Goal: Transaction & Acquisition: Purchase product/service

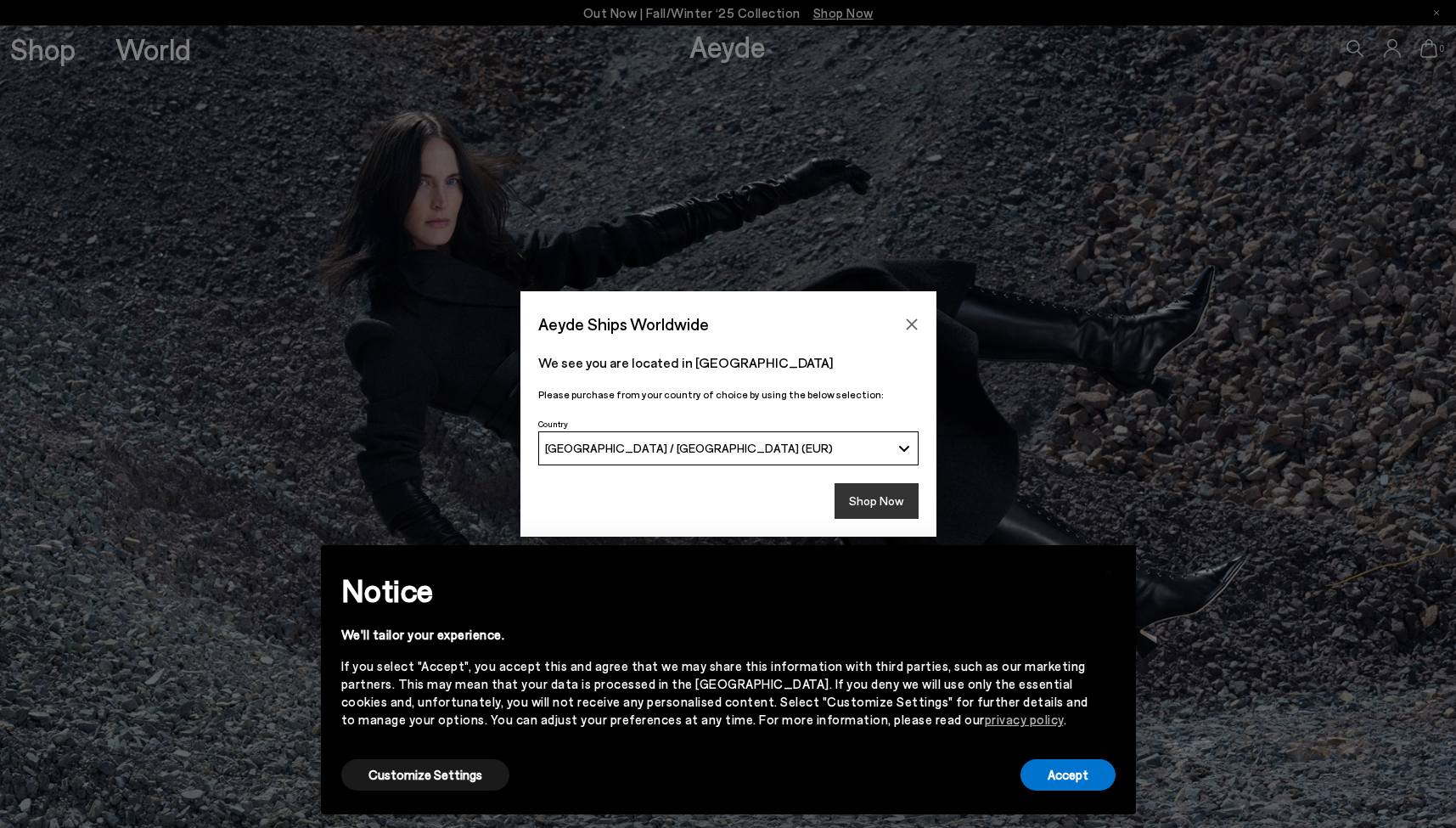
click at [865, 505] on button "Shop Now" at bounding box center [876, 501] width 84 height 35
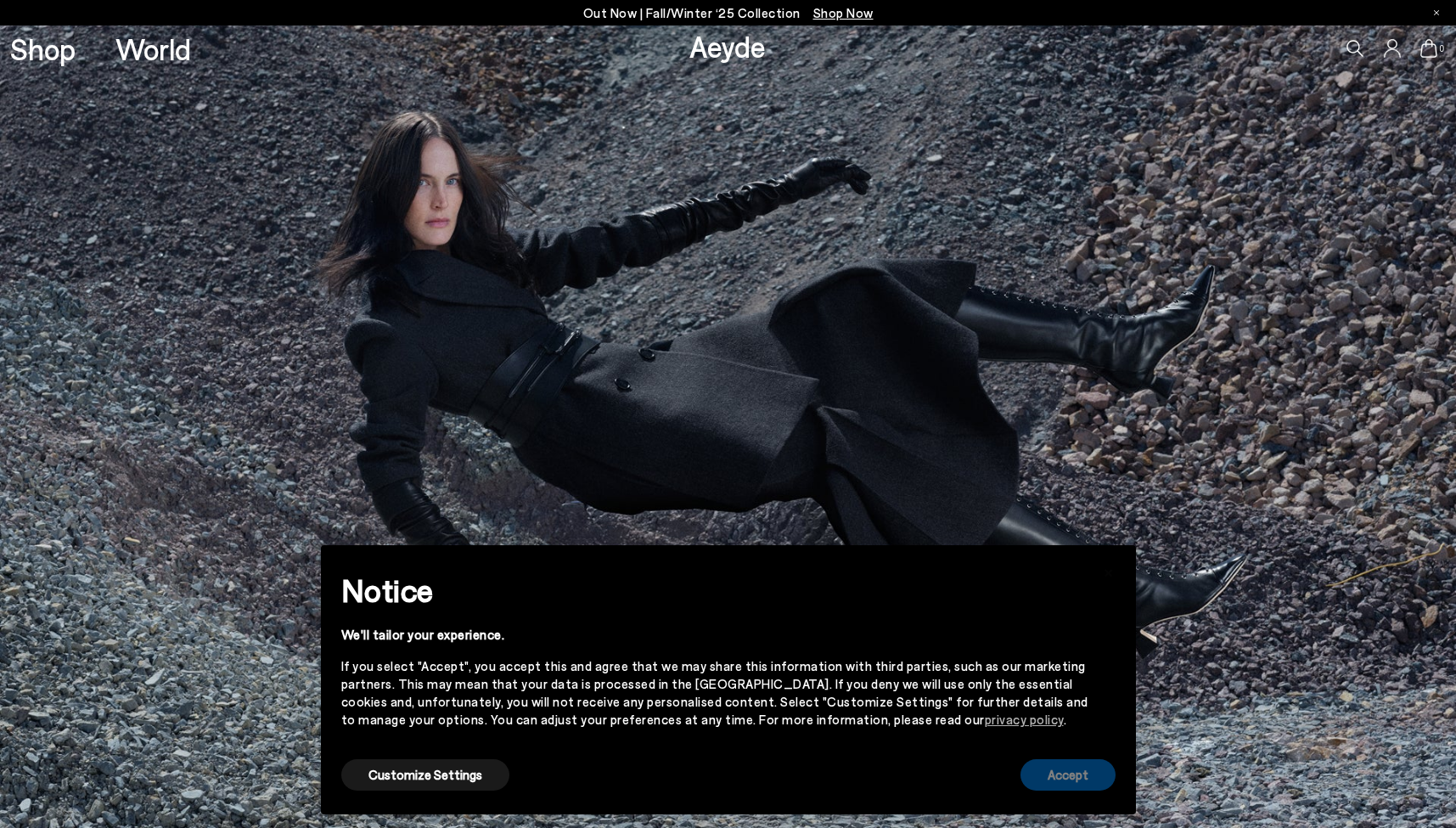
click at [1060, 770] on button "Accept" at bounding box center [1067, 774] width 95 height 32
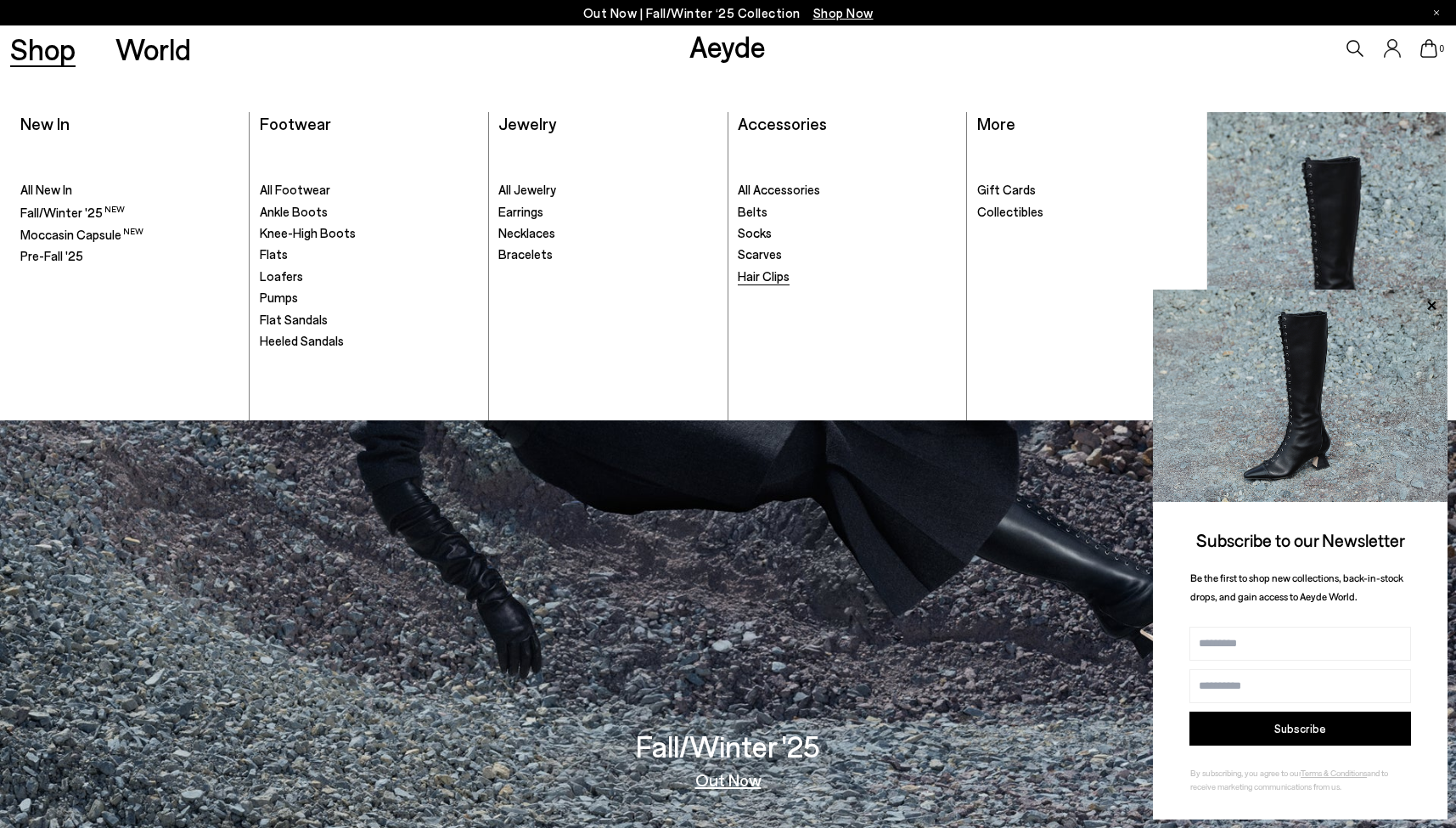
click at [755, 274] on span "Hair Clips" at bounding box center [763, 276] width 52 height 15
click at [48, 53] on link "Shop" at bounding box center [43, 48] width 65 height 30
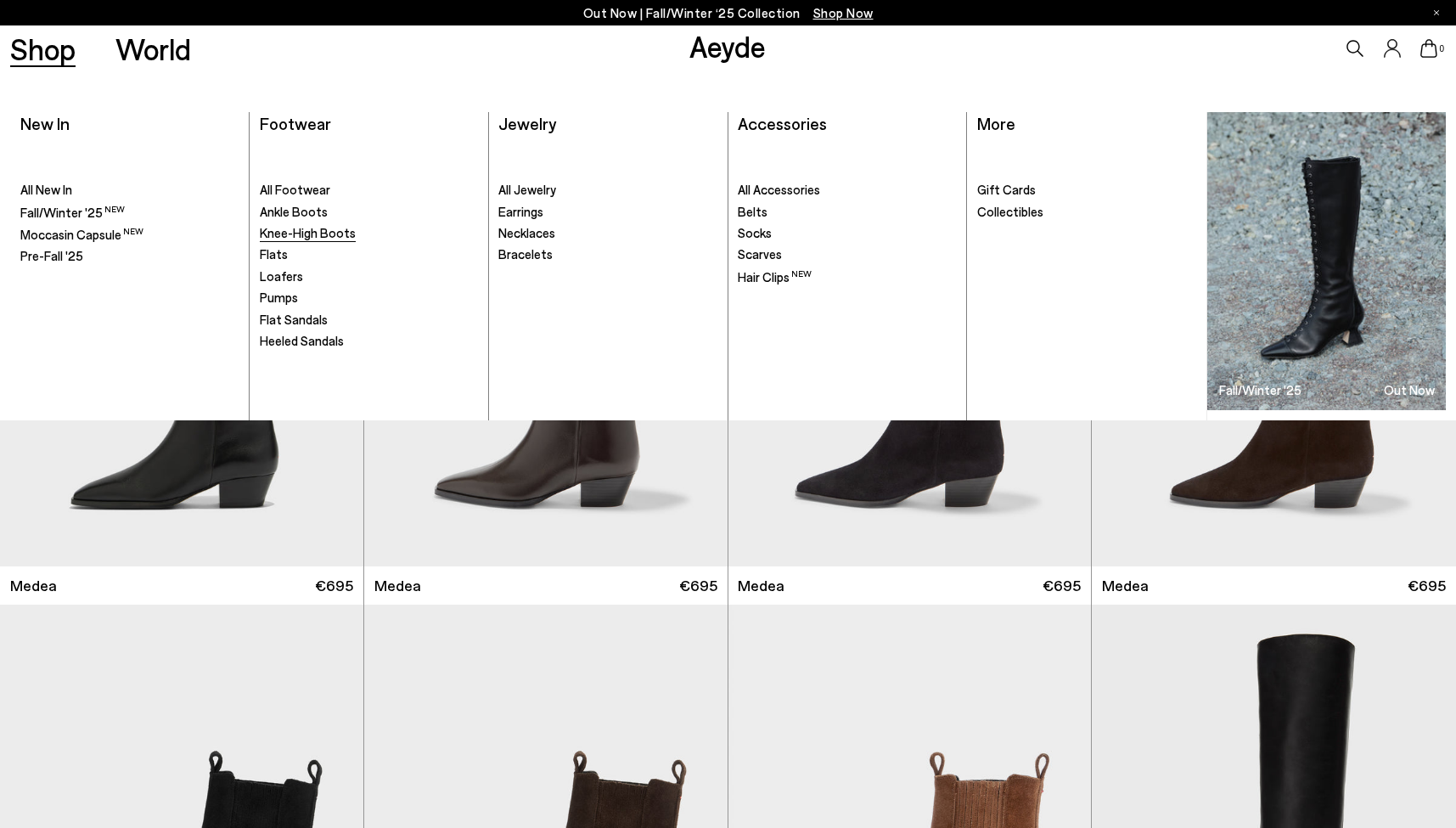
click at [292, 232] on span "Knee-High Boots" at bounding box center [307, 232] width 96 height 15
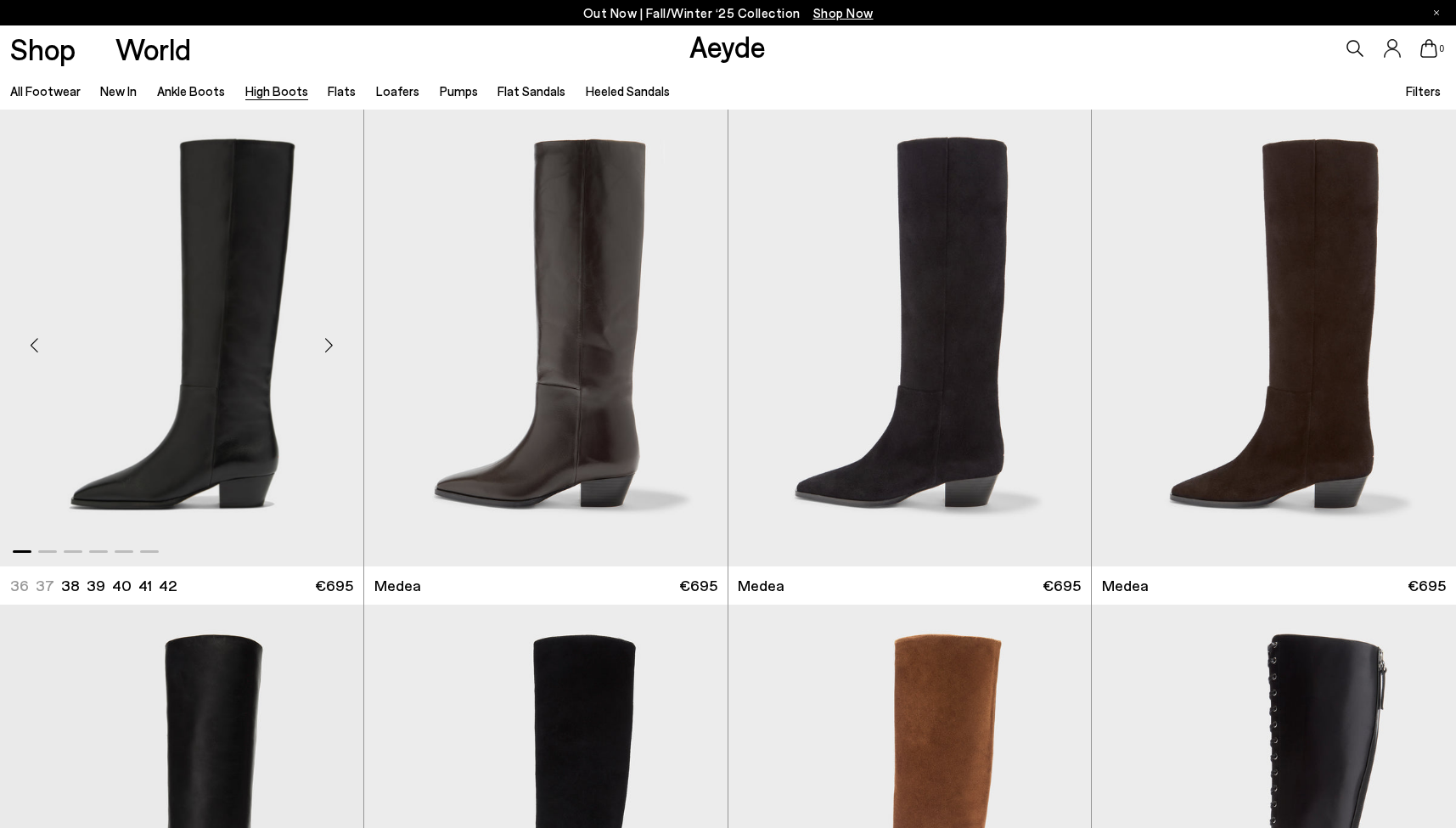
click at [323, 348] on div "Next slide" at bounding box center [329, 345] width 51 height 51
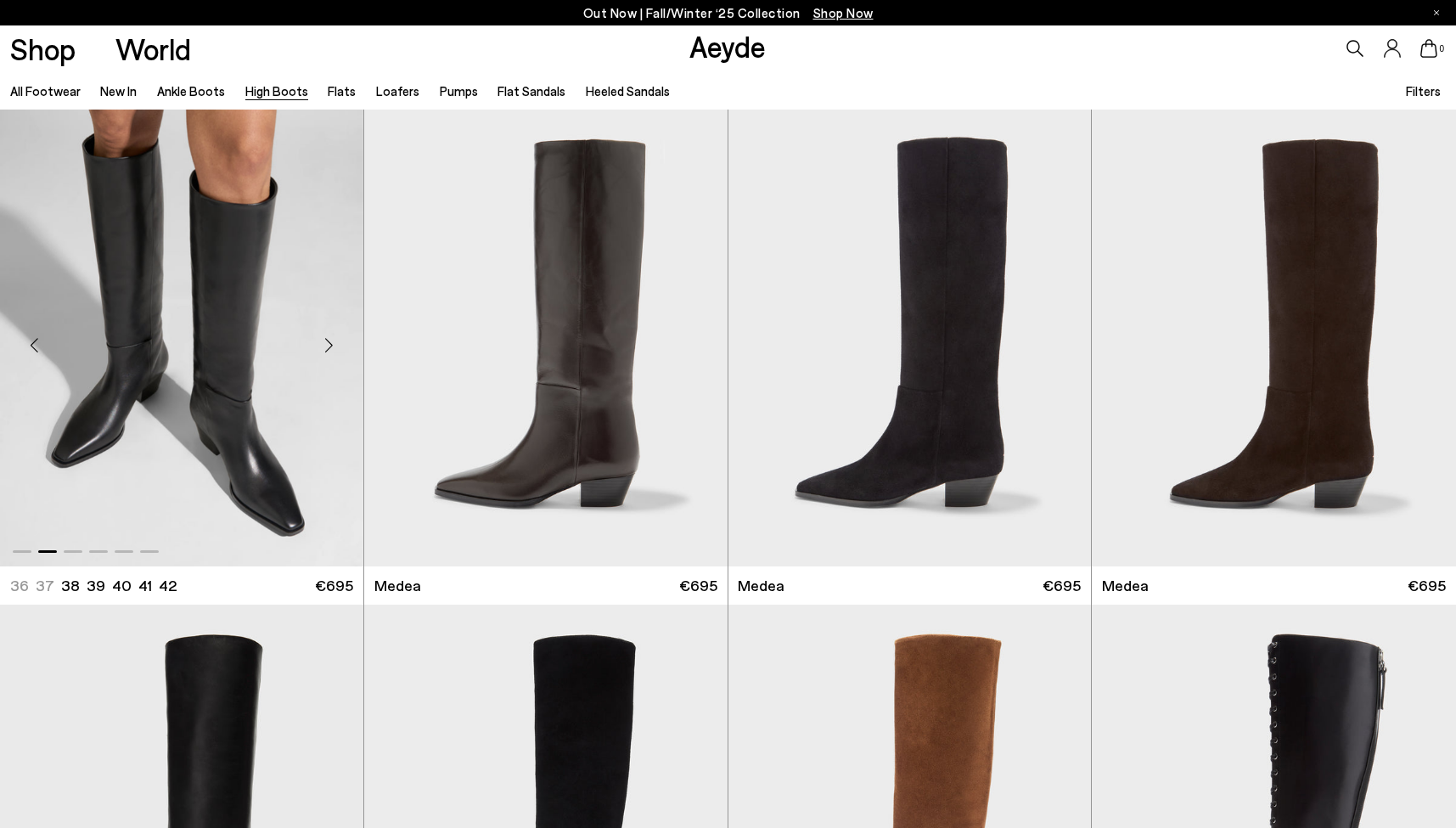
click at [323, 348] on div "Next slide" at bounding box center [329, 345] width 51 height 51
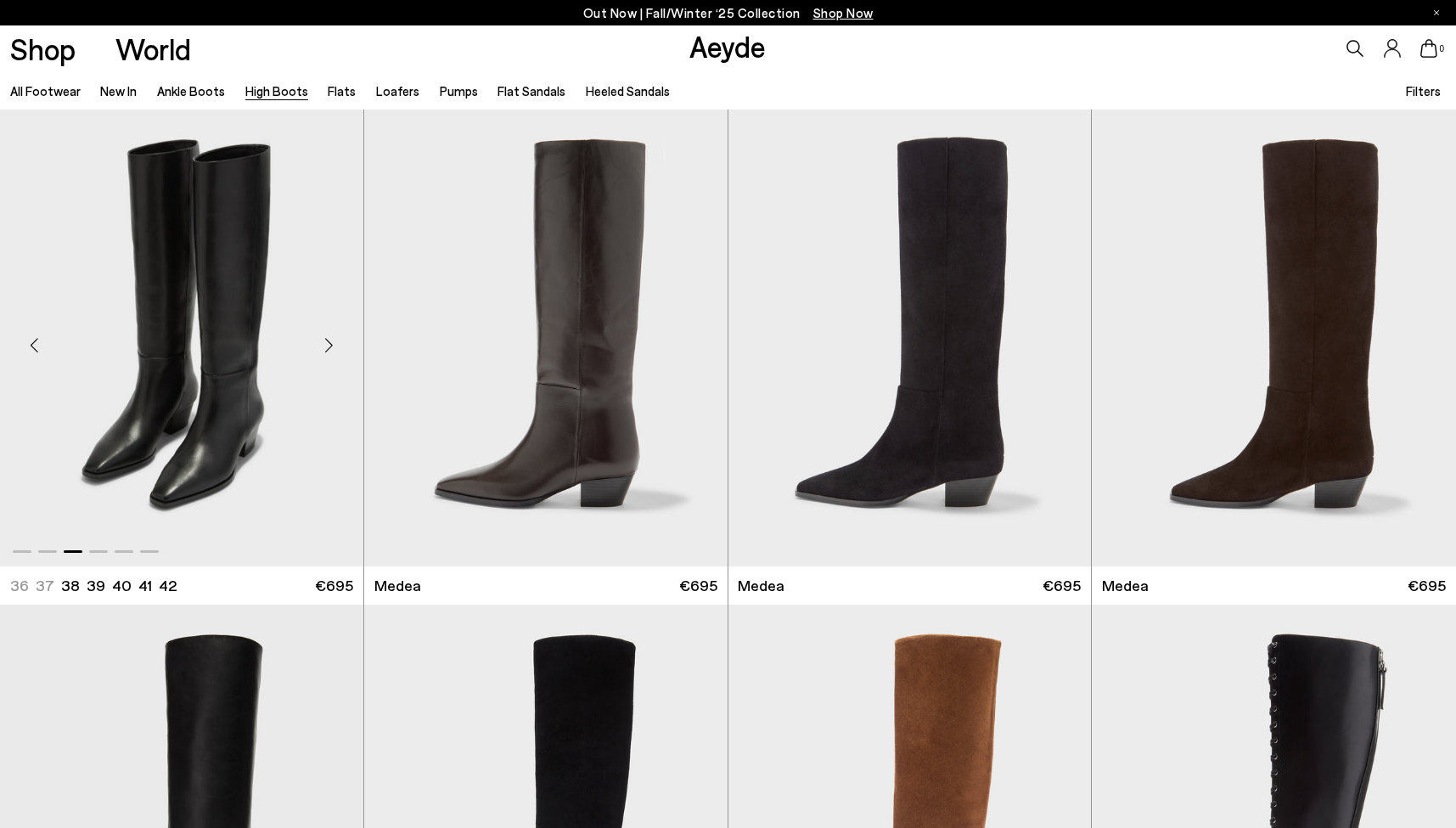
click at [323, 348] on div "Next slide" at bounding box center [329, 345] width 51 height 51
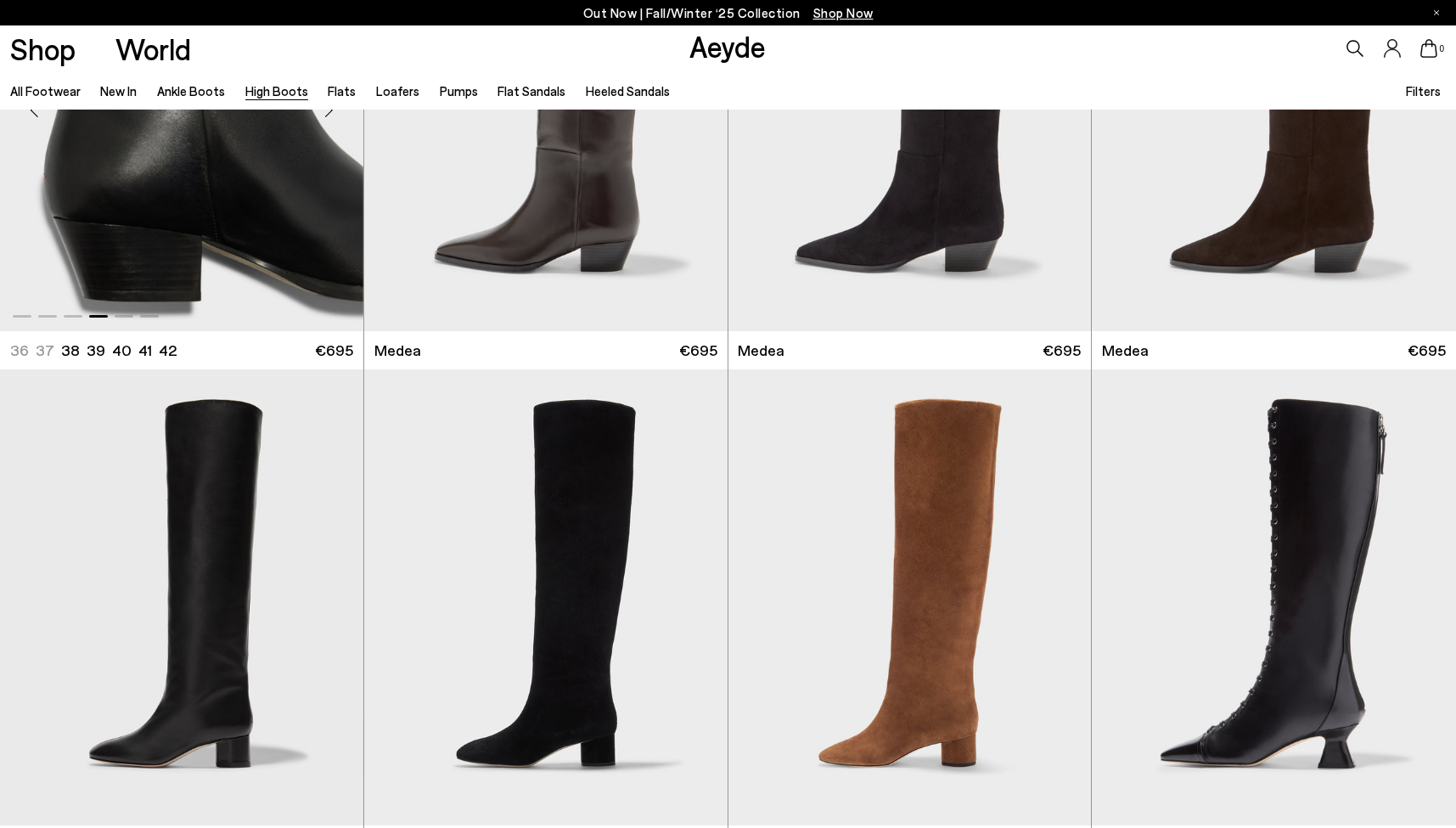
scroll to position [468, 0]
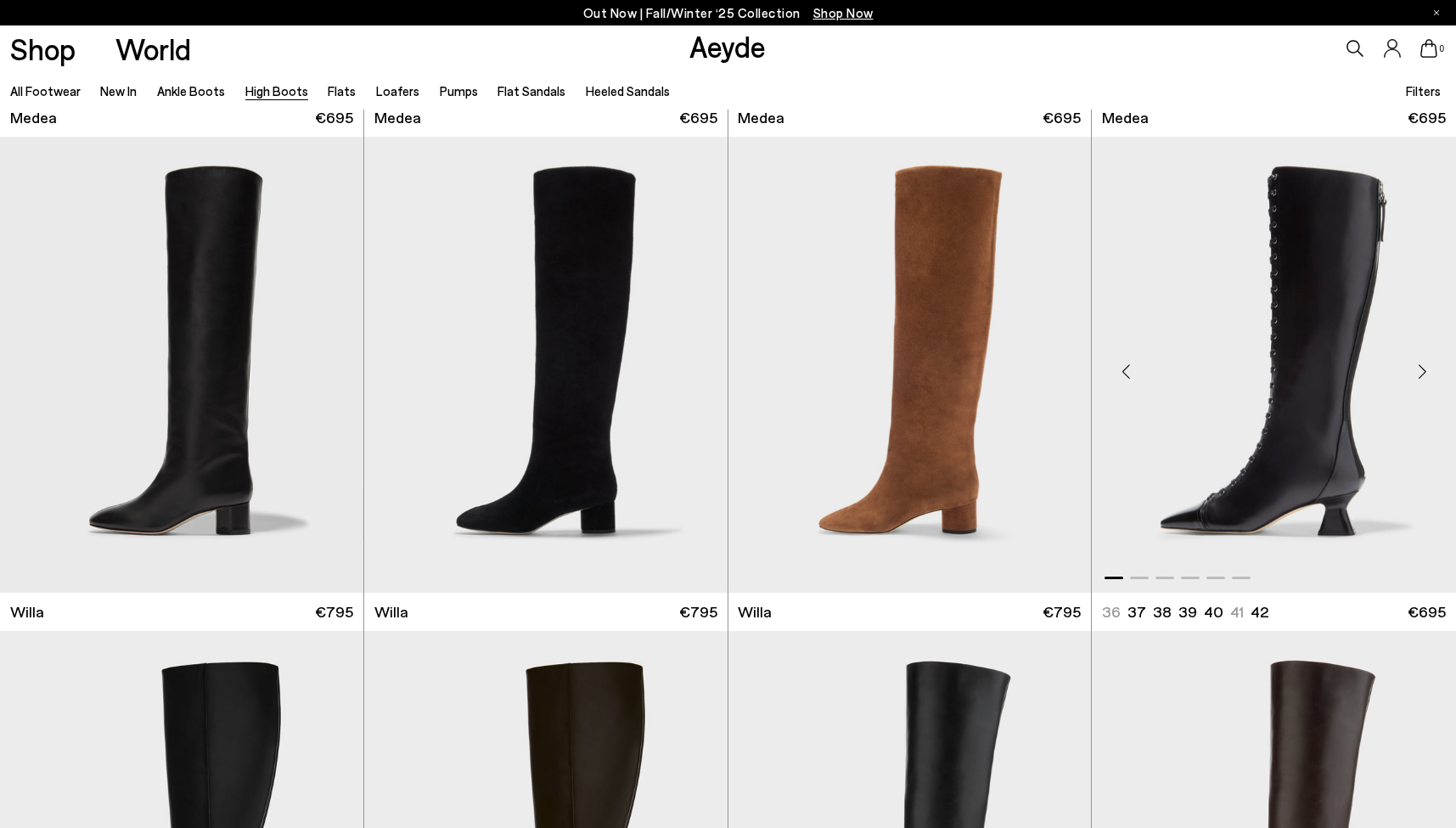
click at [1422, 368] on div "Next slide" at bounding box center [1422, 372] width 51 height 51
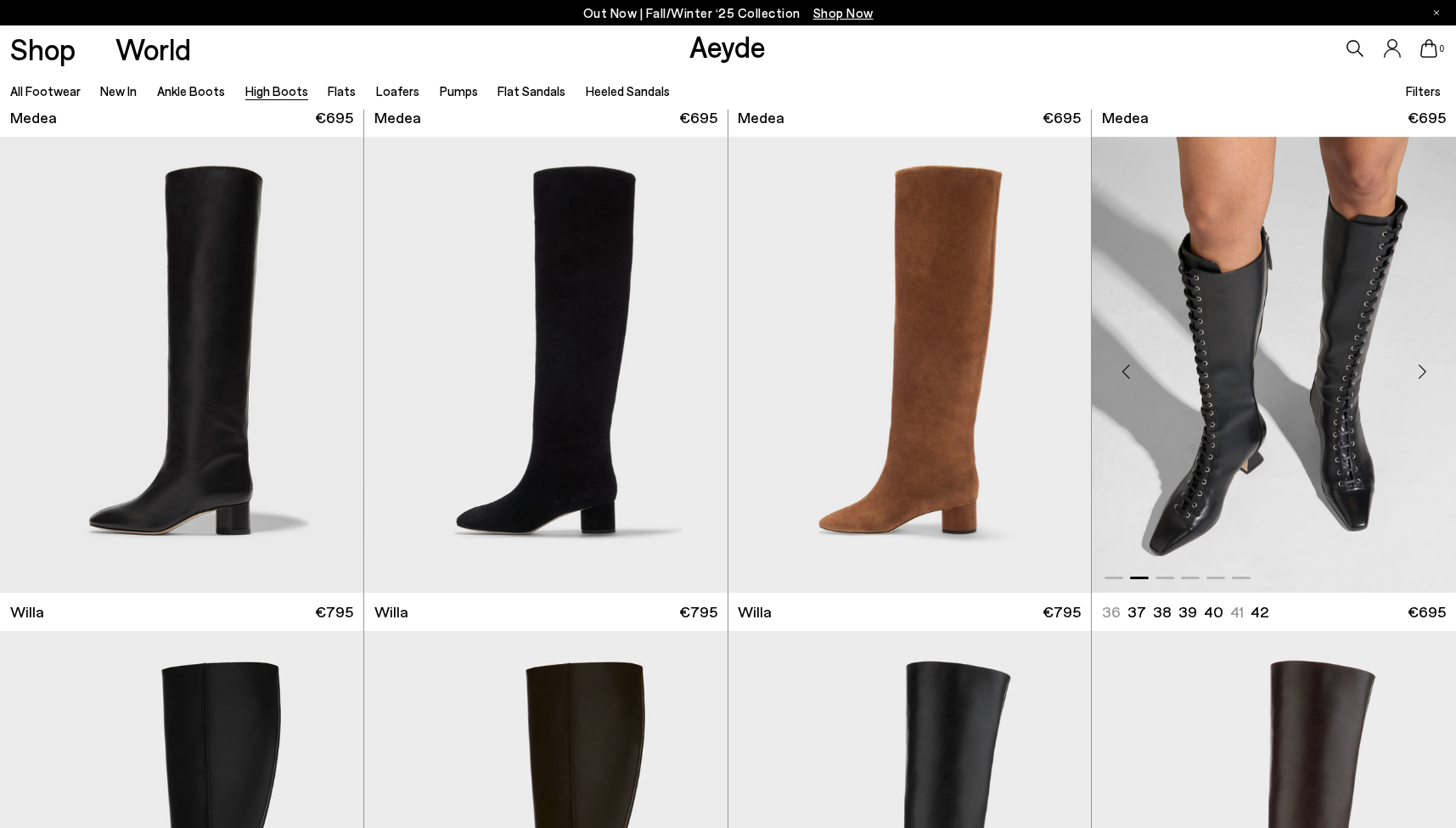
click at [1422, 369] on div "Next slide" at bounding box center [1422, 372] width 51 height 51
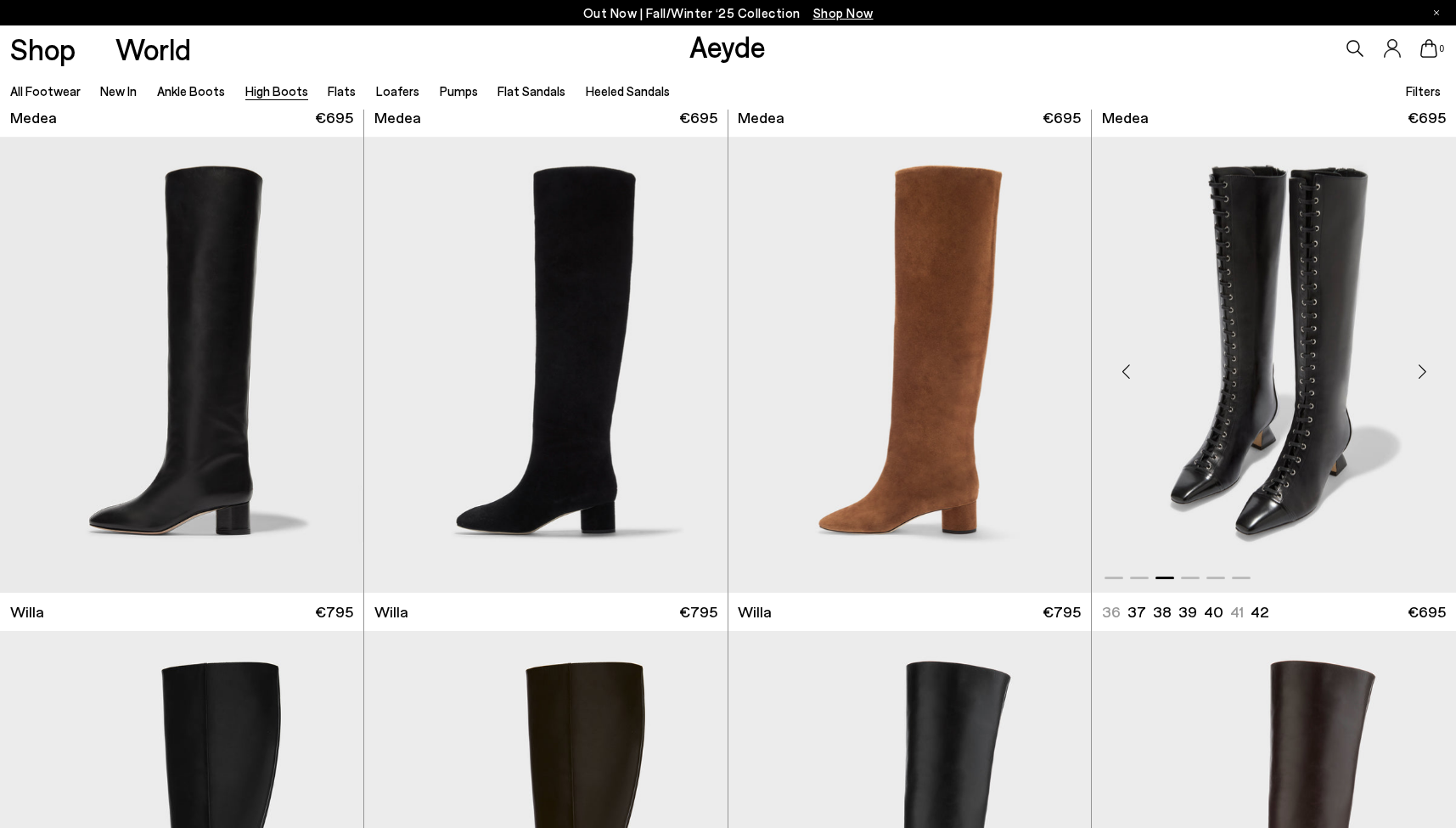
click at [1422, 369] on div "Next slide" at bounding box center [1422, 372] width 51 height 51
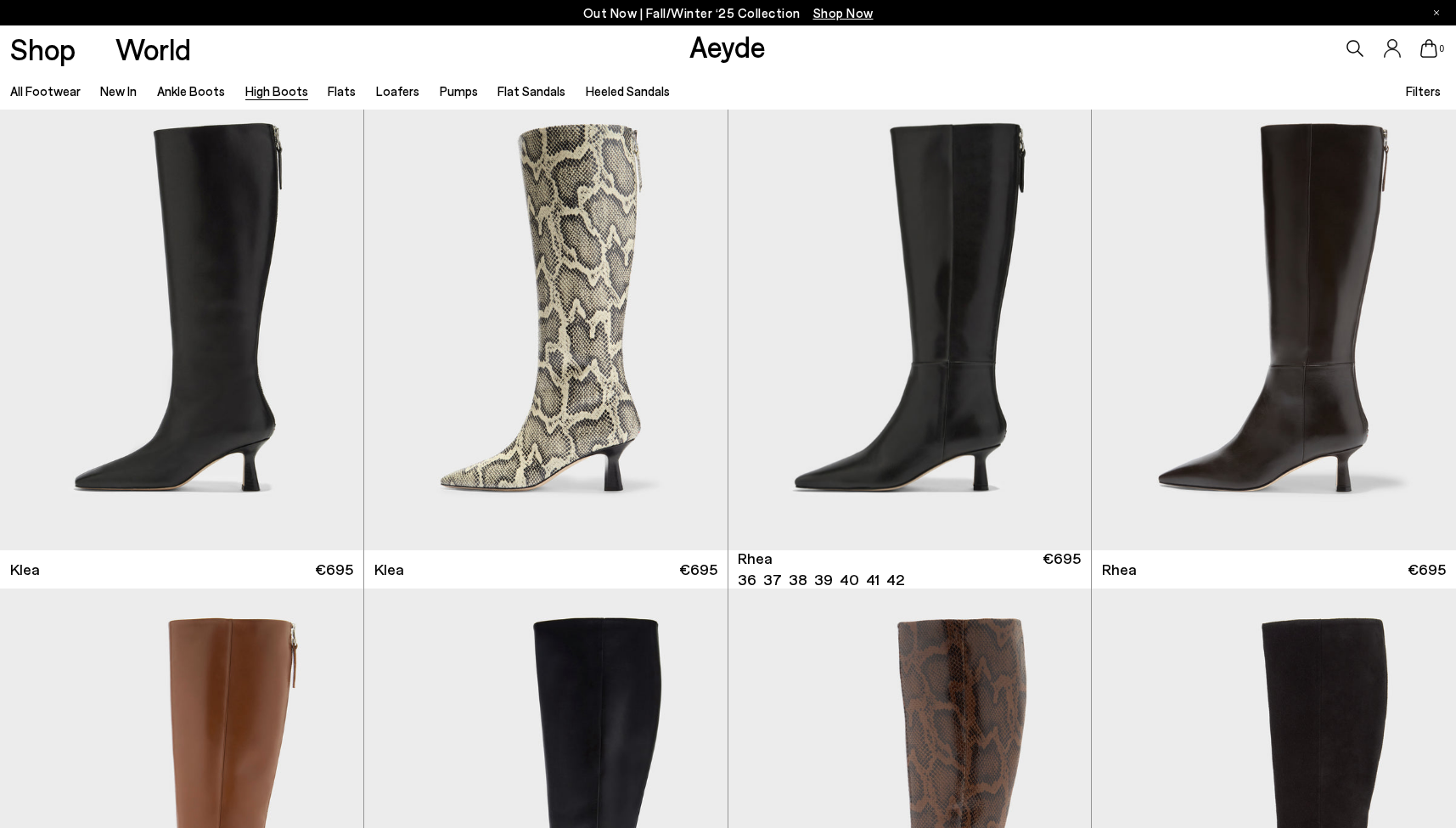
scroll to position [1494, 0]
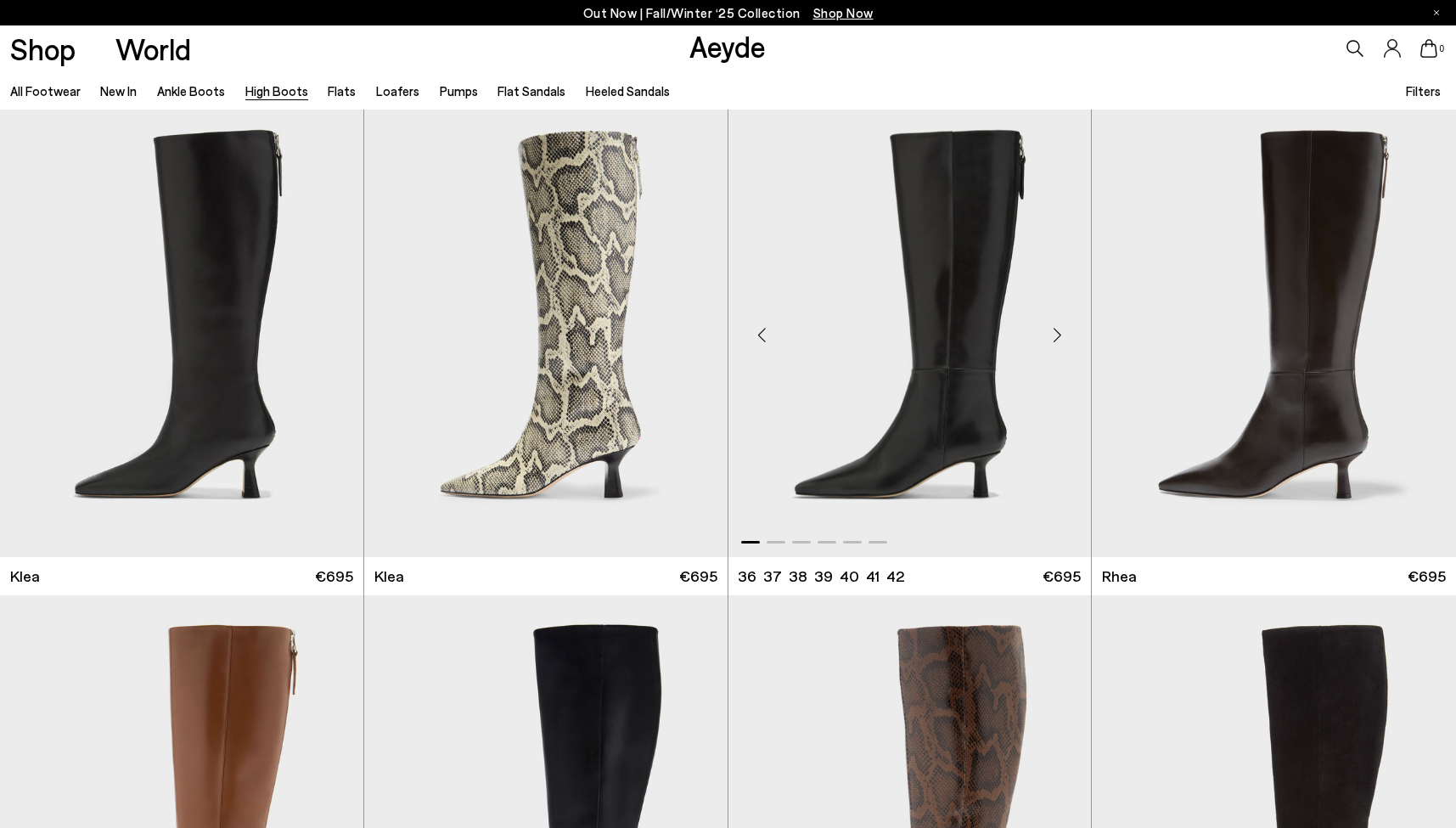
click at [1060, 331] on div "Next slide" at bounding box center [1056, 336] width 51 height 51
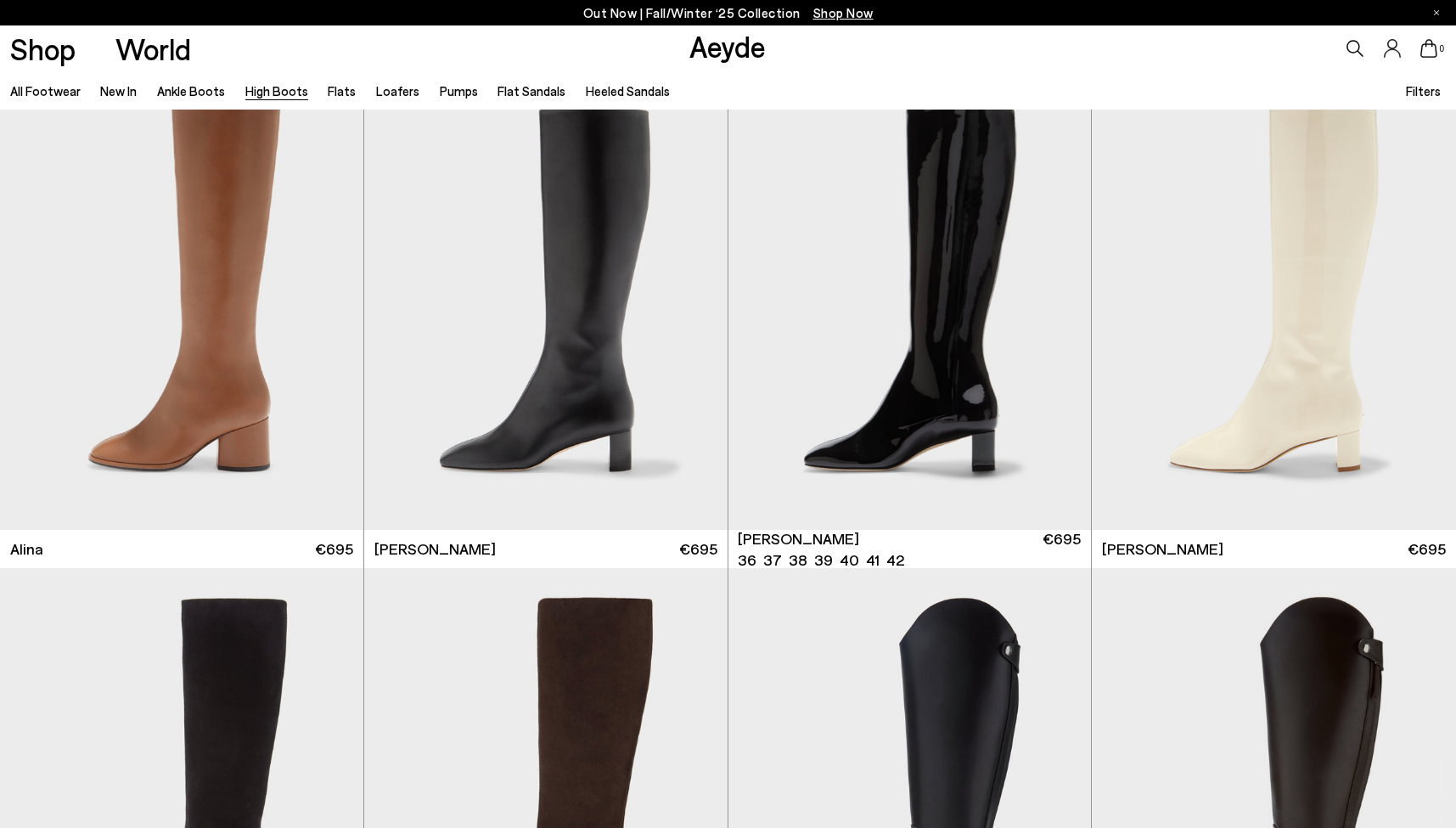
scroll to position [2990, 0]
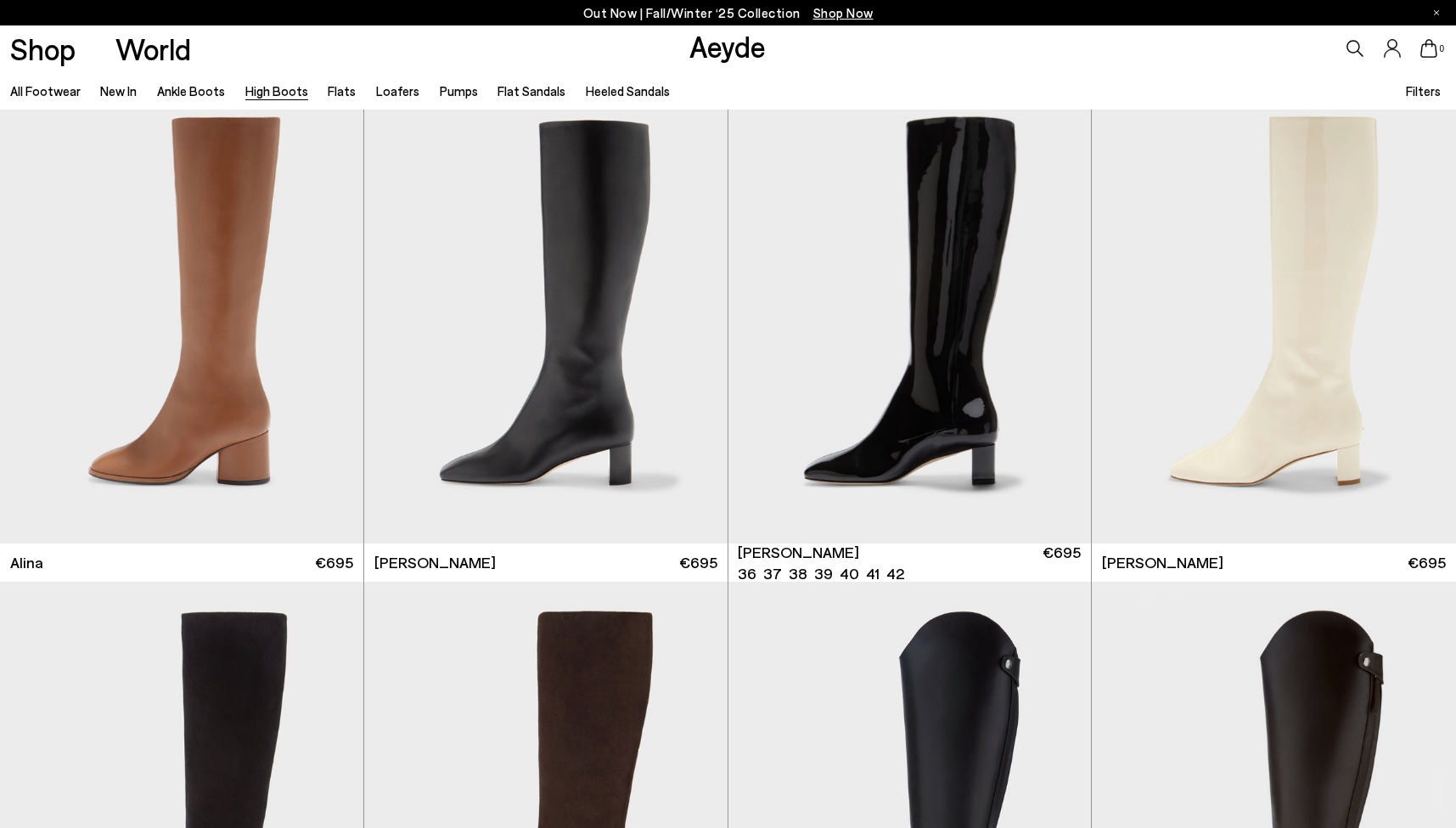
click at [1059, 331] on div "Next slide" at bounding box center [1056, 323] width 51 height 51
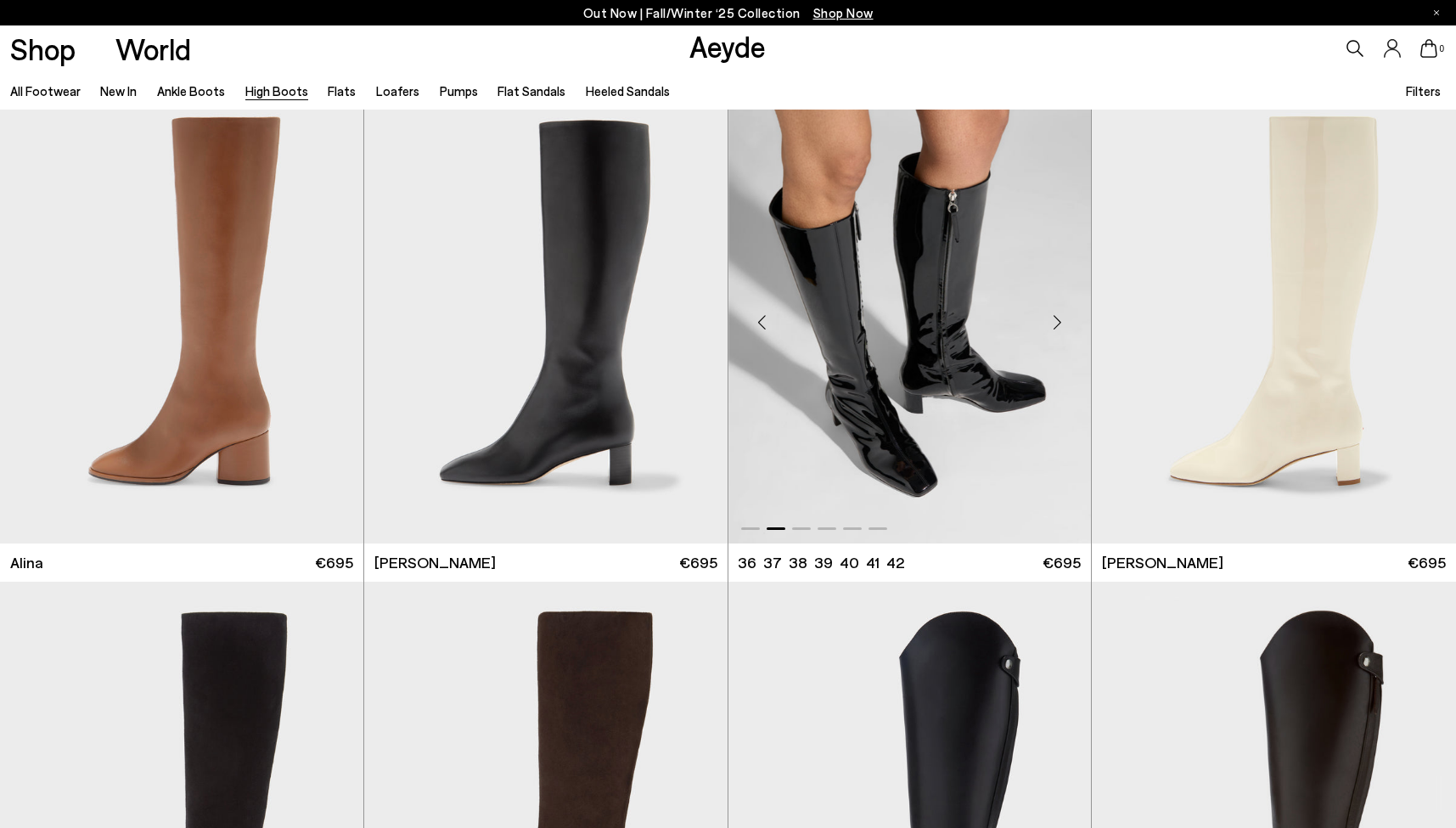
click at [1059, 330] on div "Next slide" at bounding box center [1056, 323] width 51 height 51
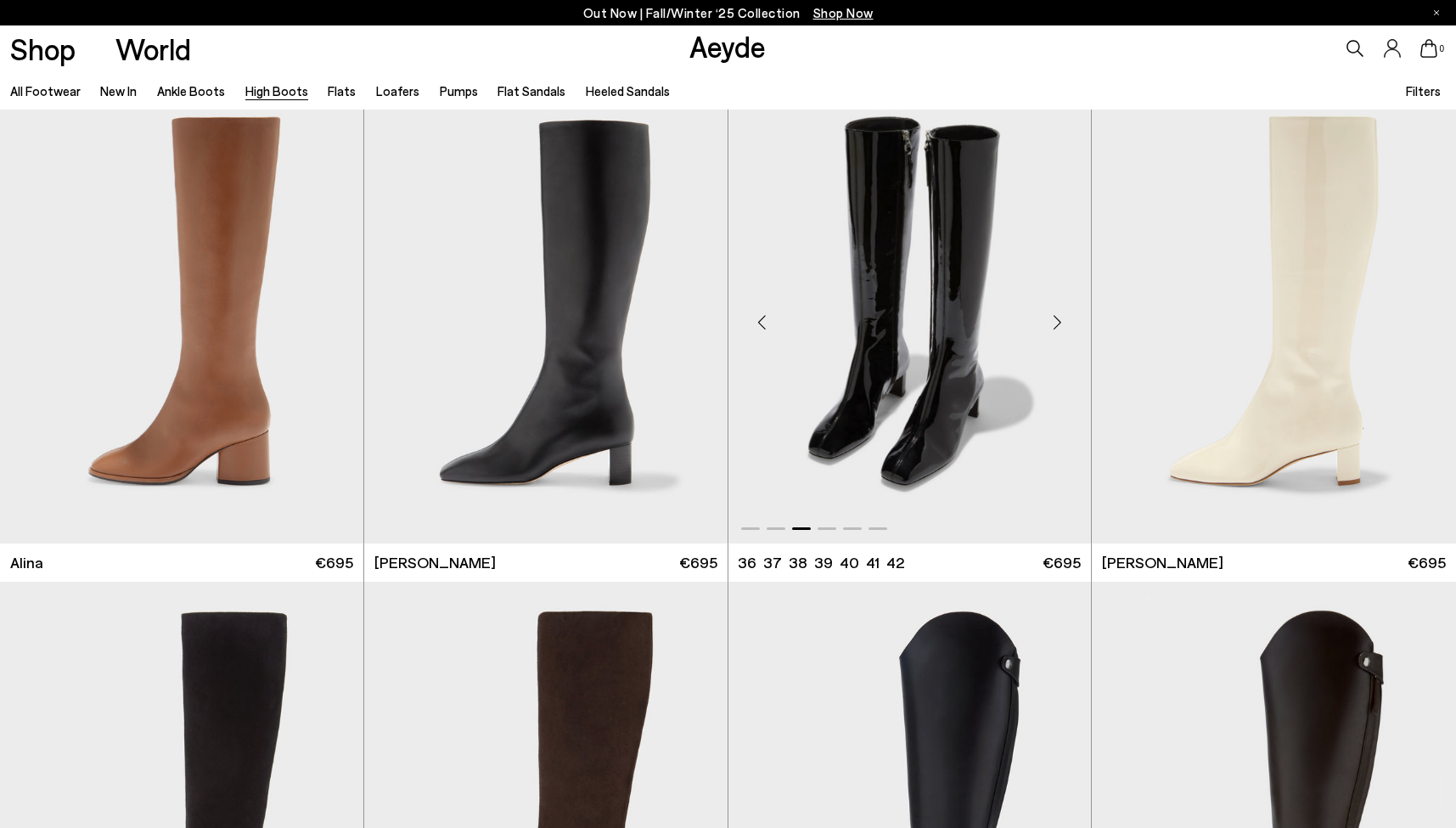
click at [1056, 325] on div "Next slide" at bounding box center [1056, 323] width 51 height 51
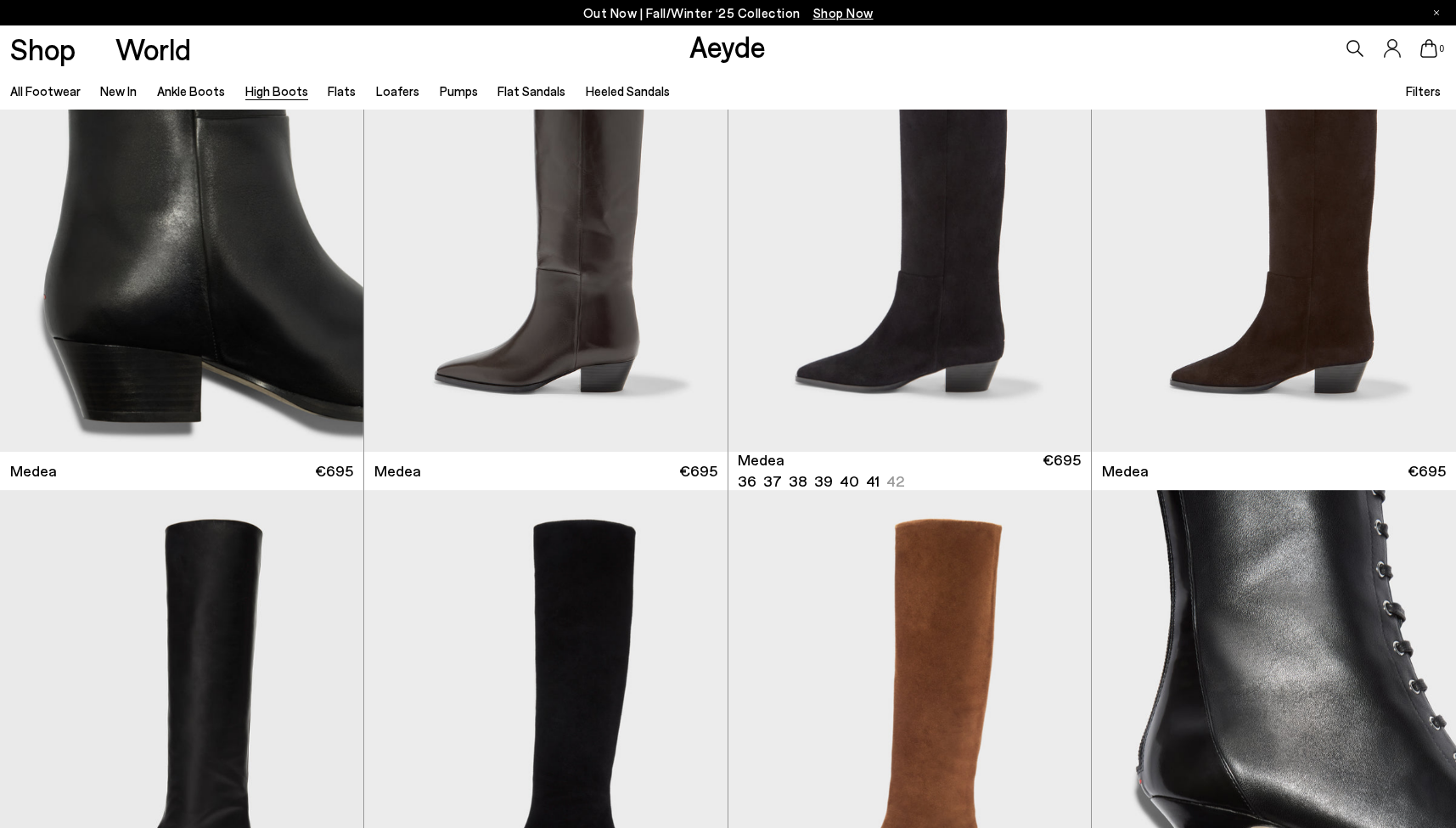
scroll to position [0, 0]
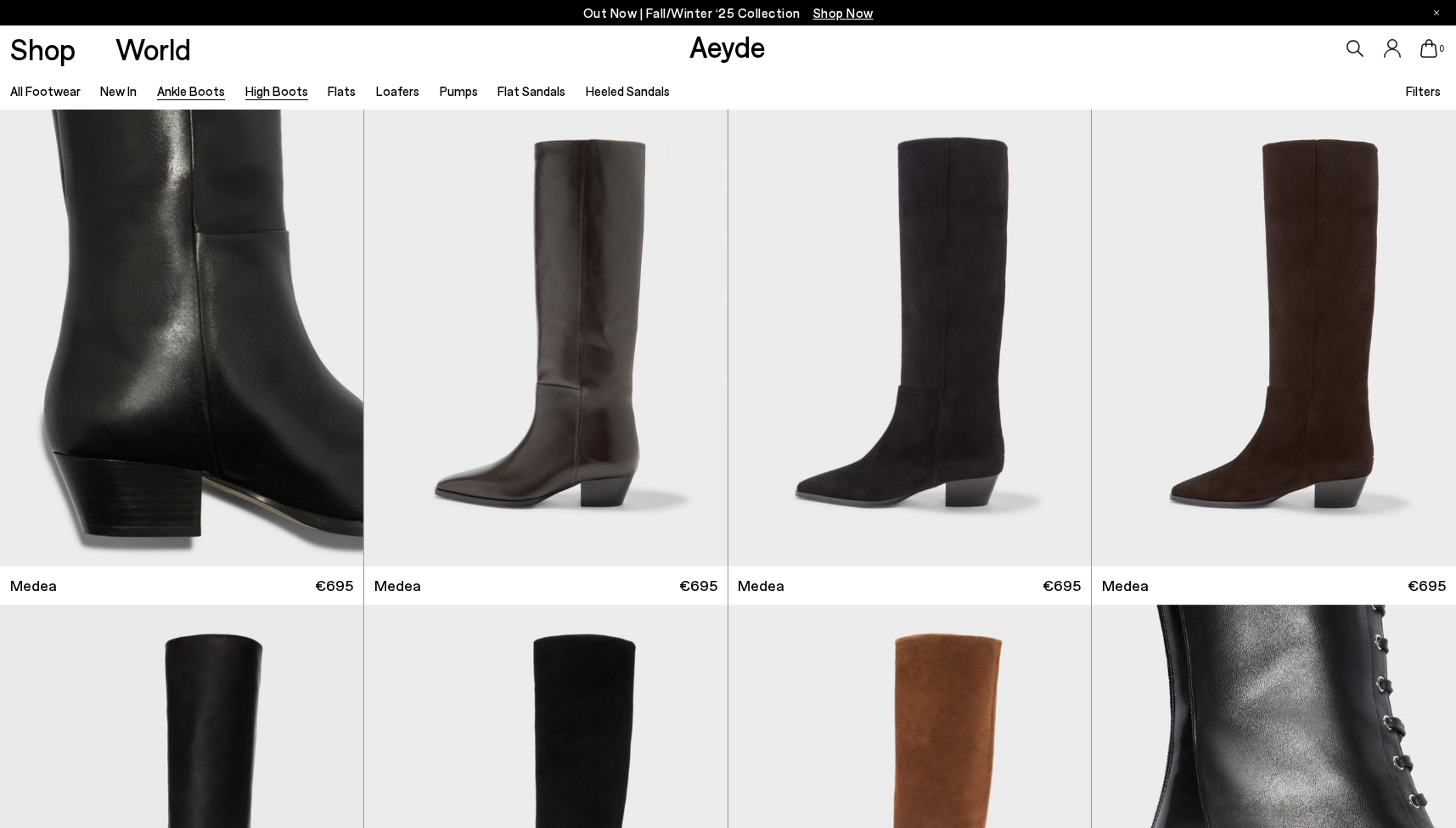
click at [189, 94] on link "Ankle Boots" at bounding box center [190, 91] width 68 height 15
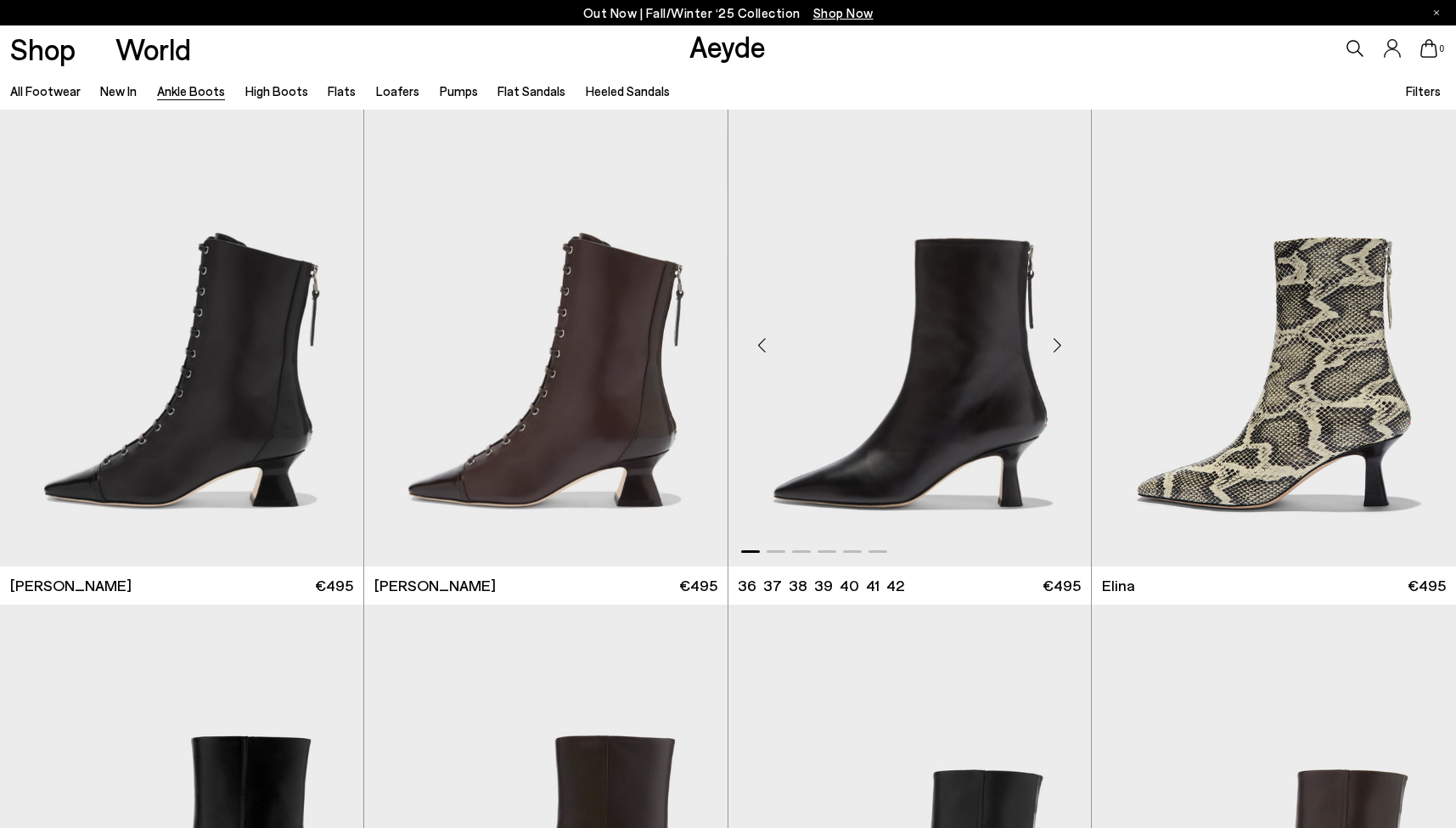
click at [1064, 339] on div "Next slide" at bounding box center [1056, 345] width 51 height 51
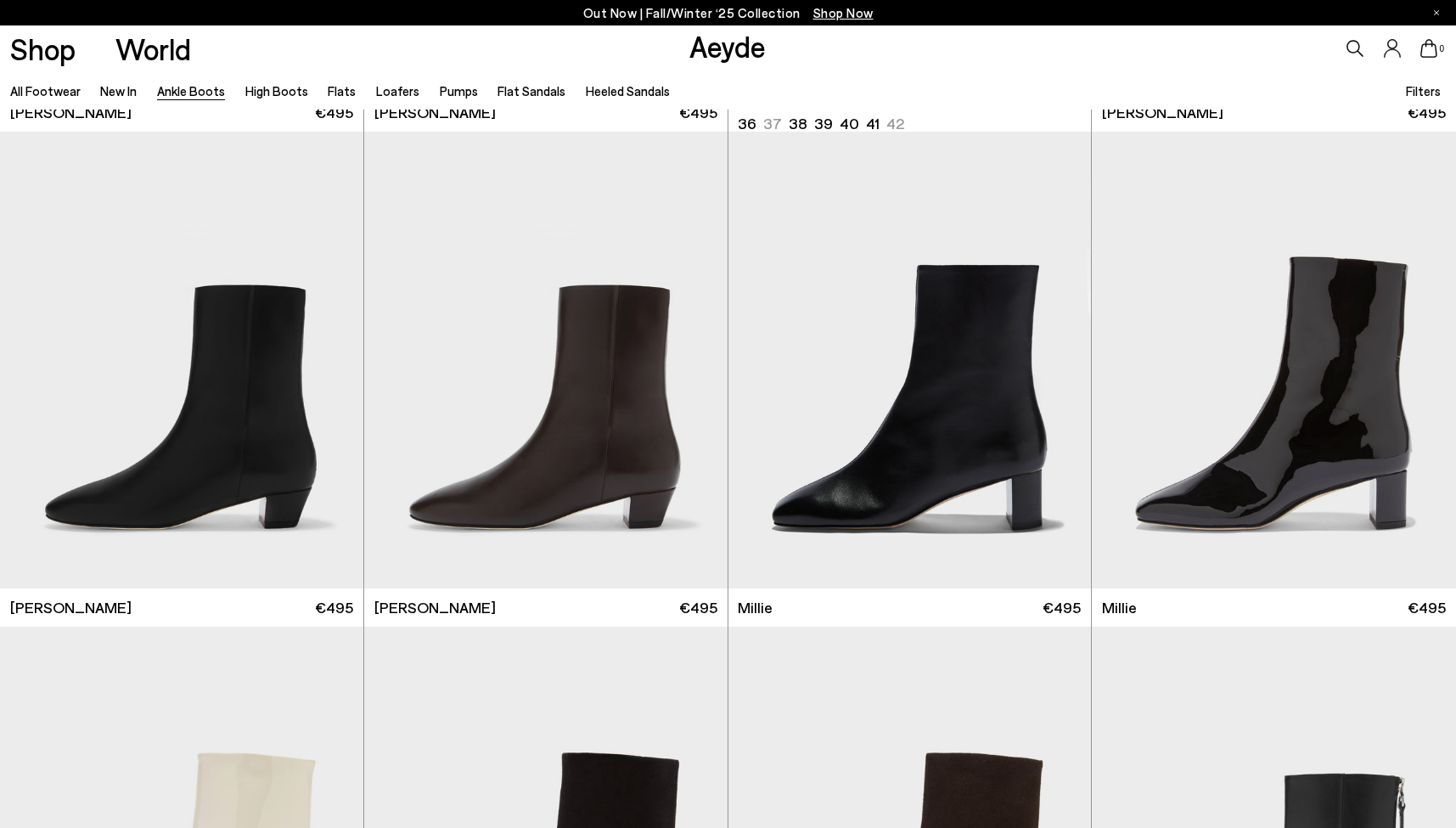
scroll to position [3563, 0]
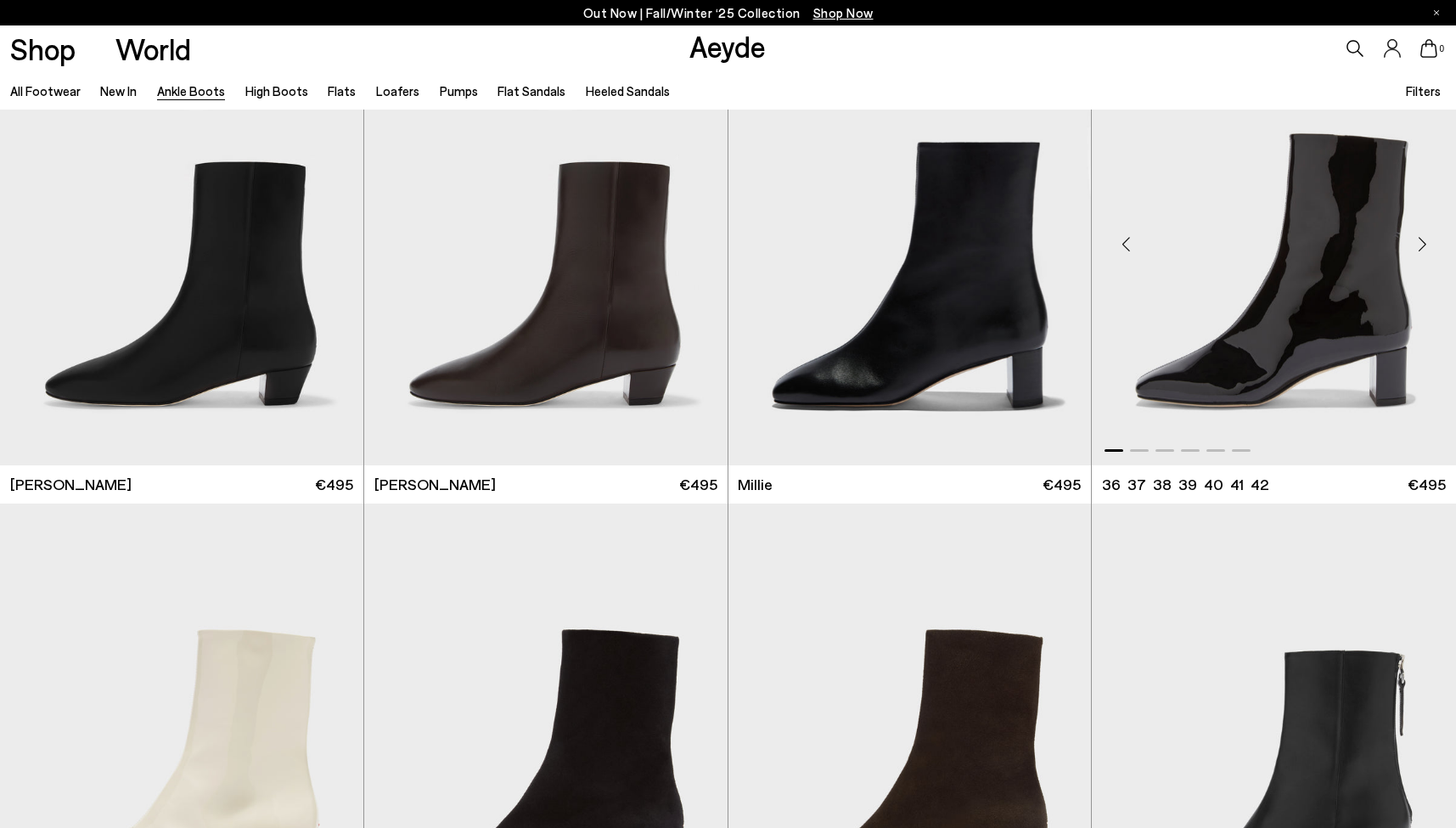
click at [1427, 244] on div "Next slide" at bounding box center [1422, 244] width 51 height 51
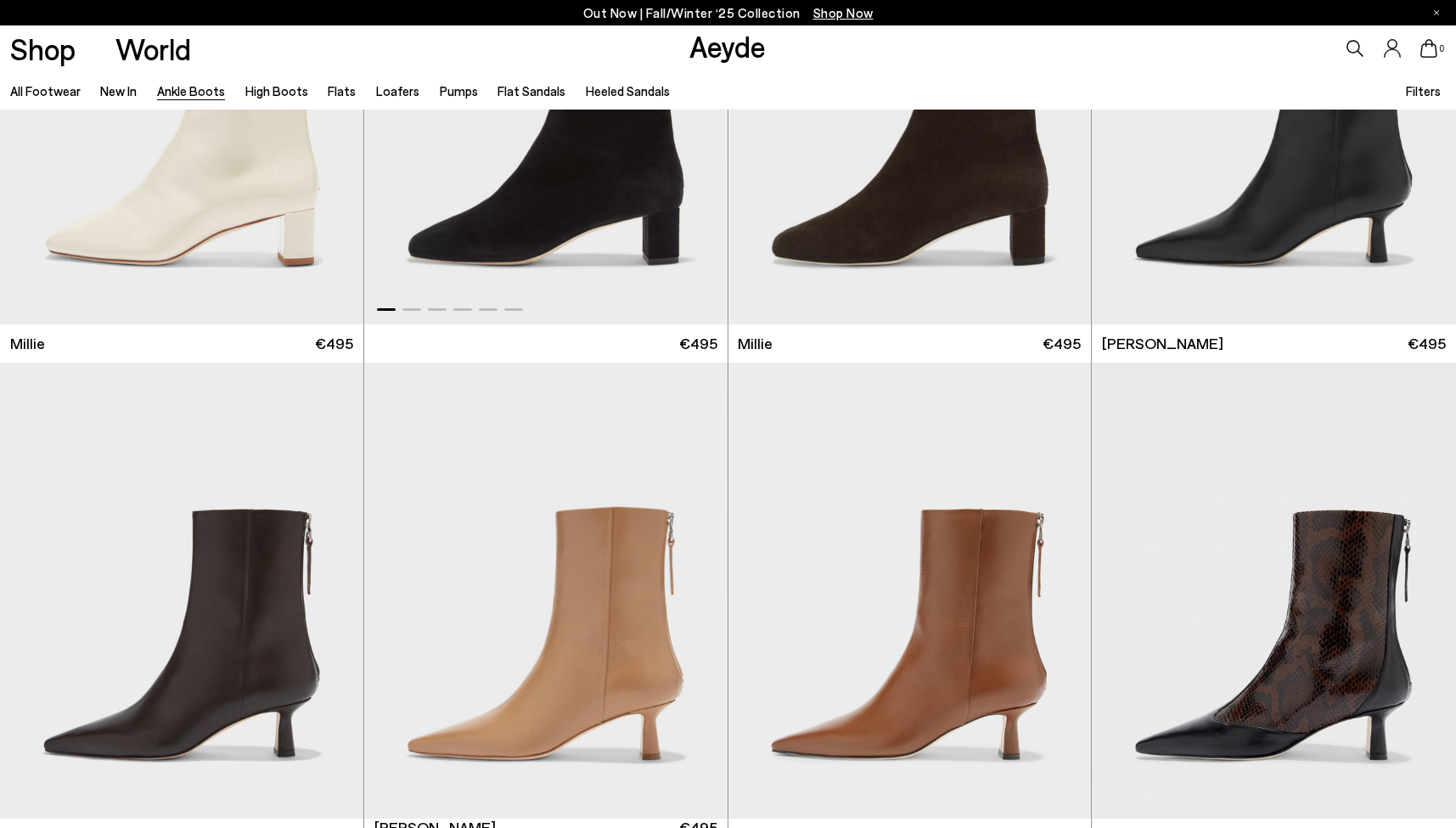
scroll to position [3993, 0]
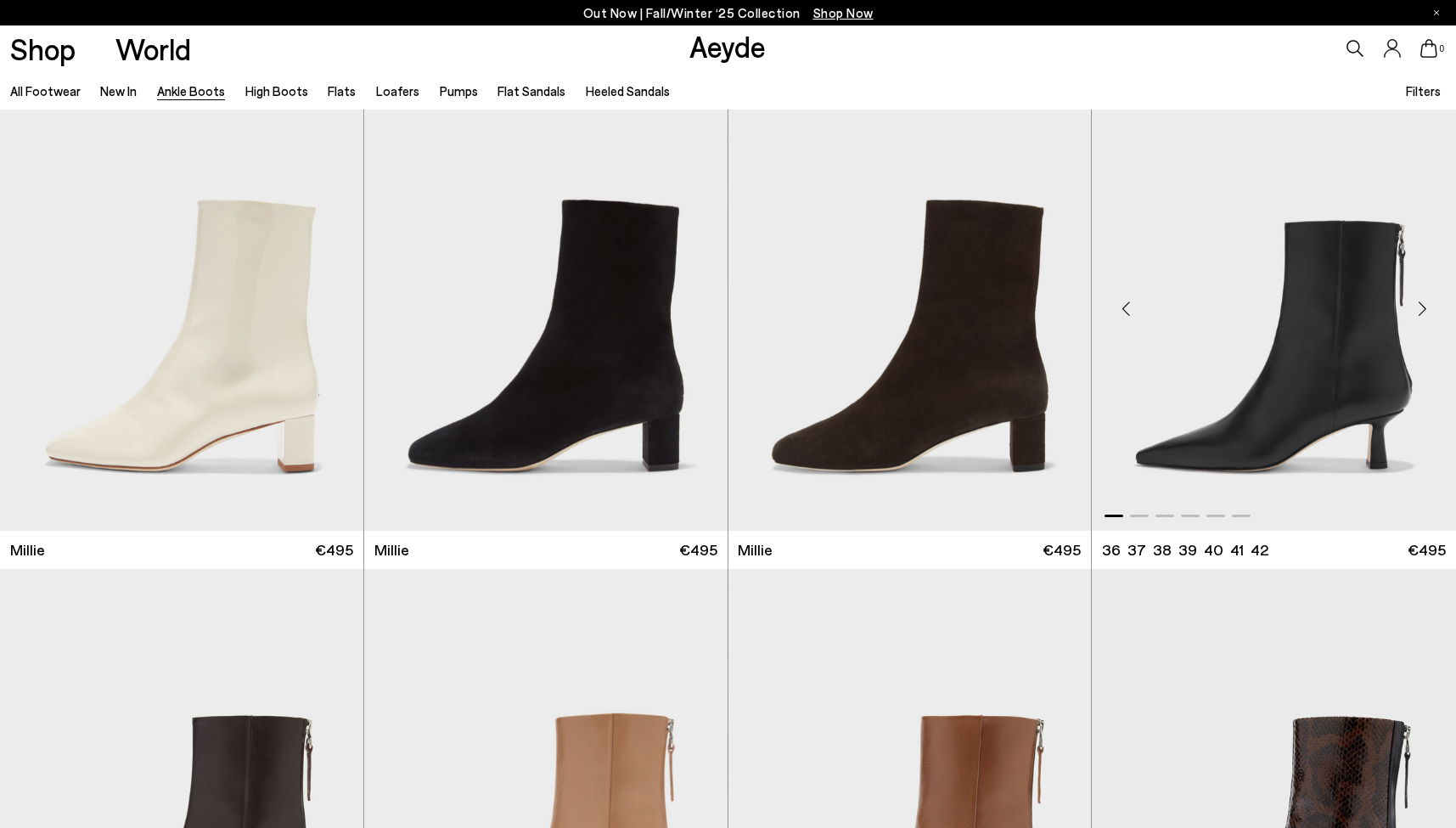
click at [1418, 315] on div "Next slide" at bounding box center [1422, 309] width 51 height 51
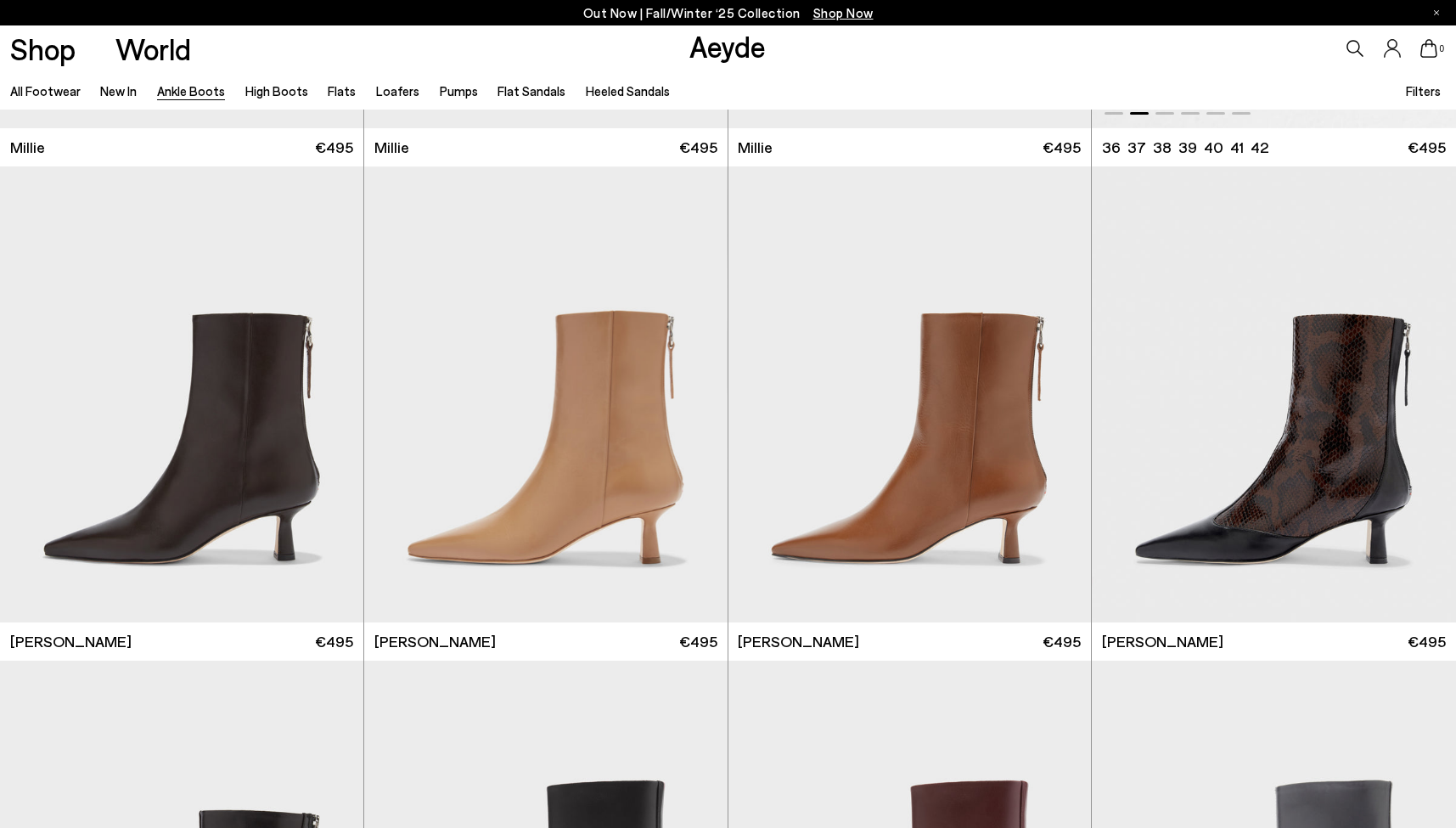
scroll to position [4510, 0]
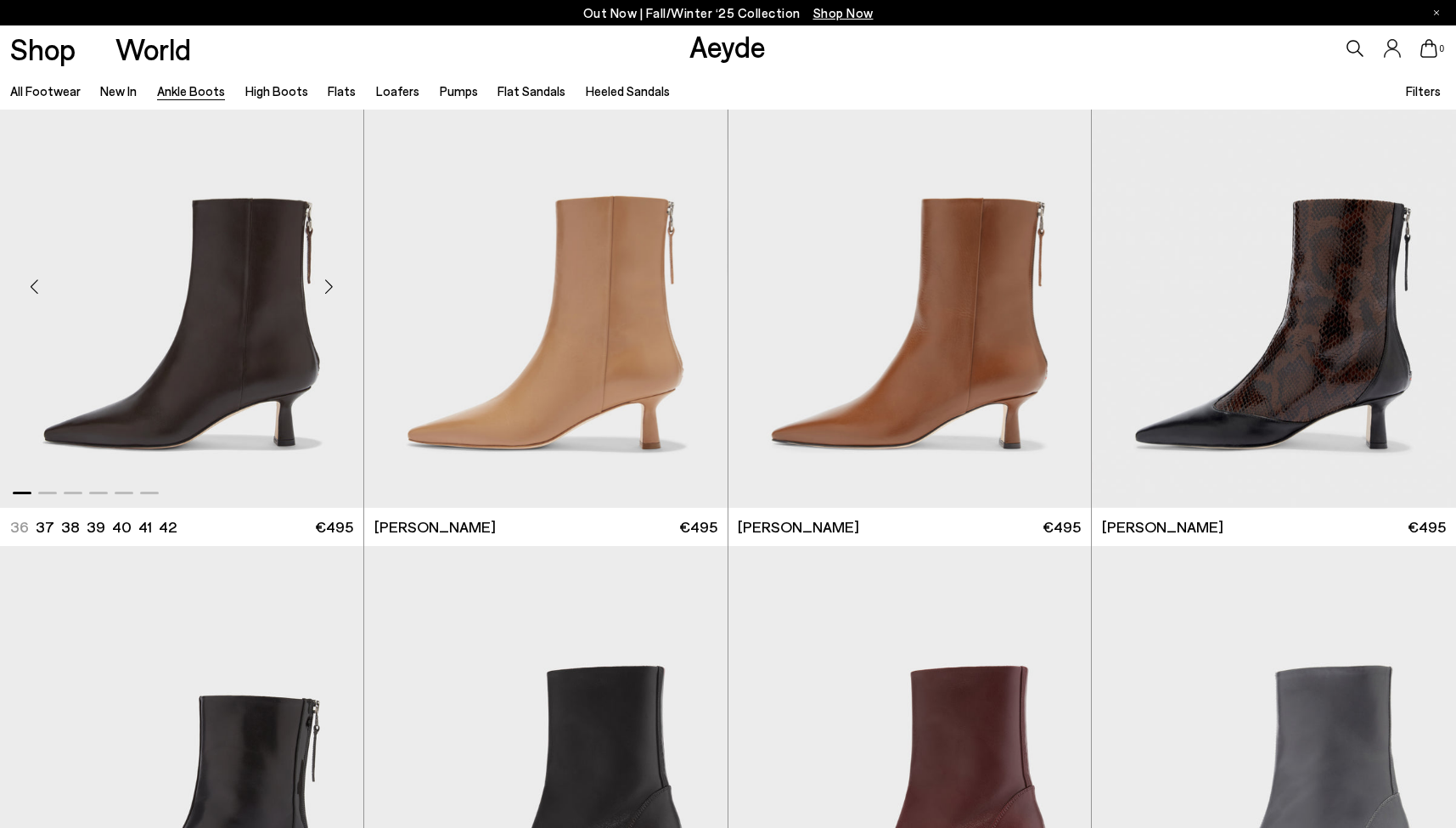
click at [329, 291] on div "Next slide" at bounding box center [329, 286] width 51 height 51
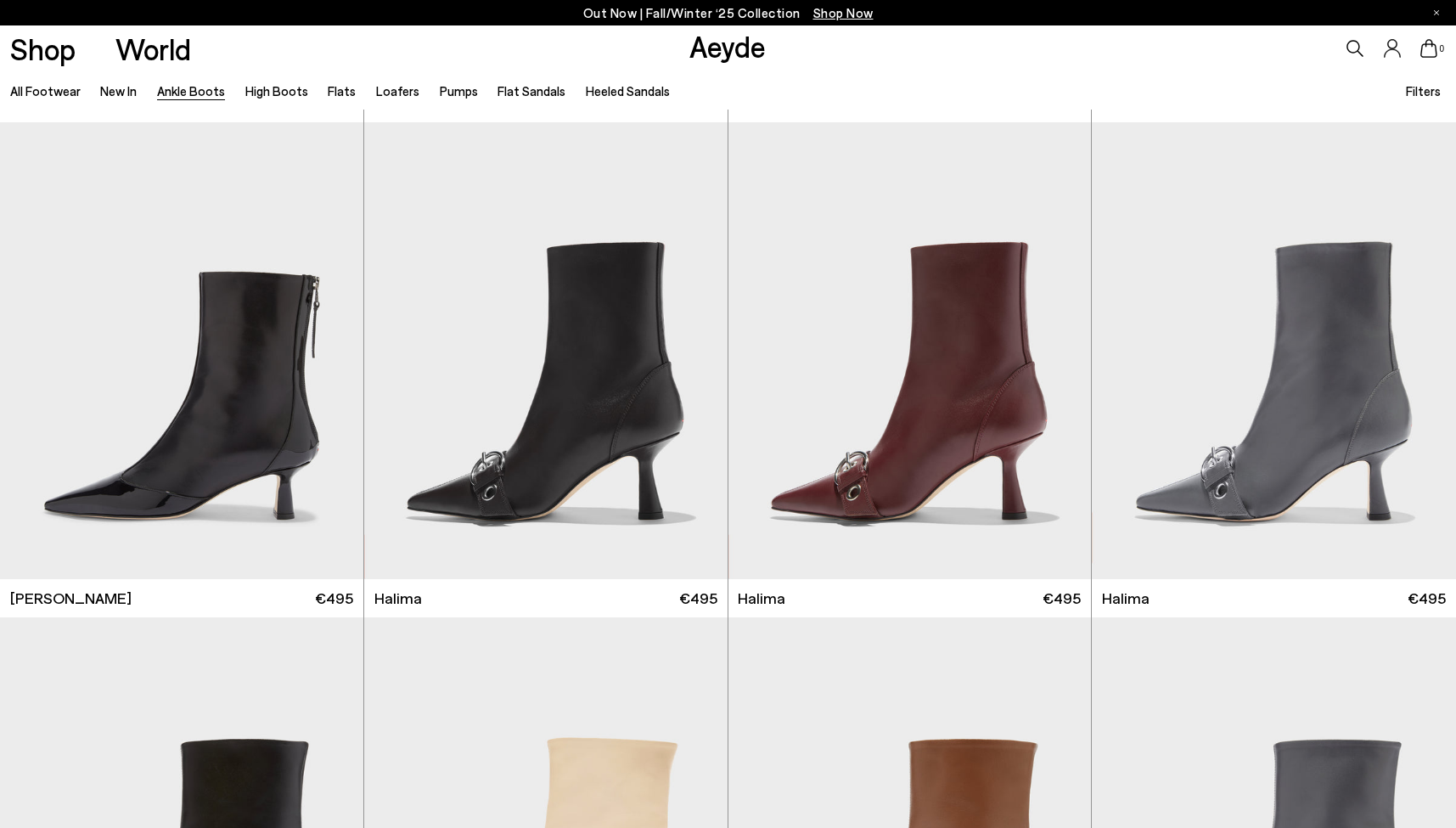
scroll to position [5168, 0]
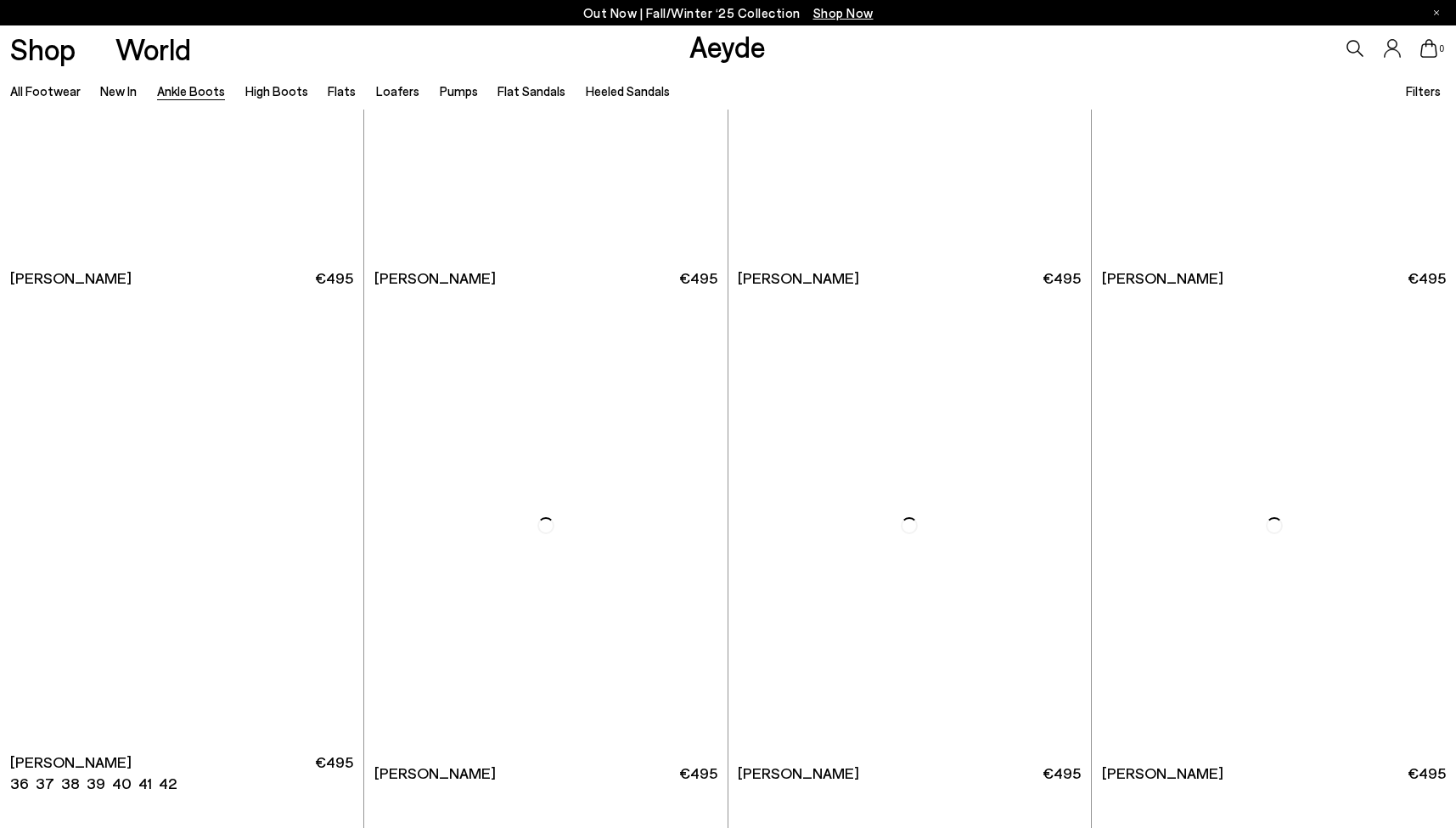
scroll to position [8892, 0]
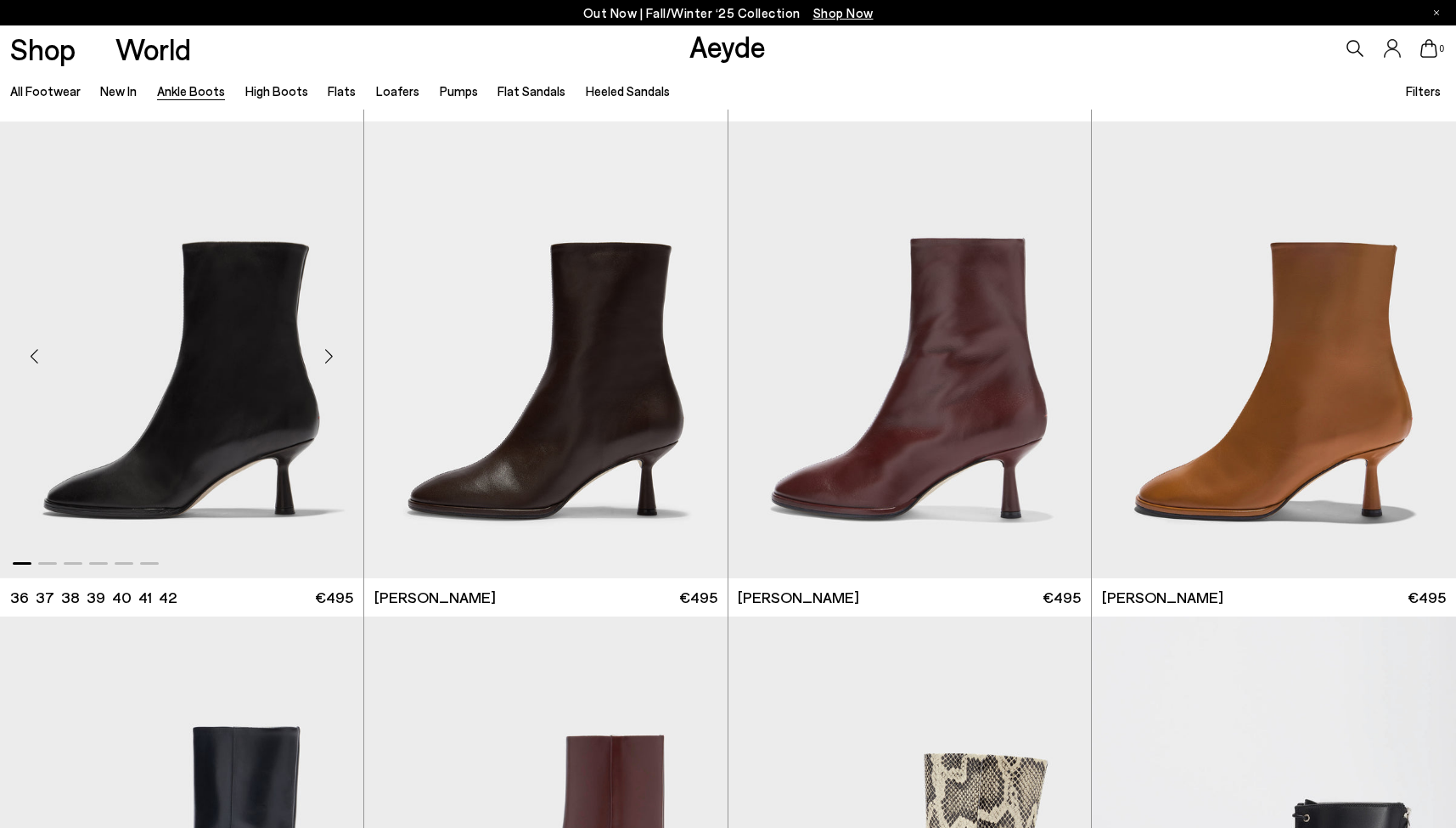
click at [324, 362] on div "Next slide" at bounding box center [329, 356] width 51 height 51
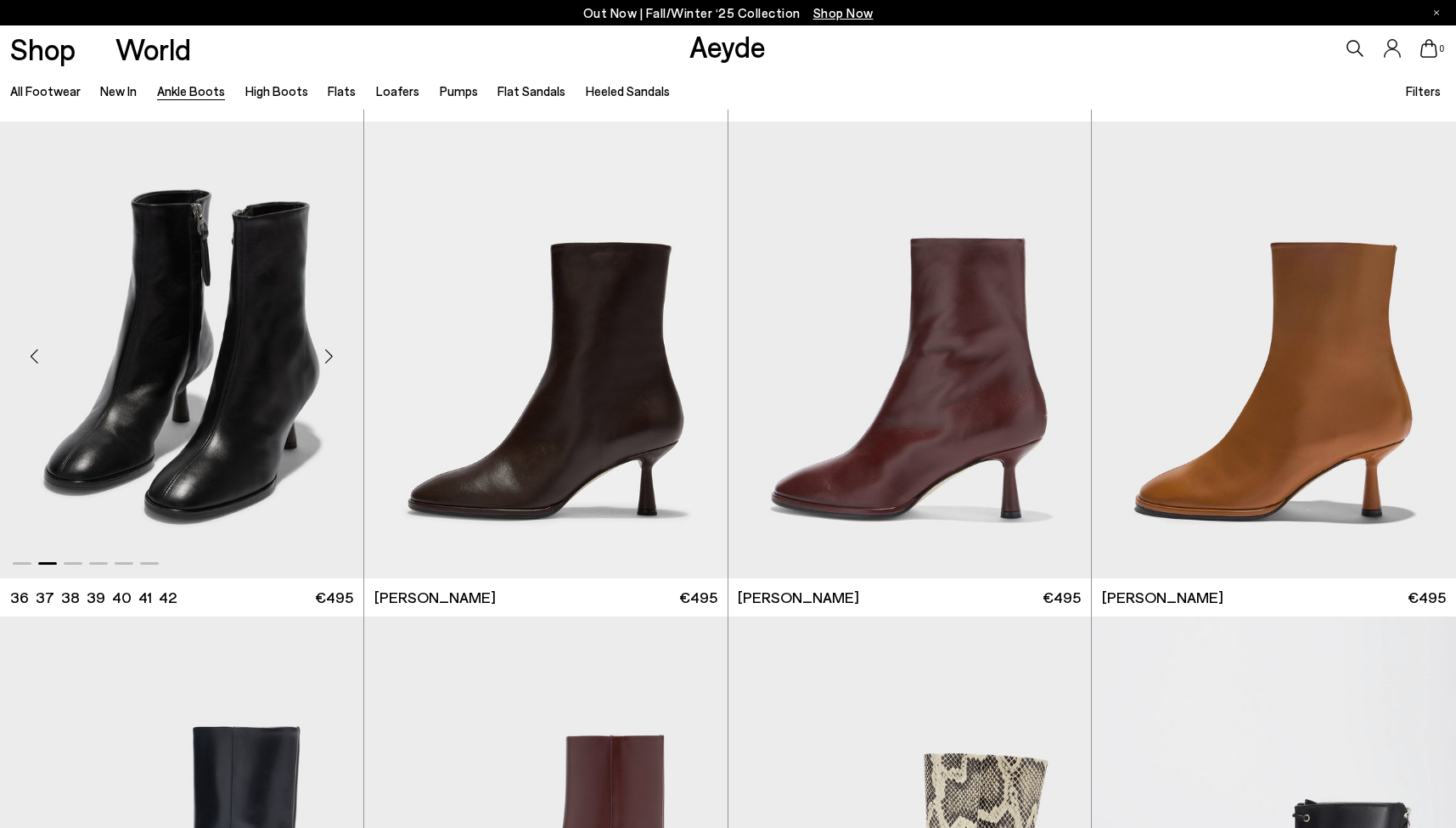
click at [324, 361] on div "Next slide" at bounding box center [329, 356] width 51 height 51
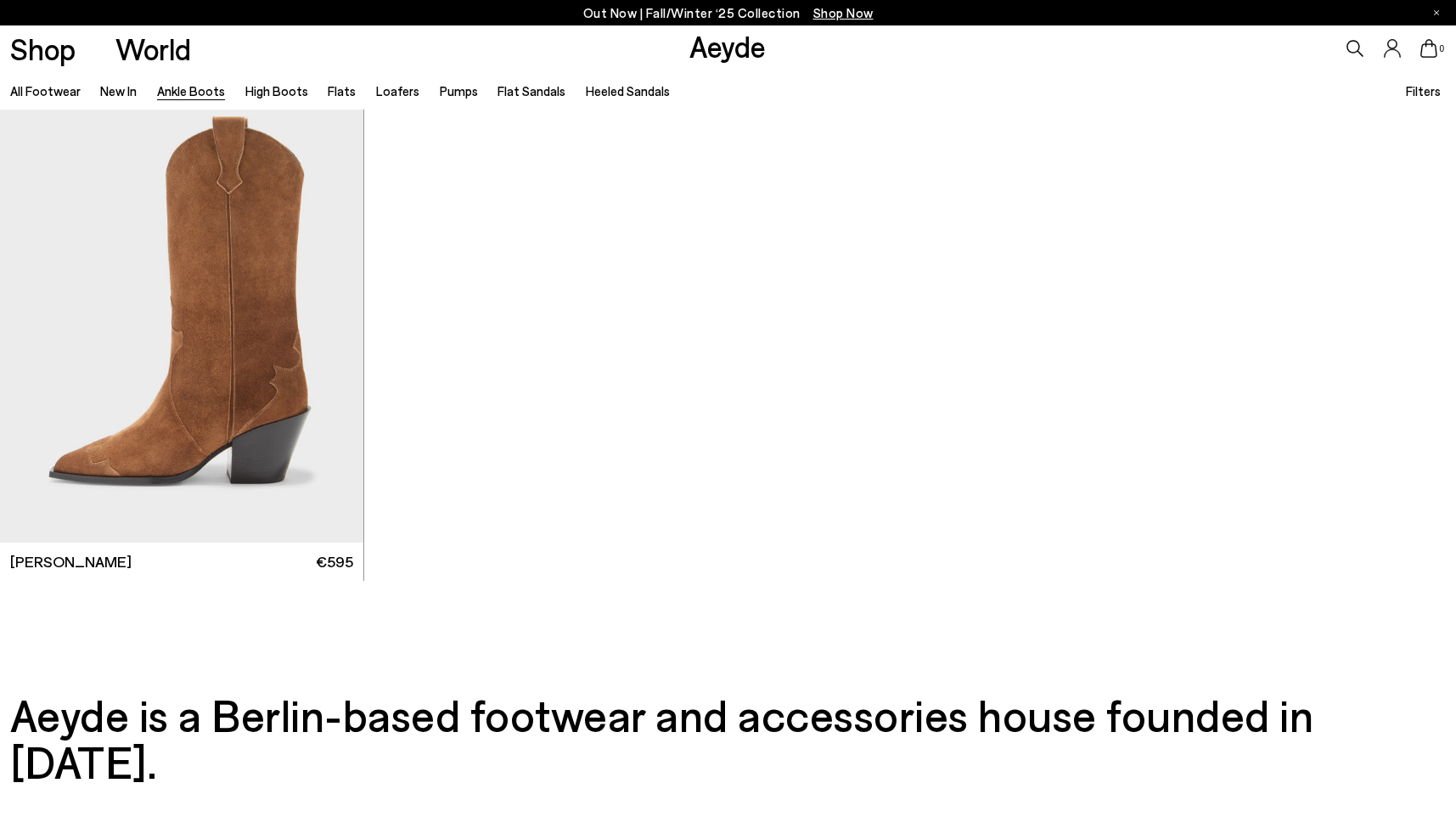
scroll to position [10172, 0]
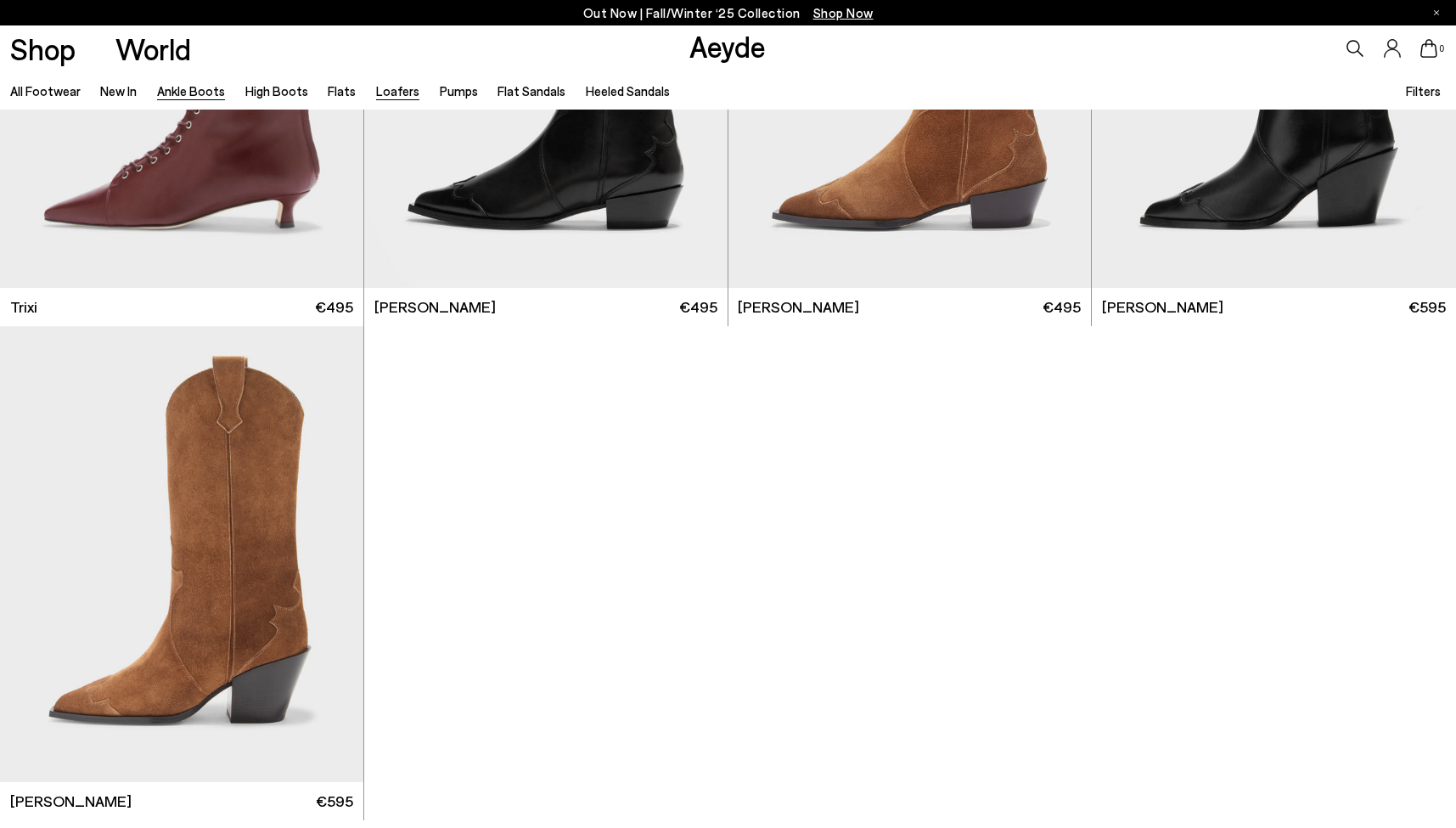
click at [383, 92] on link "Loafers" at bounding box center [398, 91] width 44 height 15
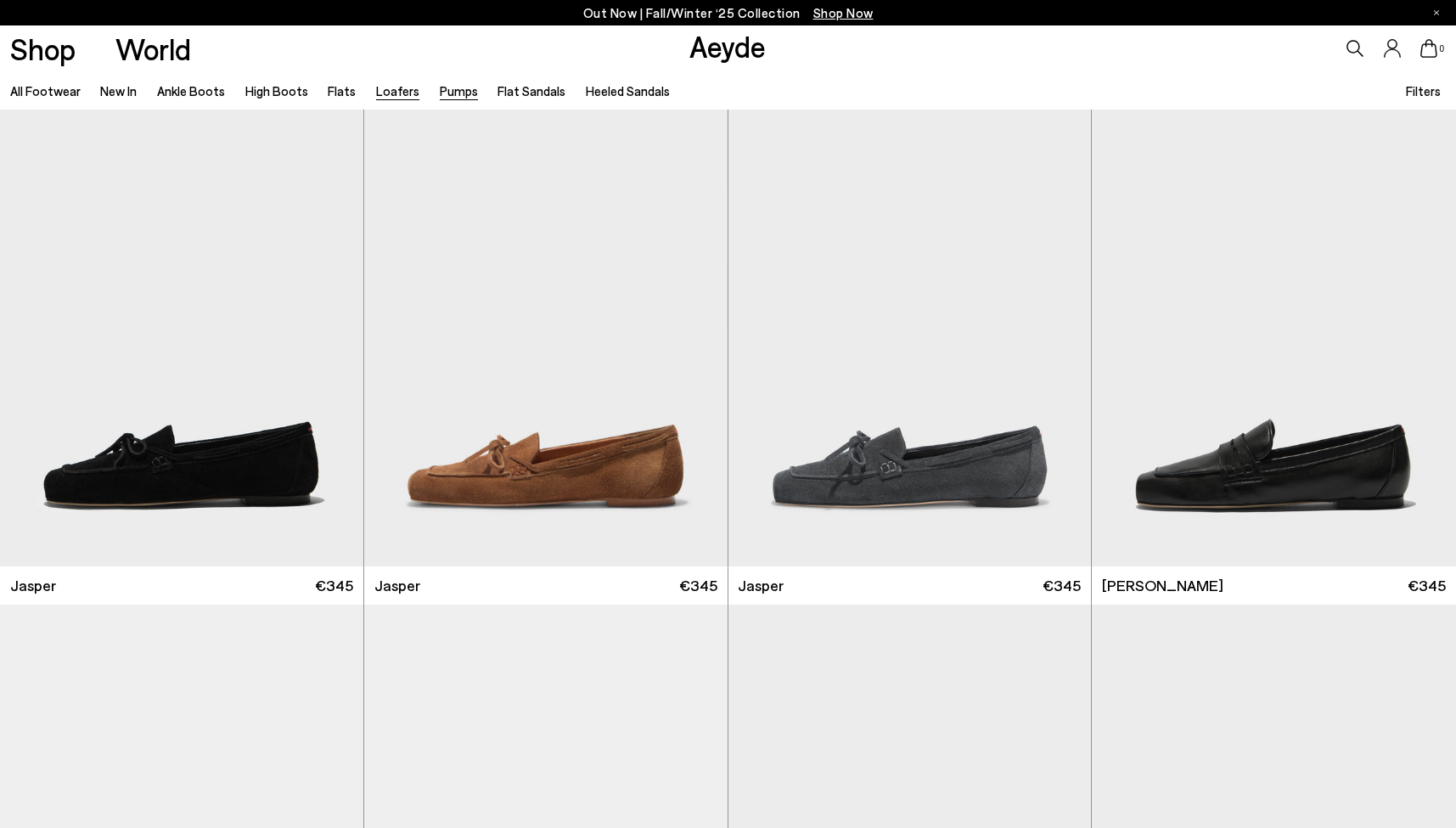
click at [451, 92] on link "Pumps" at bounding box center [459, 91] width 38 height 15
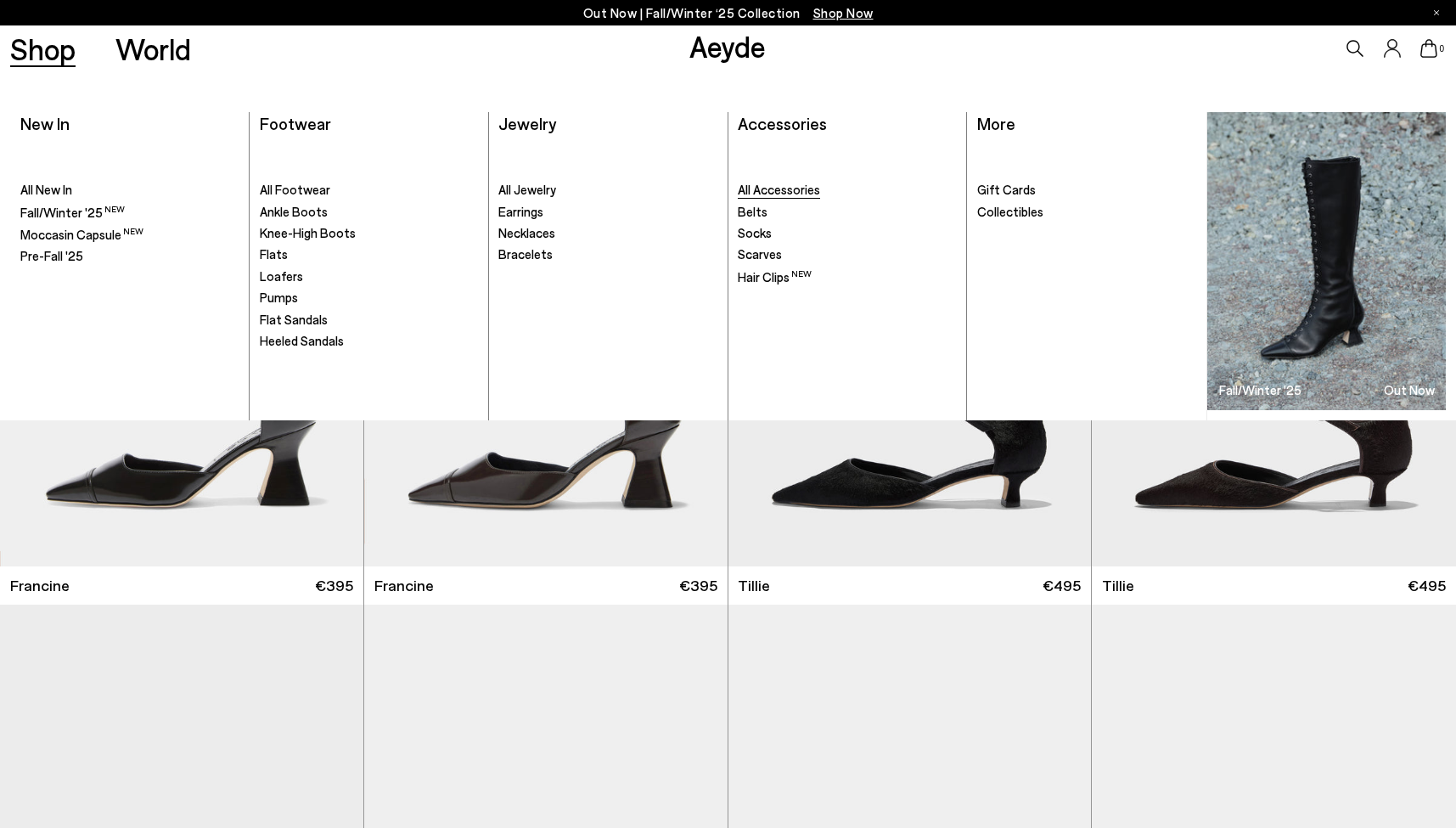
click at [766, 189] on span "All Accessories" at bounding box center [779, 189] width 83 height 15
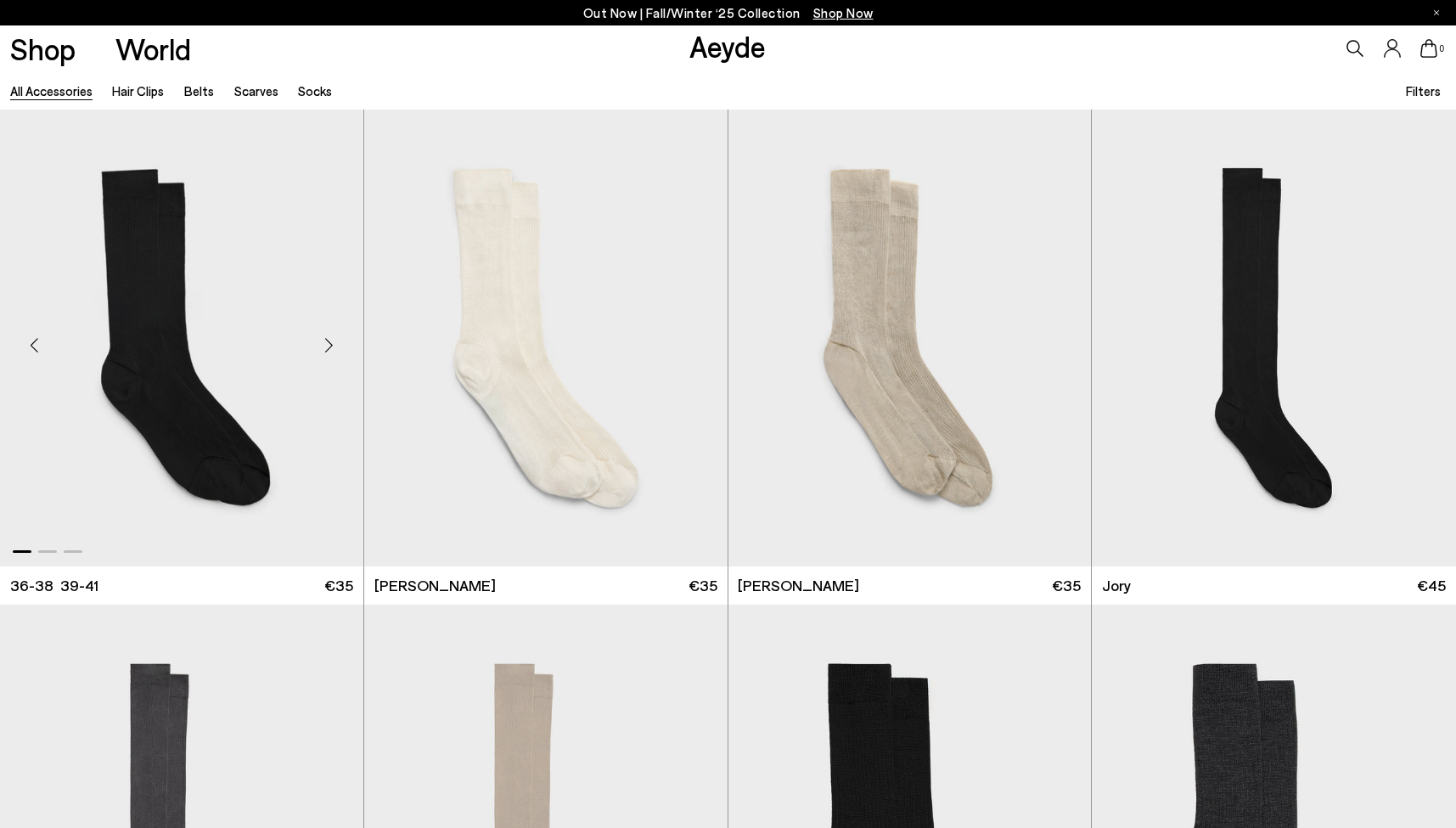
click at [322, 338] on div "Next slide" at bounding box center [329, 345] width 51 height 51
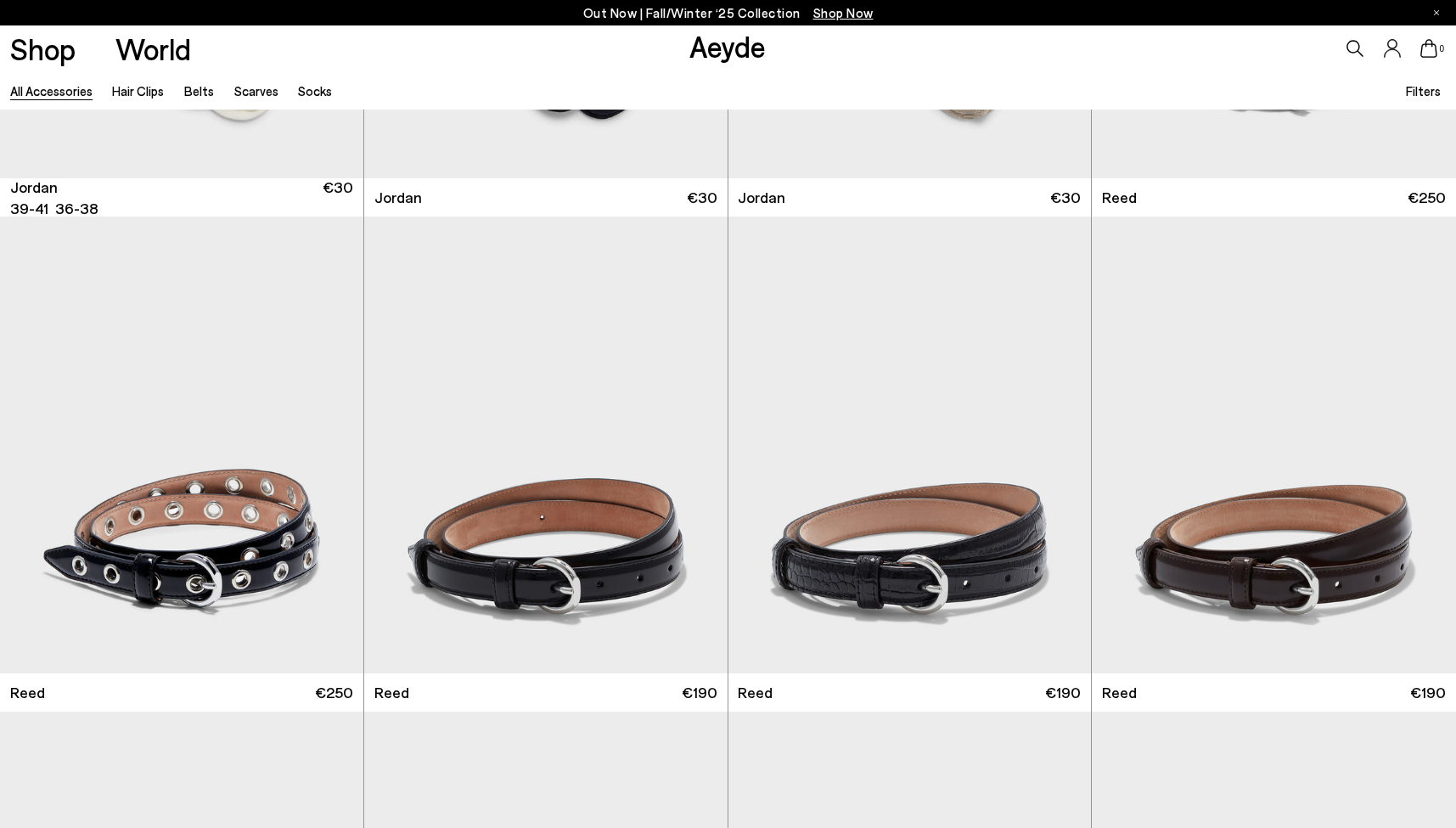
scroll to position [1592, 0]
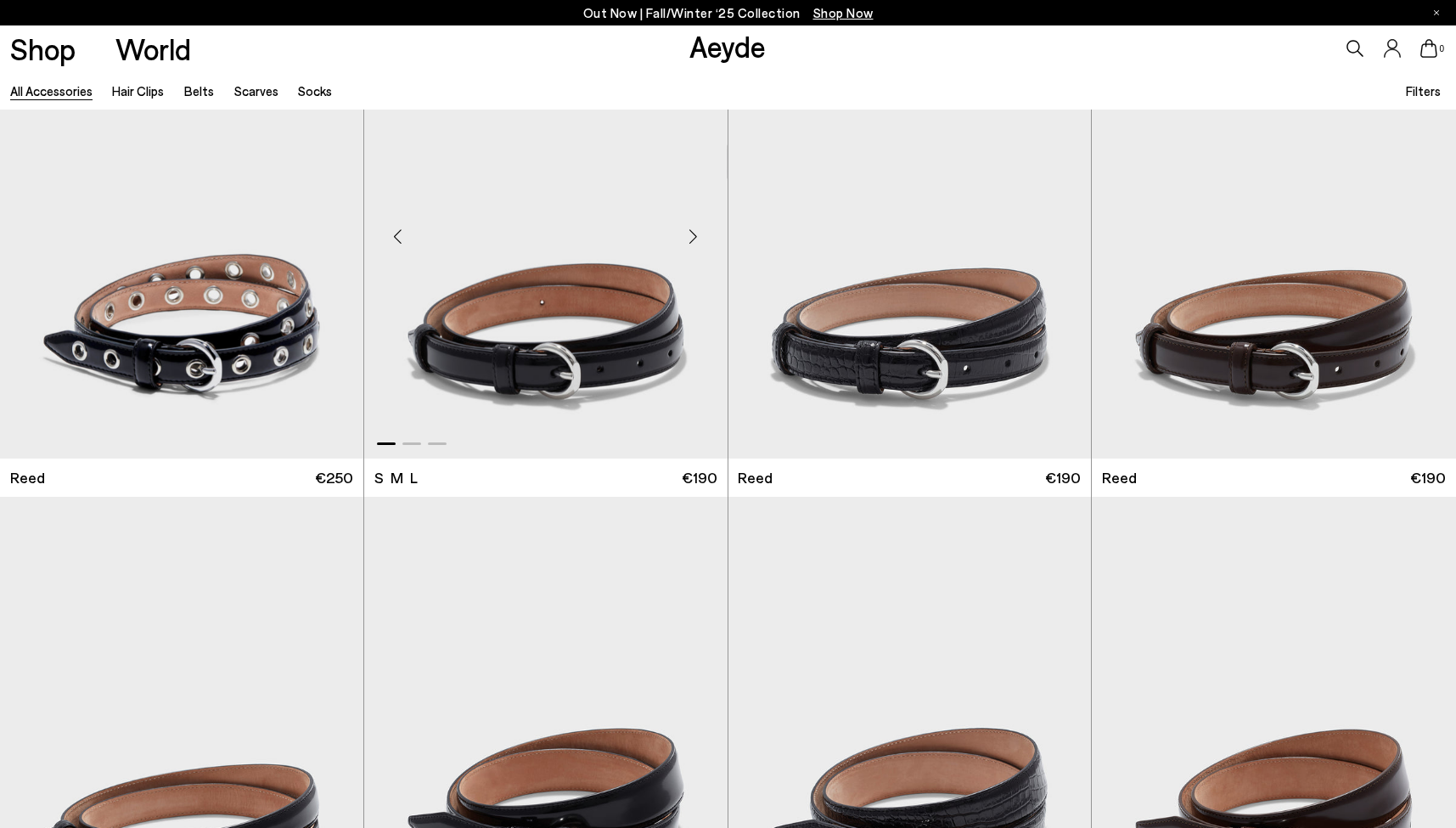
click at [687, 234] on div "Next slide" at bounding box center [694, 237] width 51 height 51
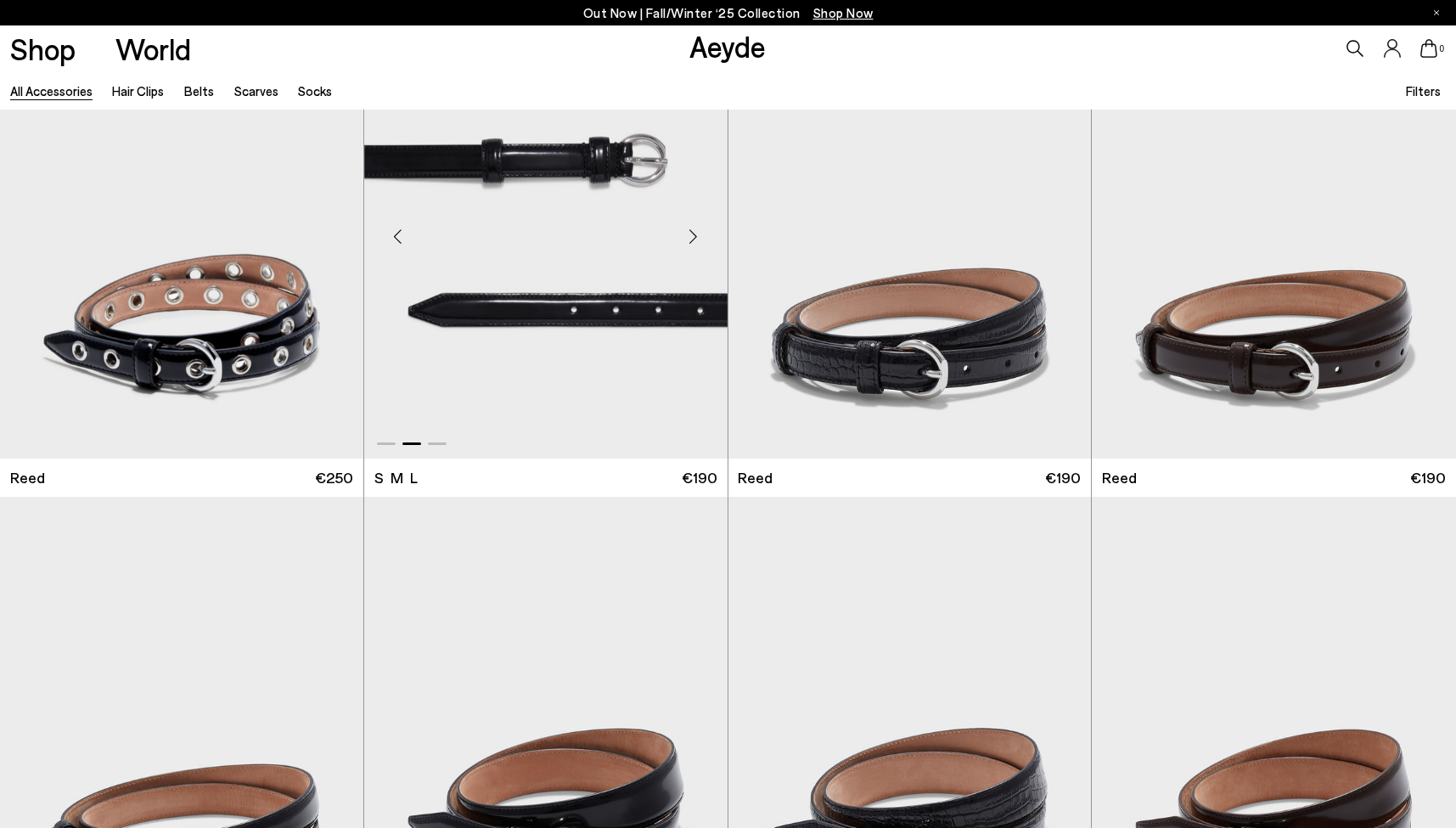
click at [688, 234] on div "Next slide" at bounding box center [694, 237] width 51 height 51
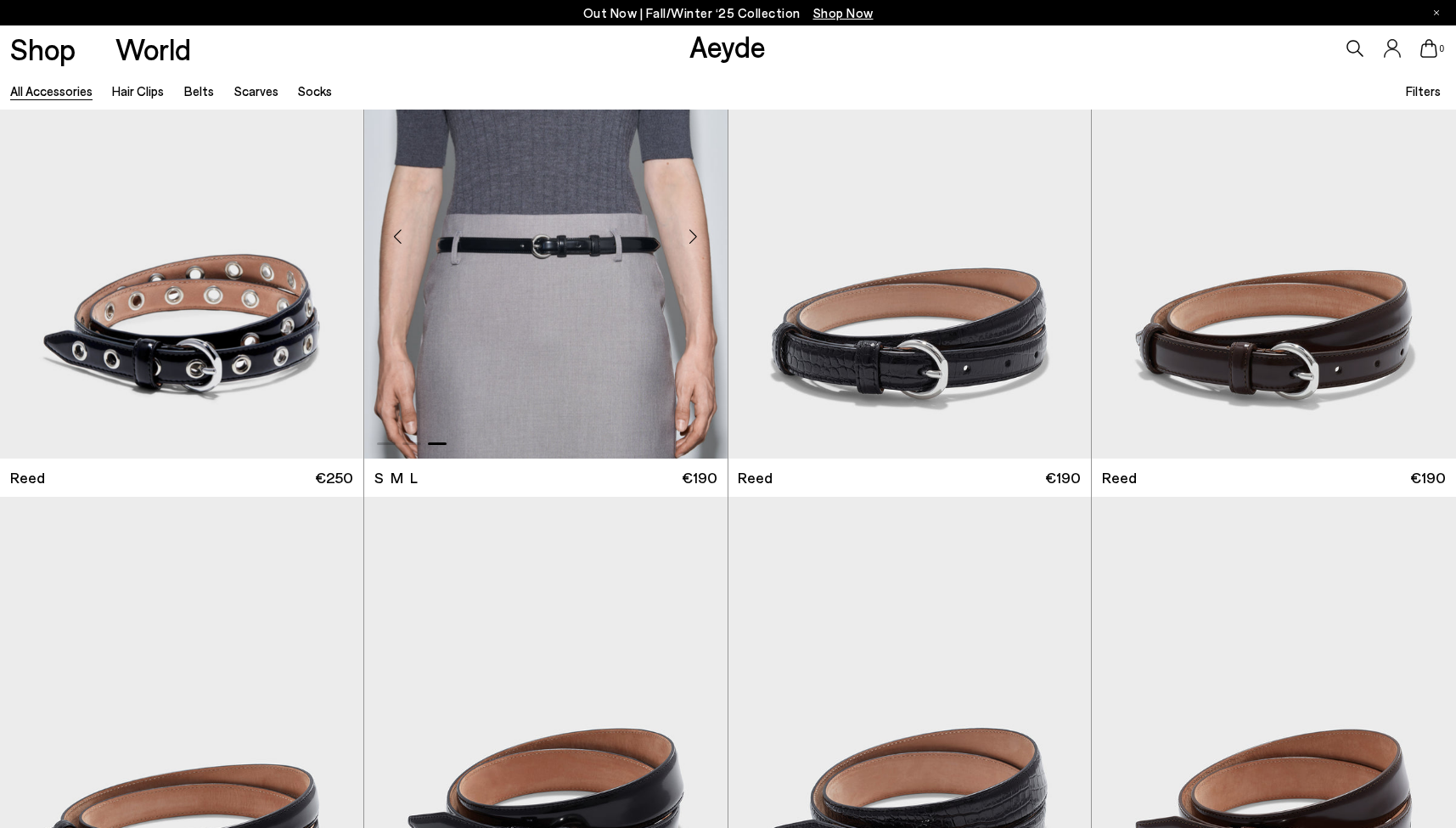
click at [688, 234] on div "Next slide" at bounding box center [694, 237] width 51 height 51
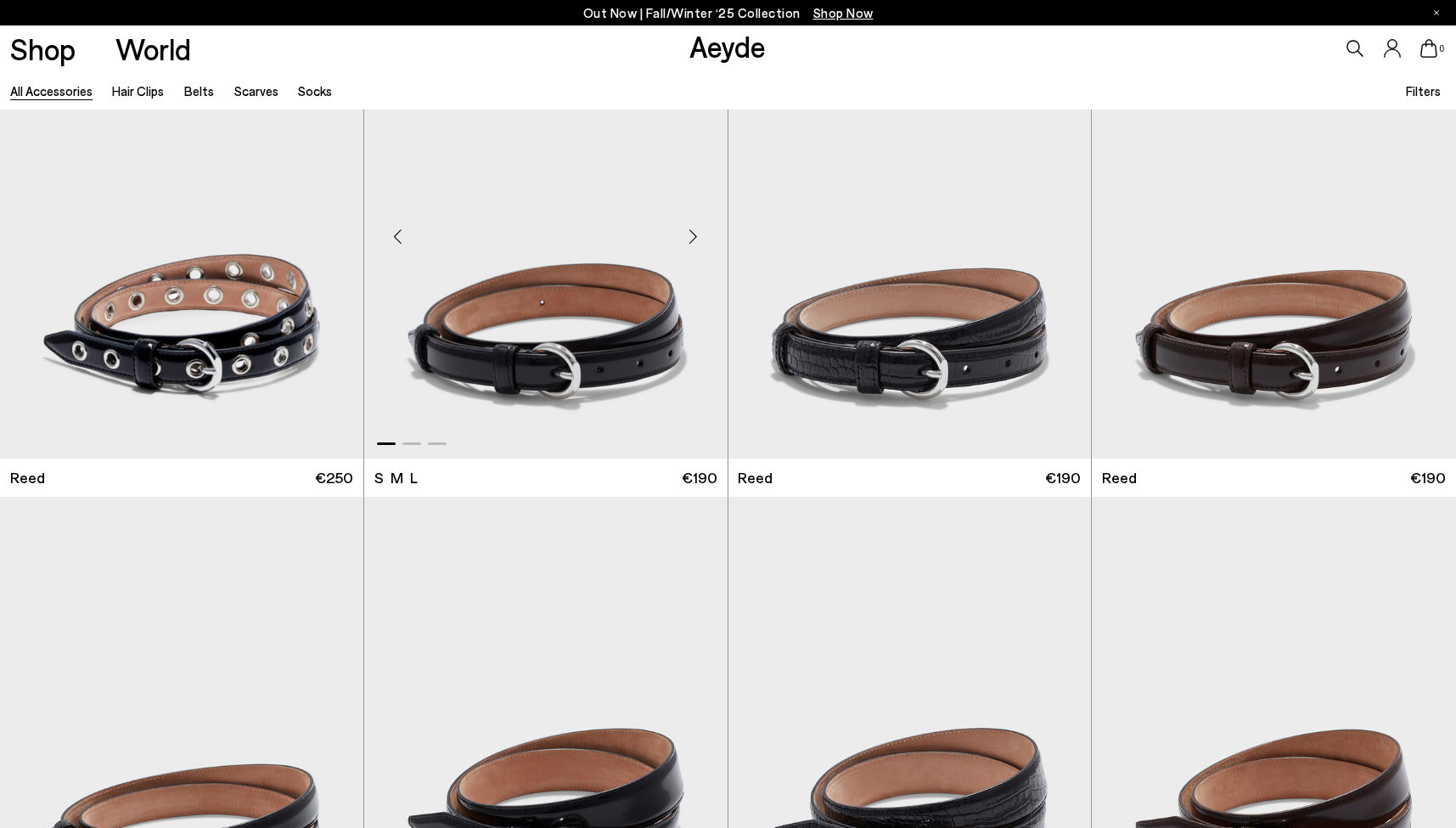
click at [688, 235] on div "Next slide" at bounding box center [694, 237] width 51 height 51
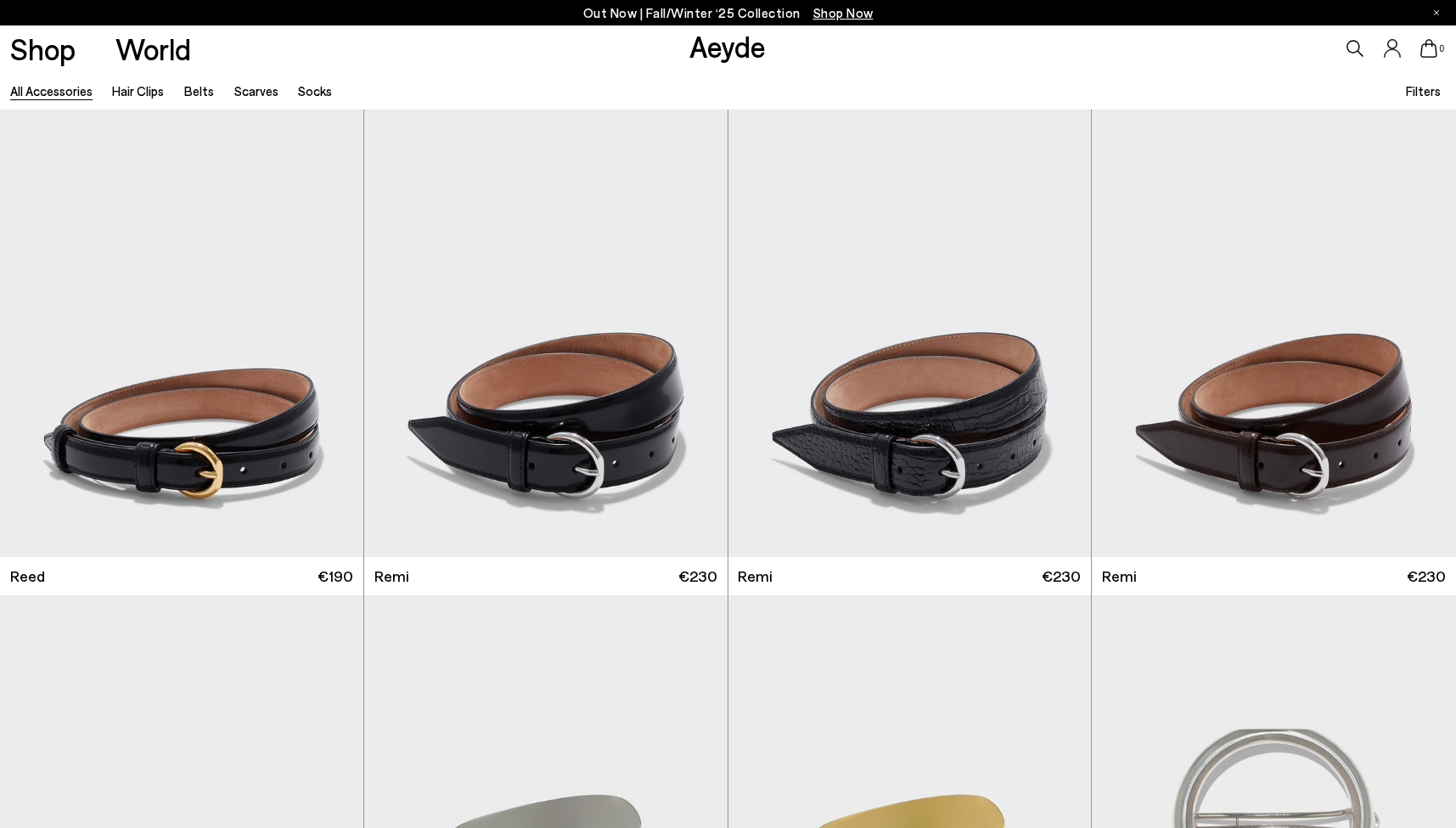
scroll to position [2081, 0]
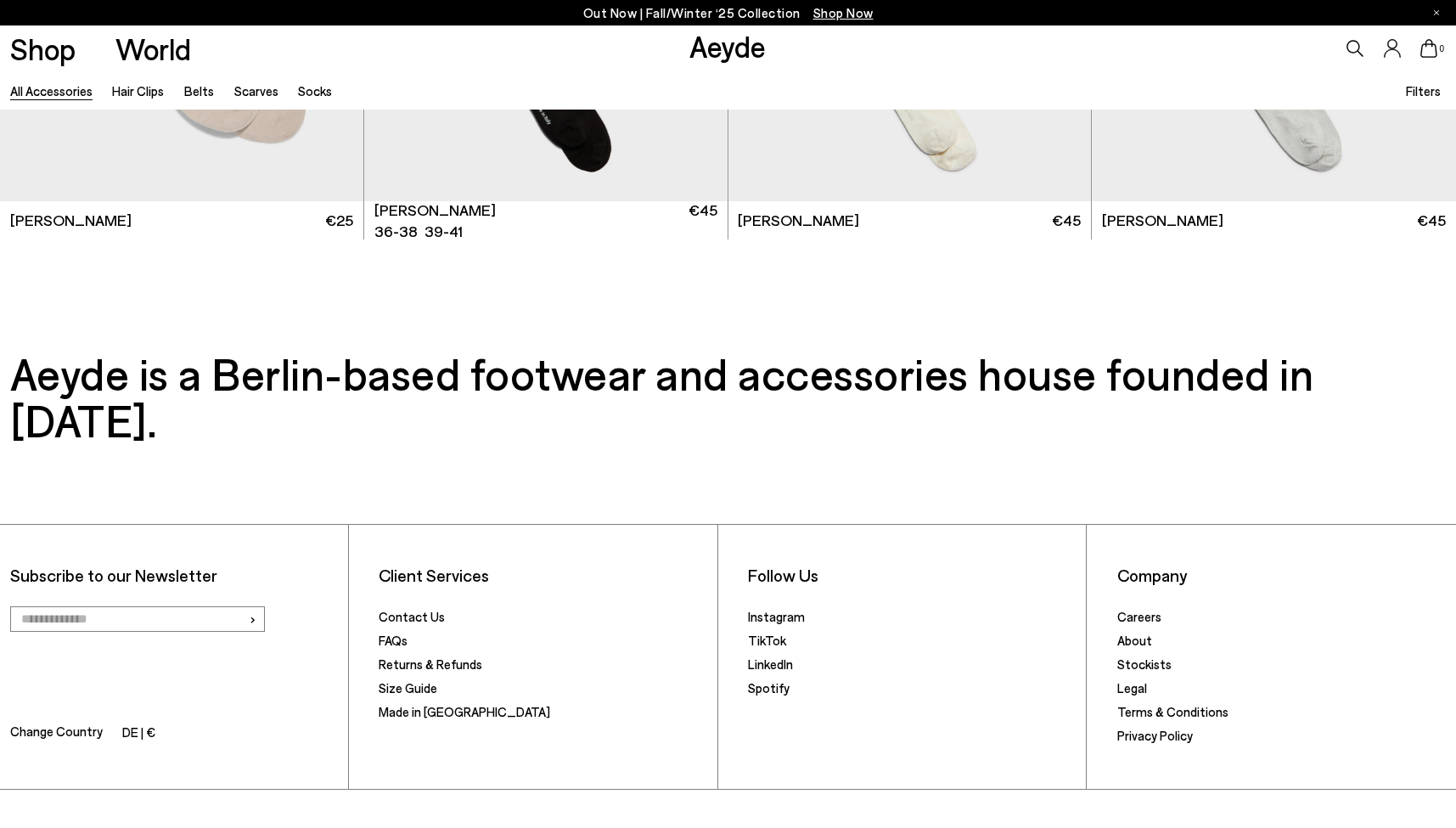
scroll to position [7304, 0]
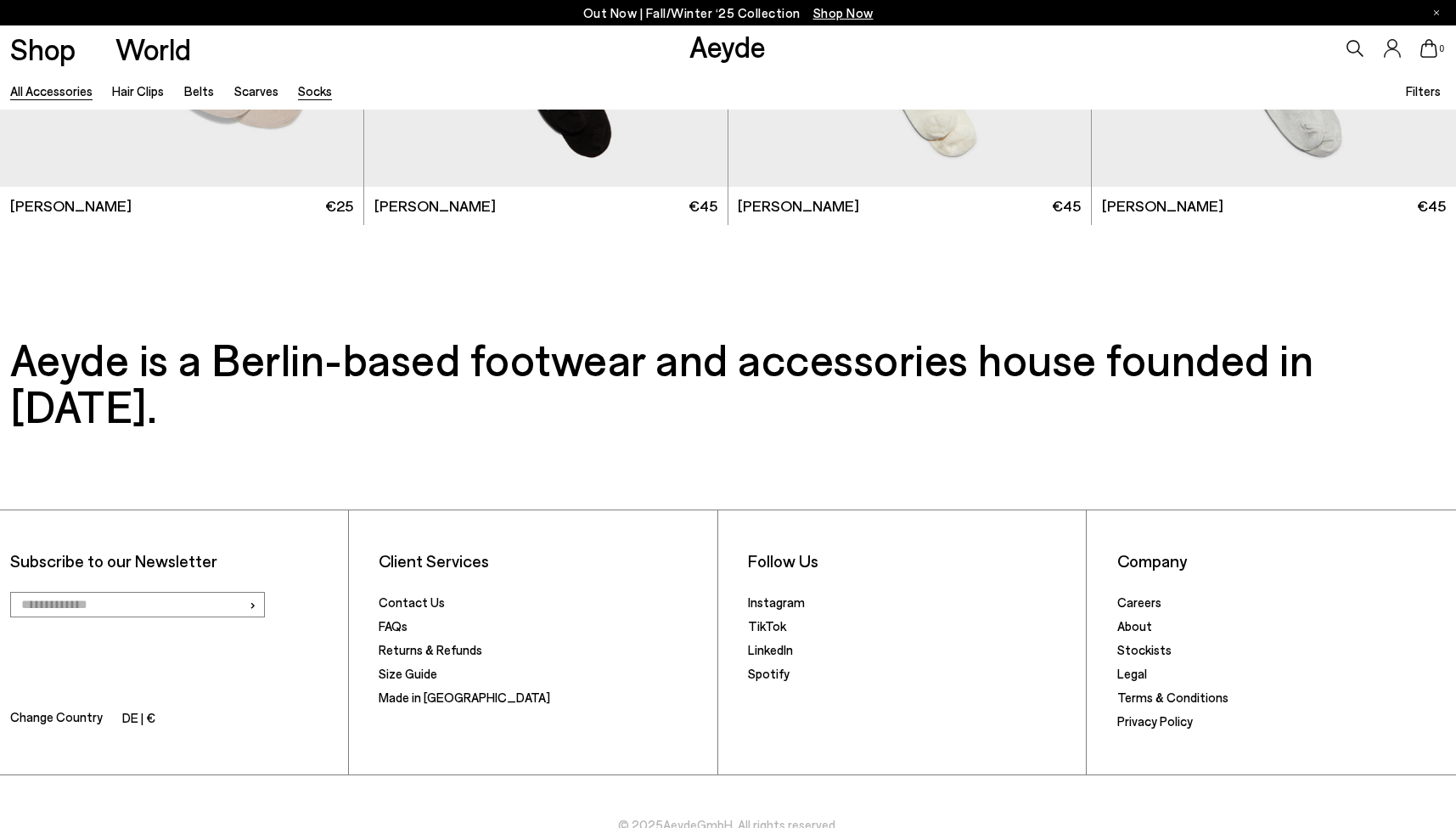
click at [315, 91] on link "Socks" at bounding box center [315, 91] width 34 height 15
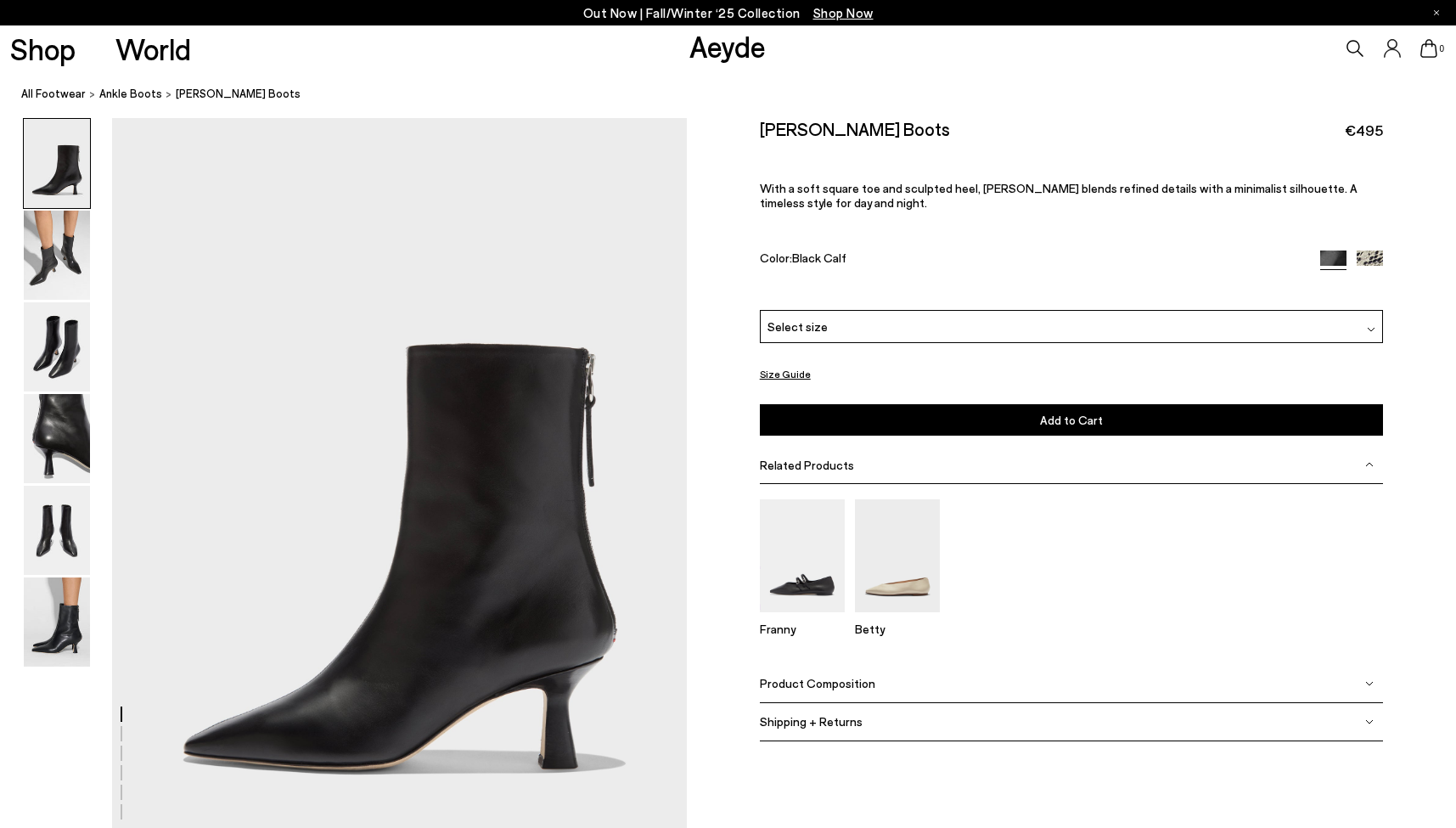
click at [819, 676] on span "Product Composition" at bounding box center [817, 683] width 115 height 15
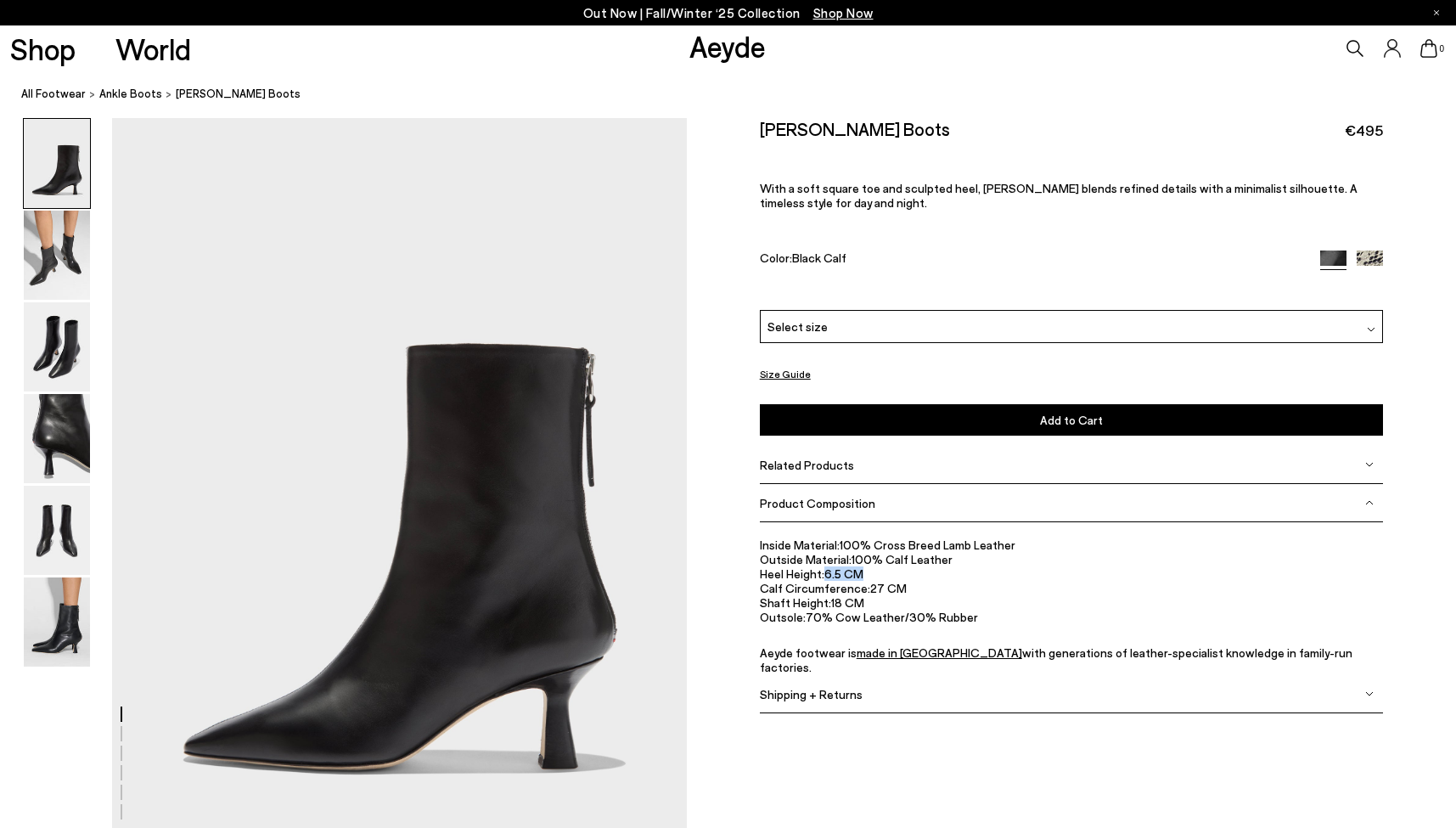
drag, startPoint x: 866, startPoint y: 579, endPoint x: 824, endPoint y: 576, distance: 42.1
click at [824, 576] on li "Heel Height: 6.5 CM" at bounding box center [1072, 573] width 624 height 15
copy li "6.5 CM"
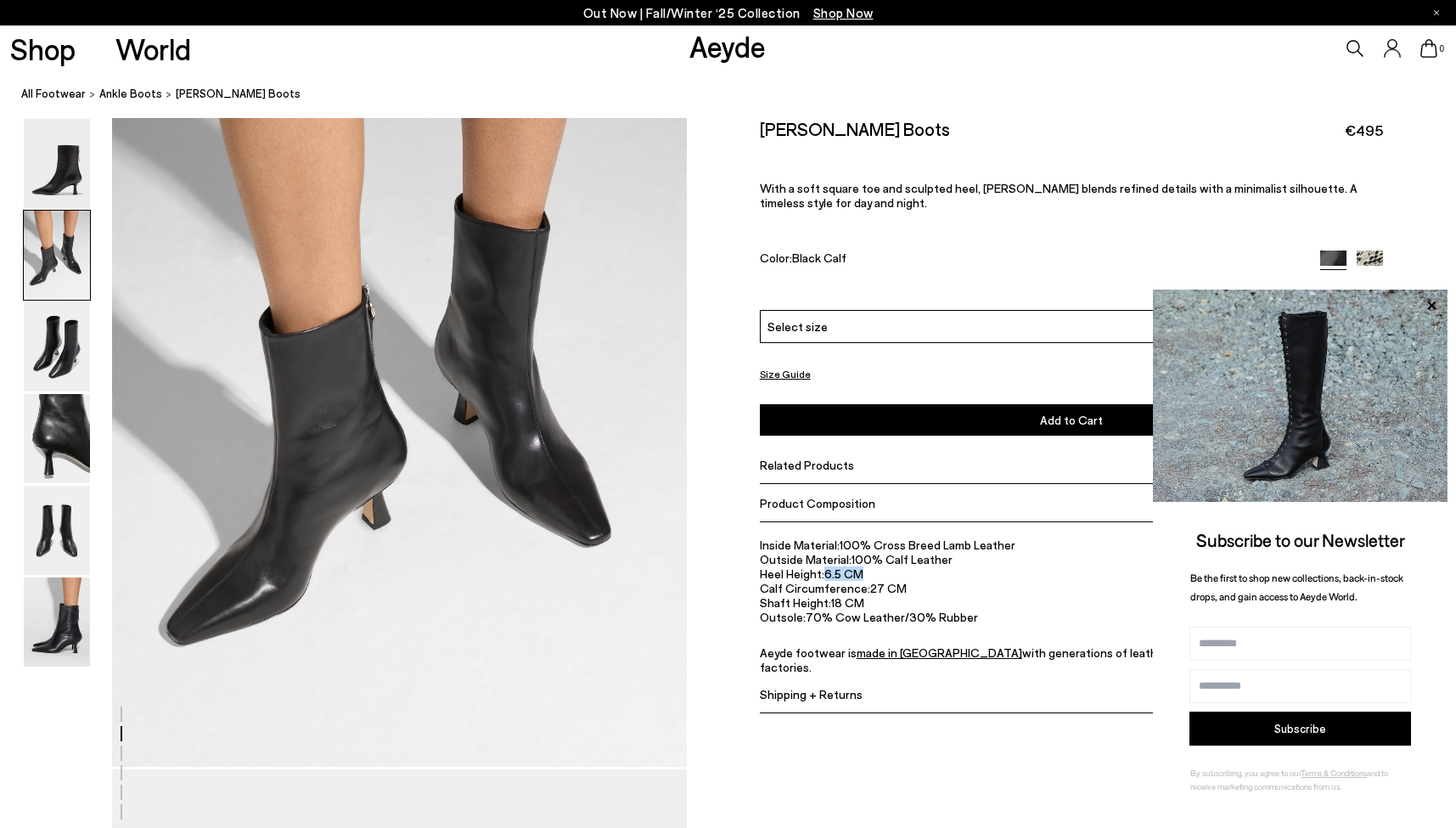
scroll to position [990, 0]
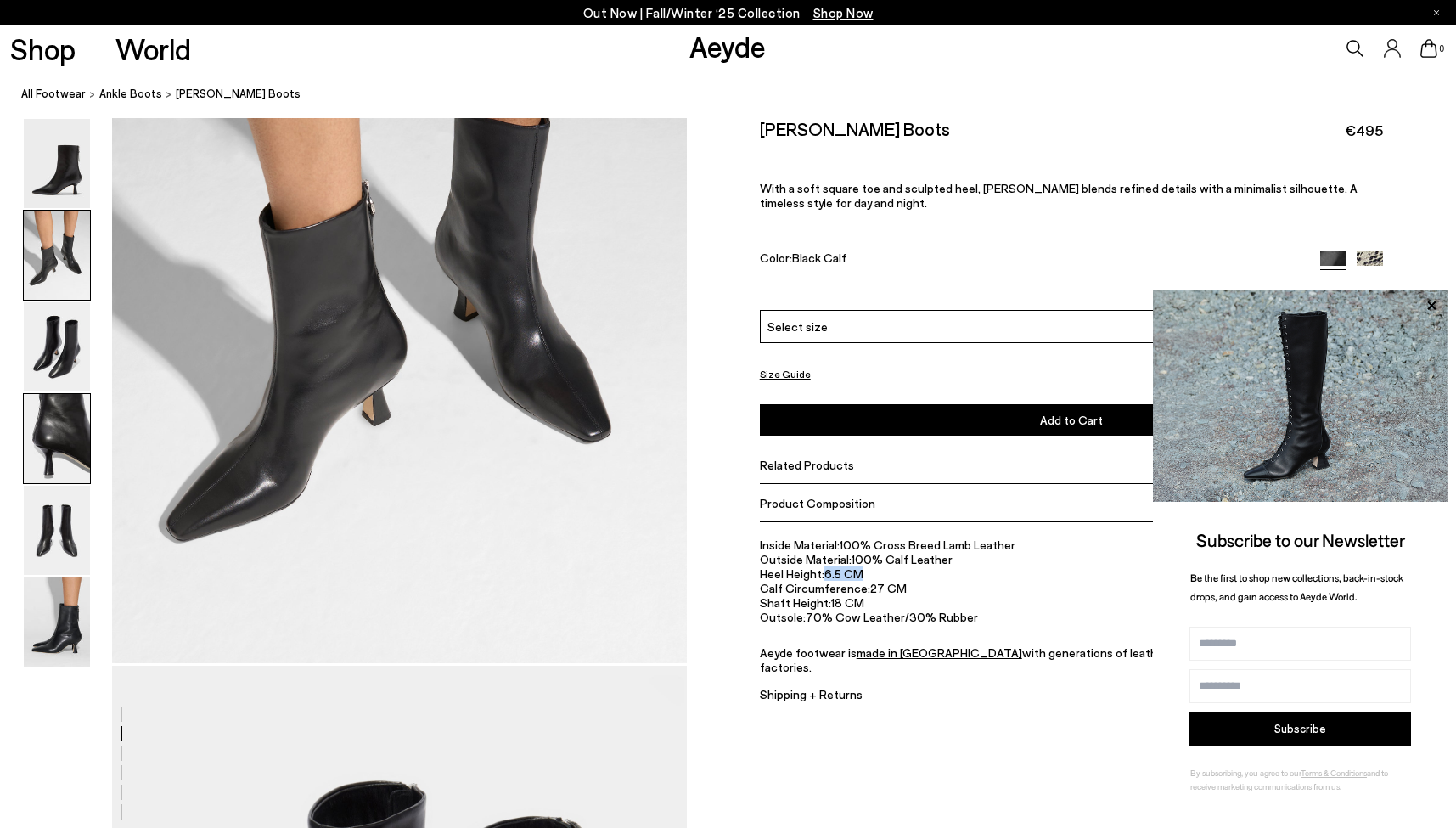
click at [33, 419] on img at bounding box center [56, 438] width 66 height 89
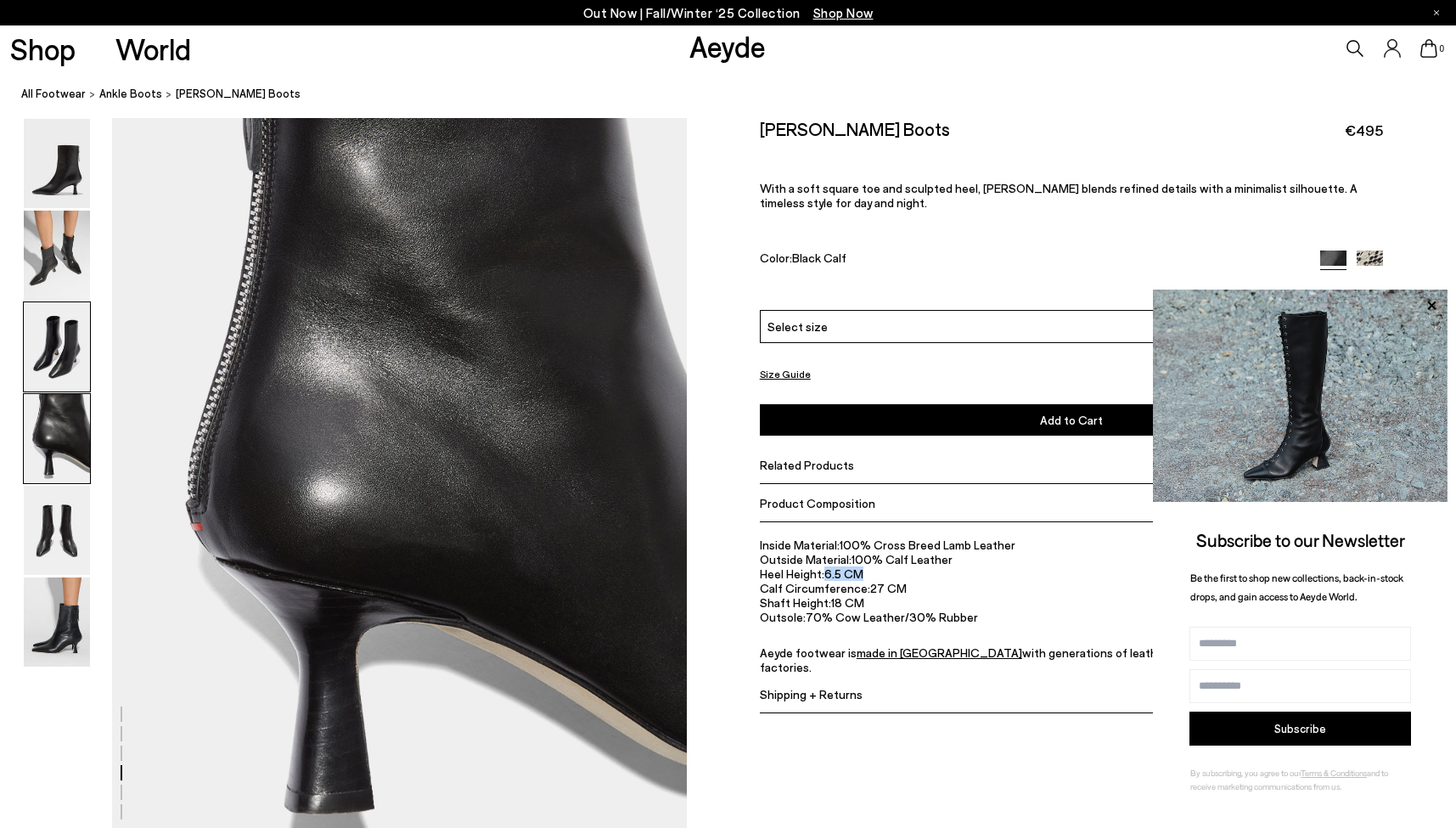
click at [46, 316] on img at bounding box center [56, 346] width 66 height 89
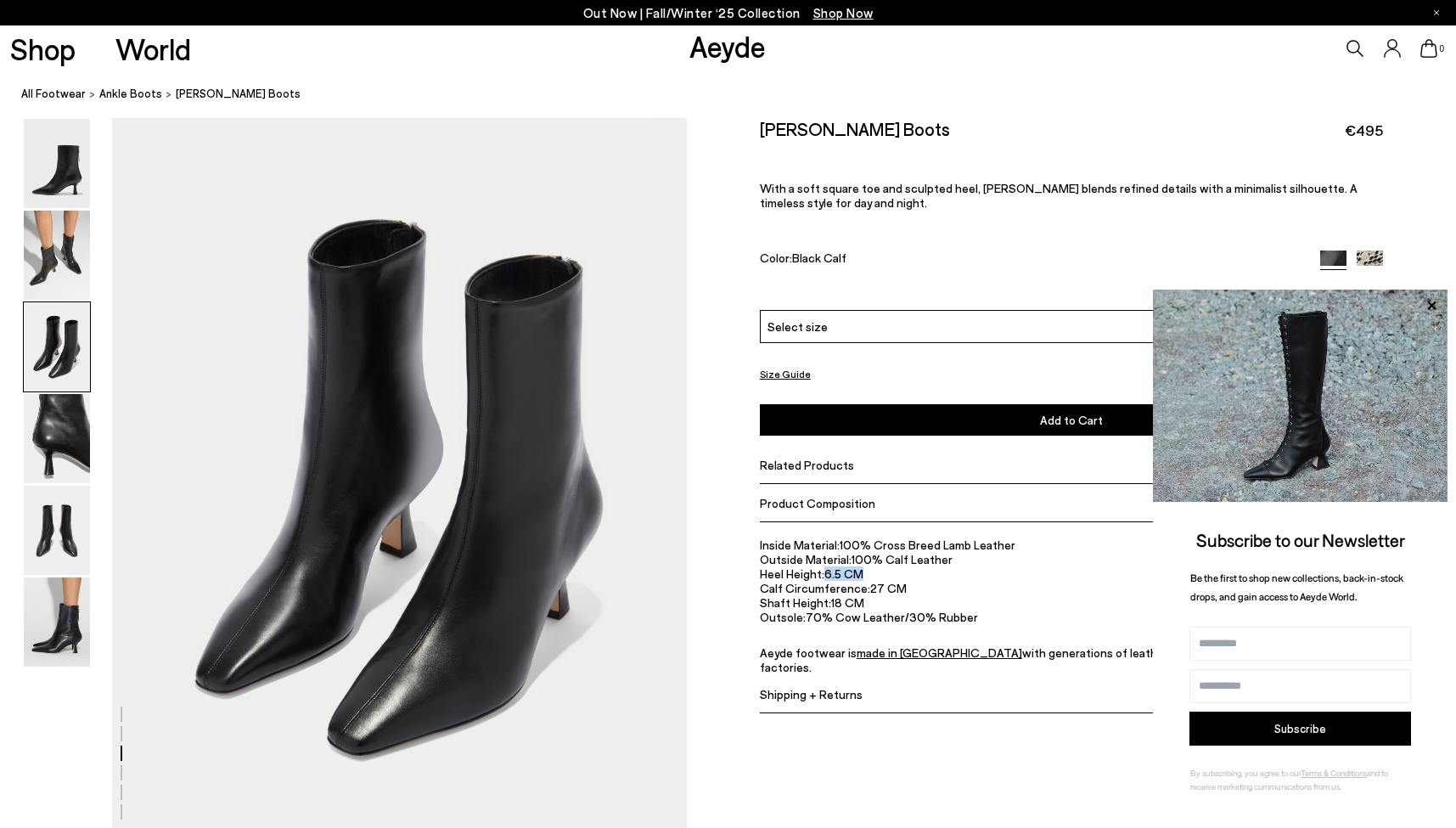
scroll to position [1539, 0]
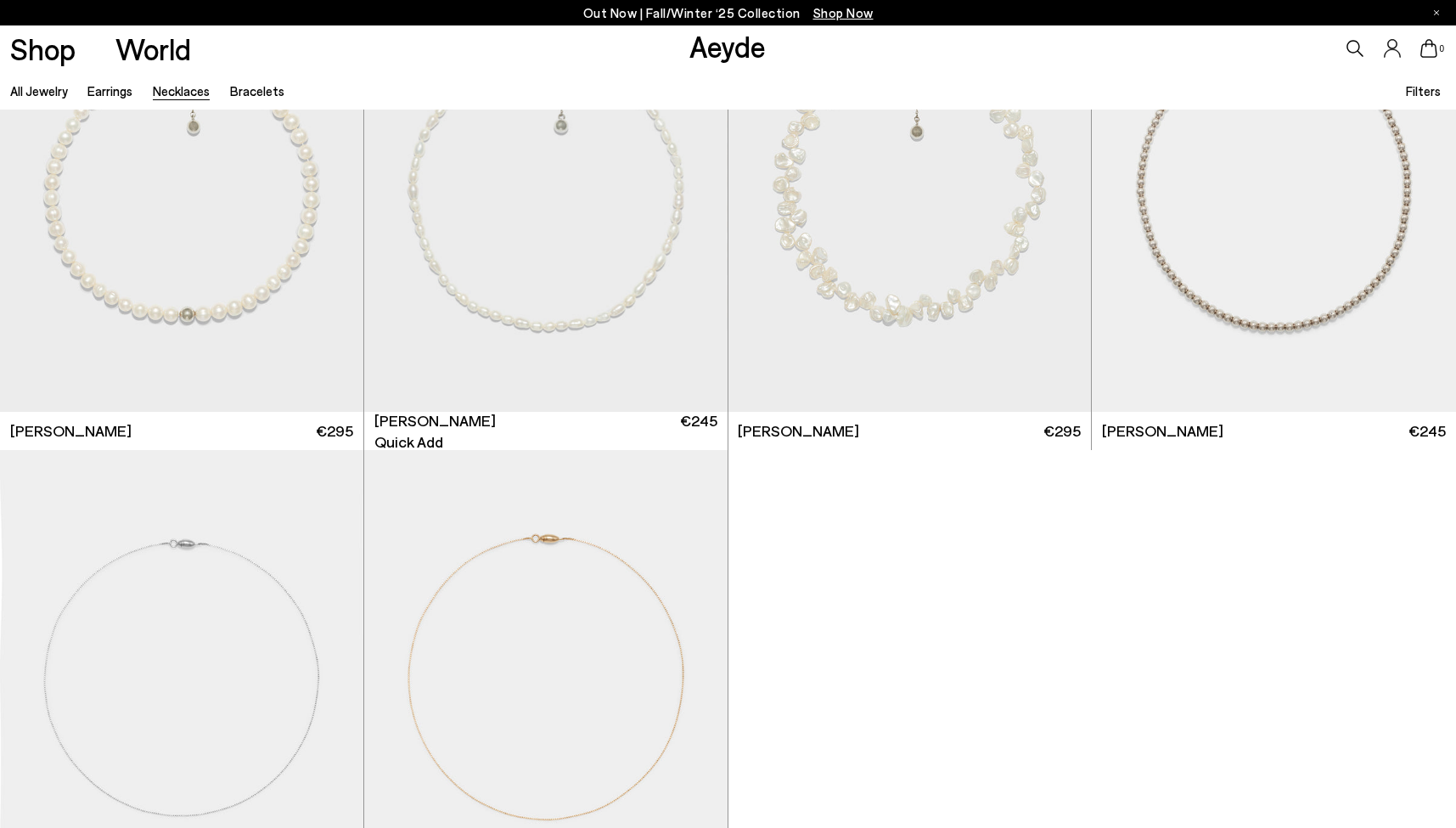
scroll to position [1044, 0]
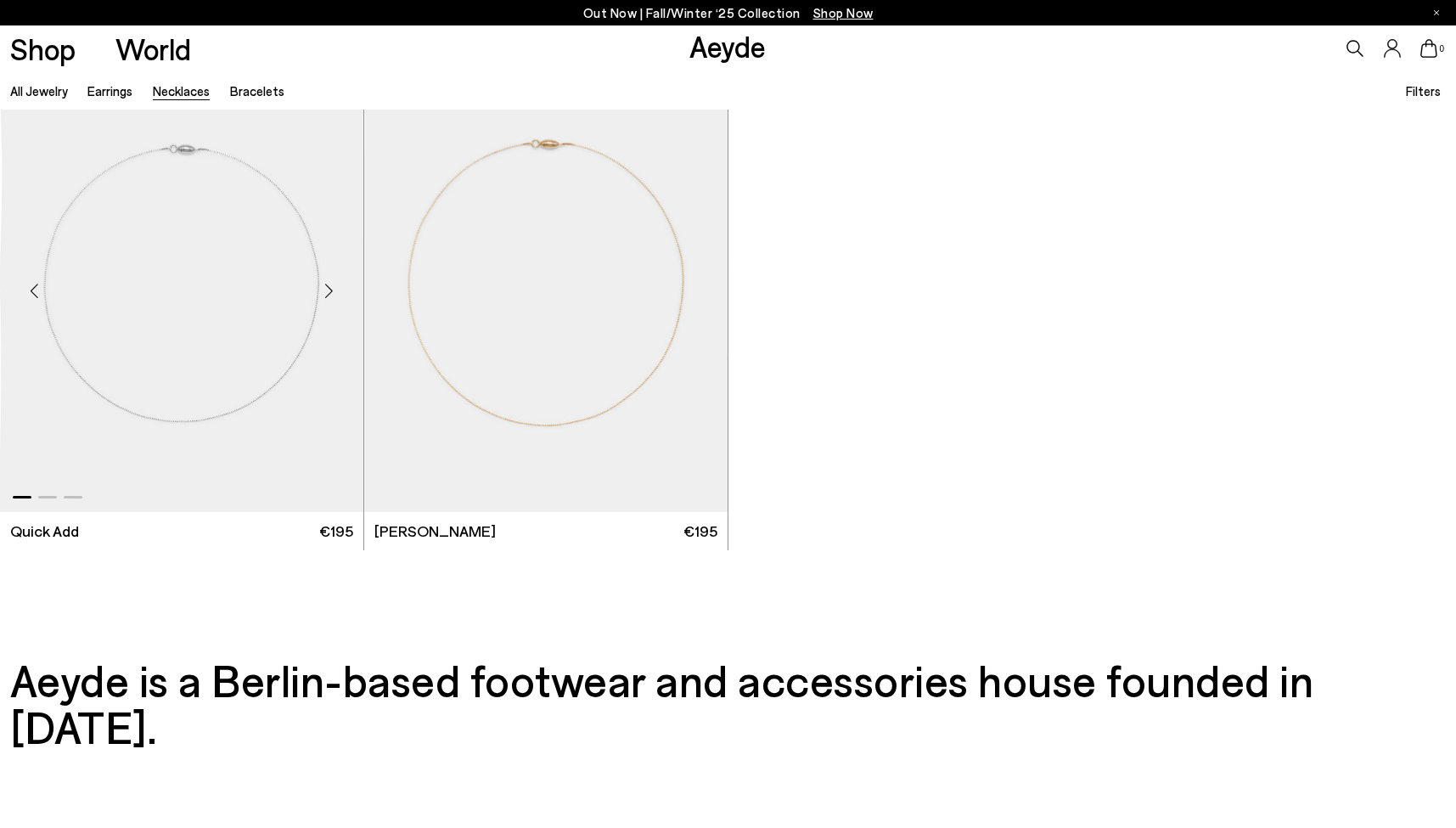
click at [250, 287] on img "1 / 3" at bounding box center [181, 284] width 364 height 457
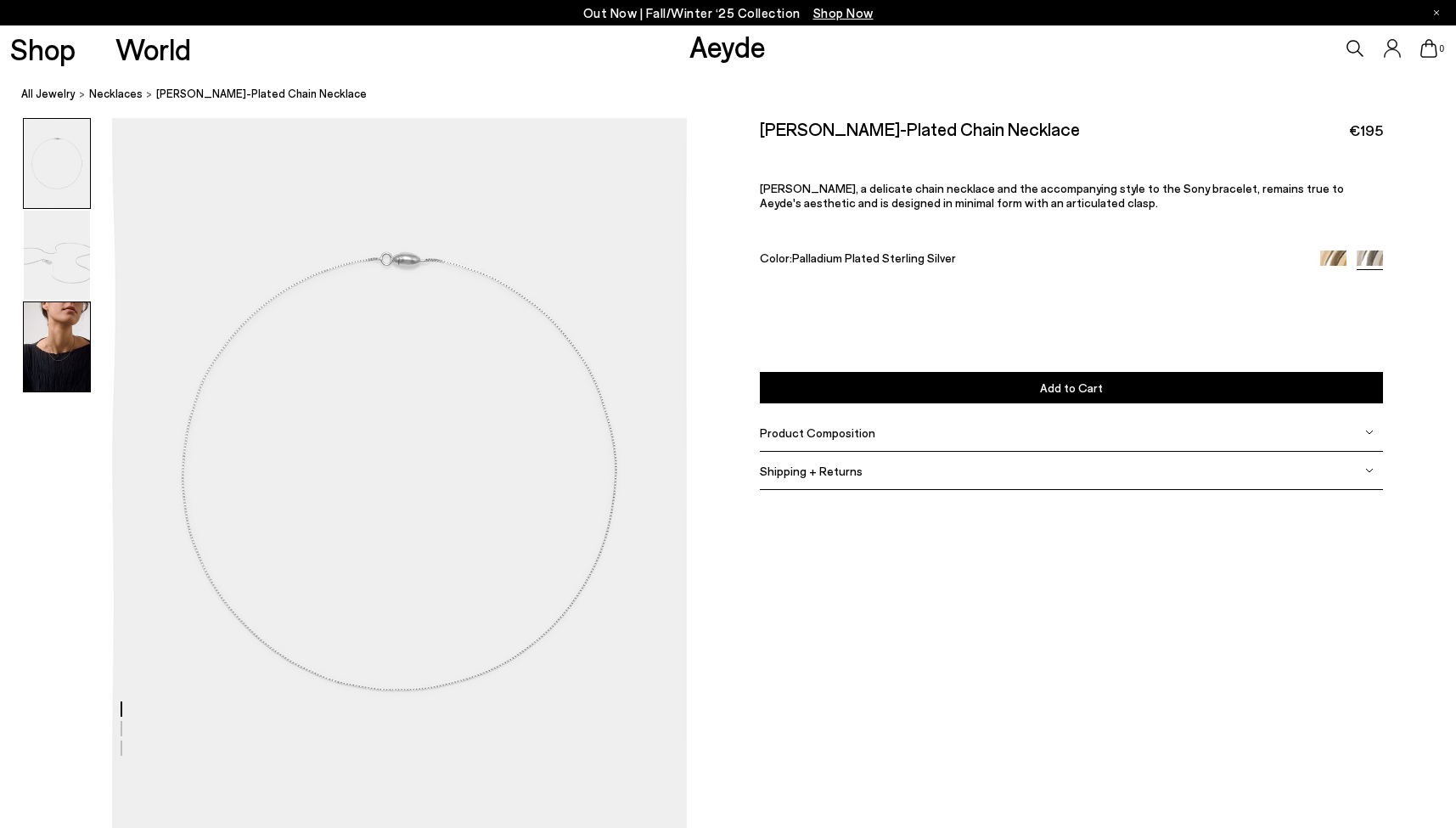
click at [53, 308] on img at bounding box center [56, 346] width 66 height 89
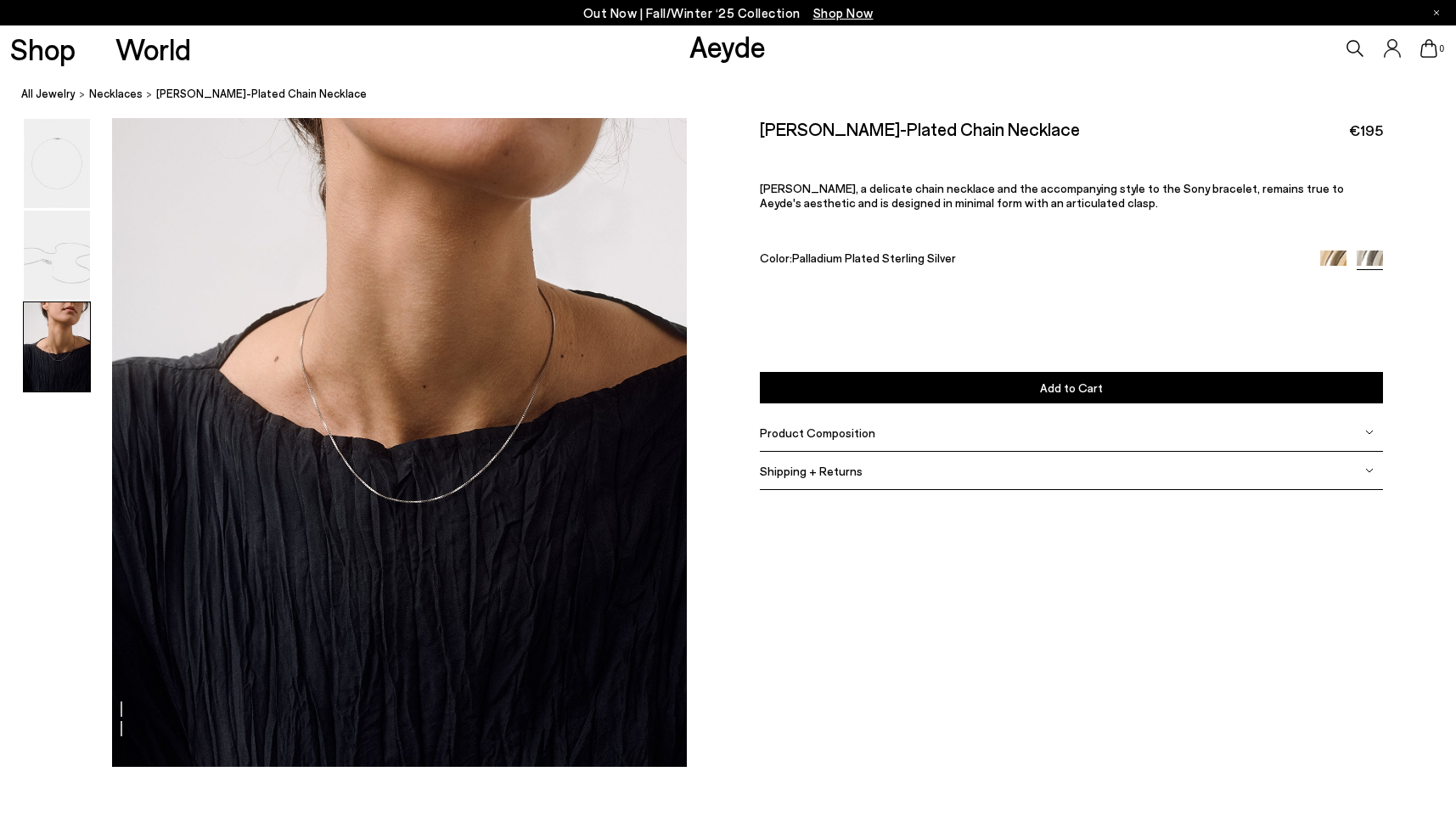
scroll to position [1599, 0]
click at [1050, 393] on span "Add to Cart" at bounding box center [1071, 387] width 63 height 15
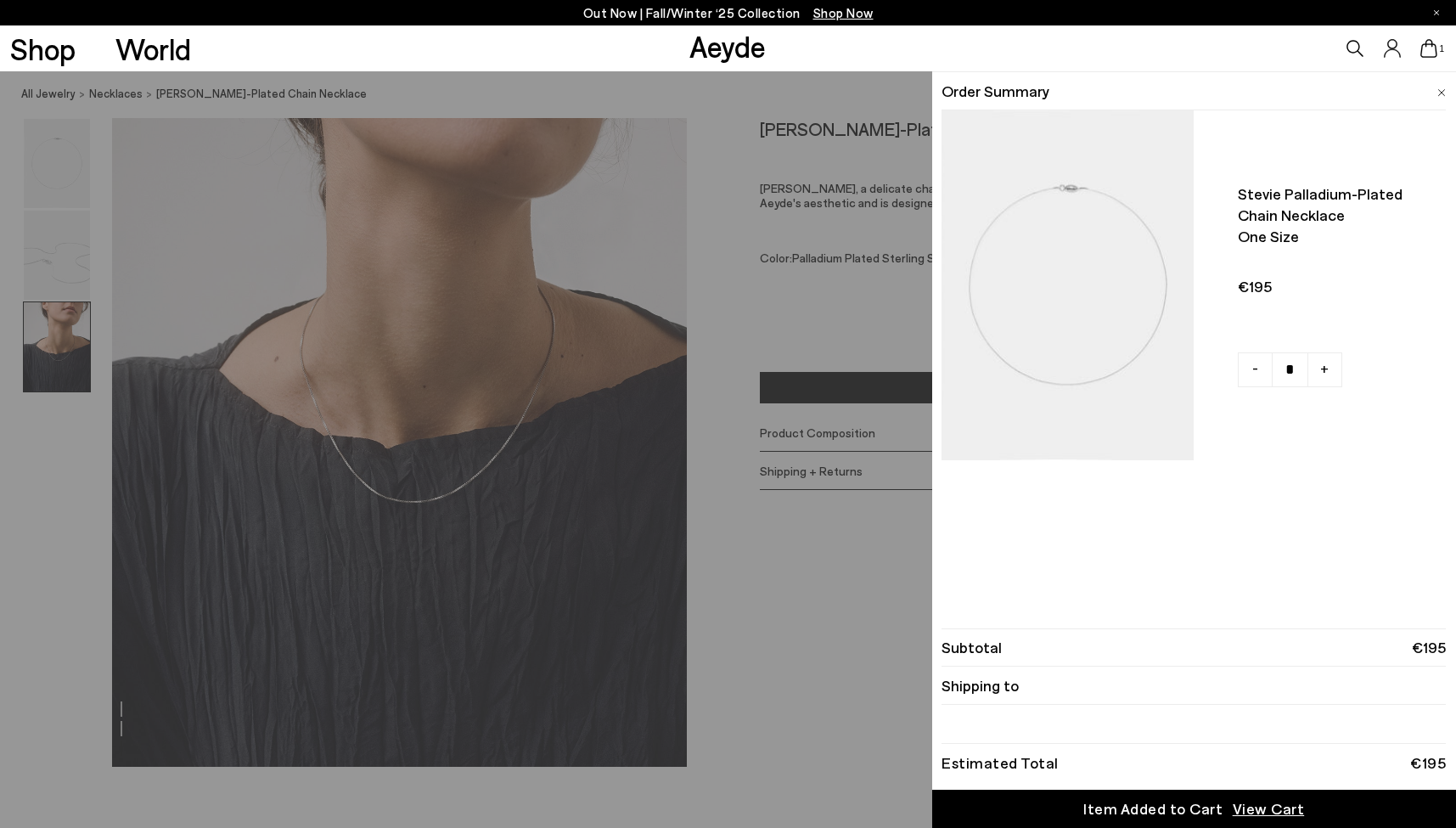
click at [1264, 810] on span "View Cart" at bounding box center [1268, 808] width 73 height 21
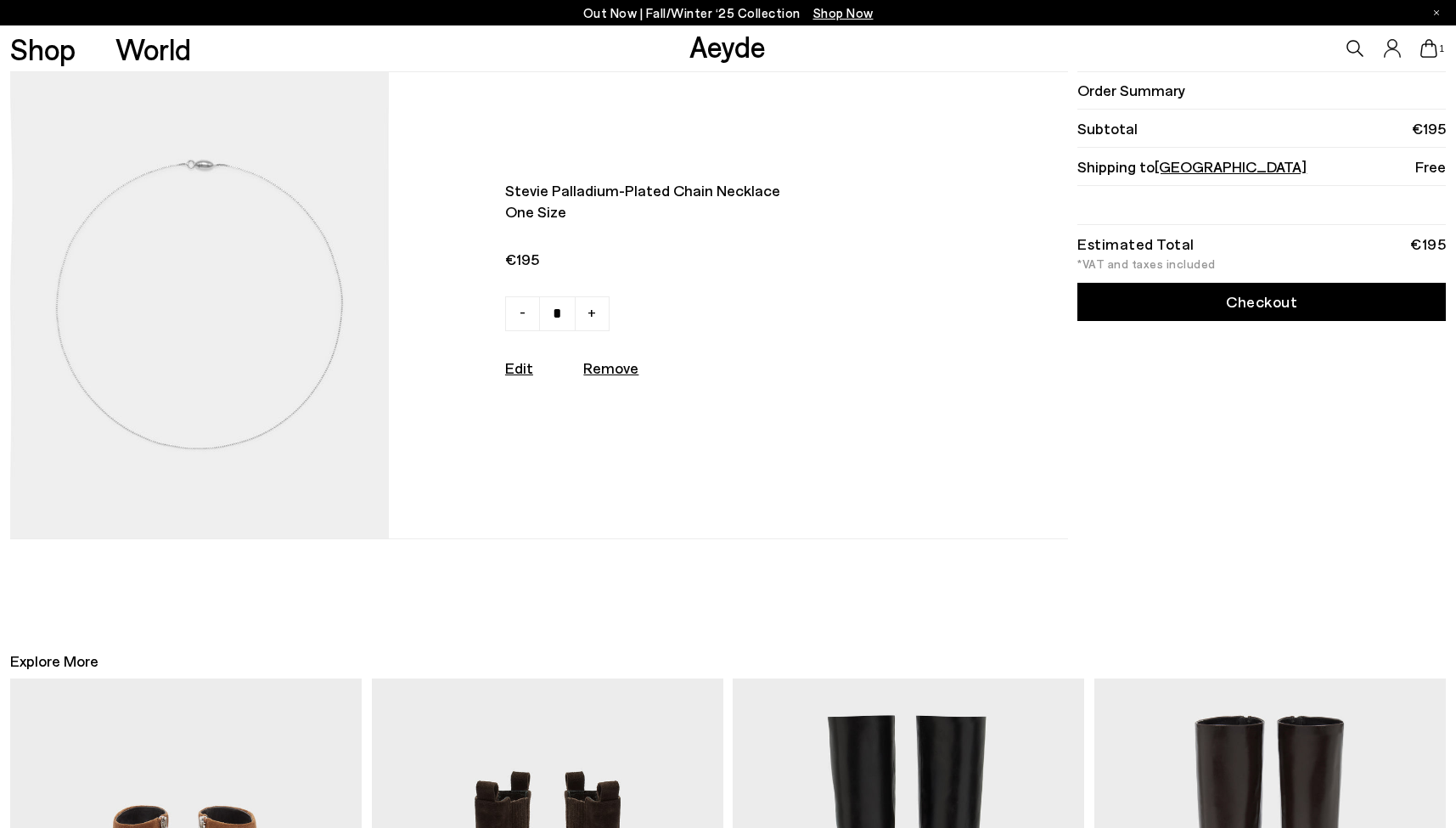
click at [1257, 295] on link "Checkout" at bounding box center [1261, 302] width 368 height 38
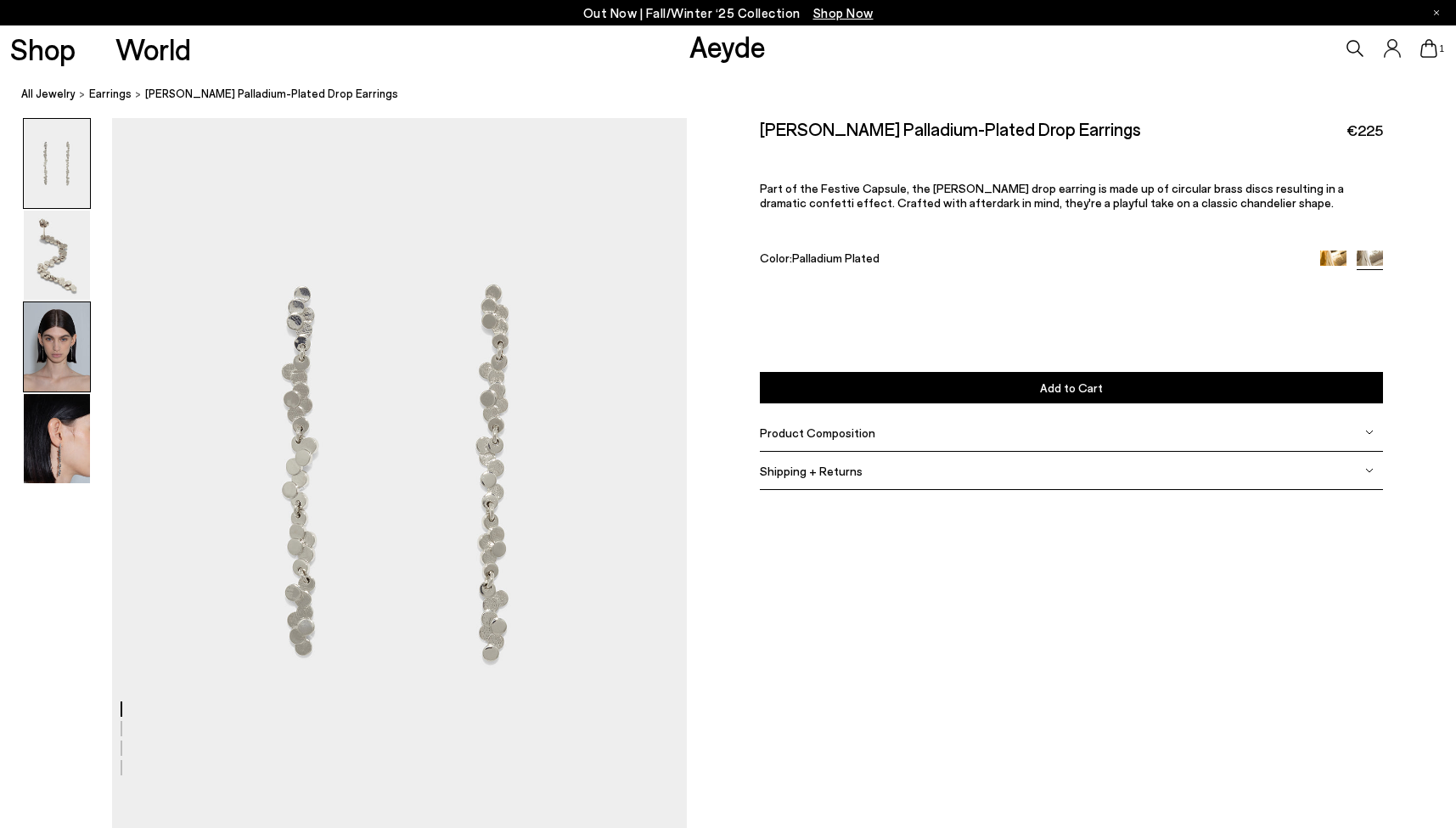
click at [61, 350] on img at bounding box center [56, 346] width 66 height 89
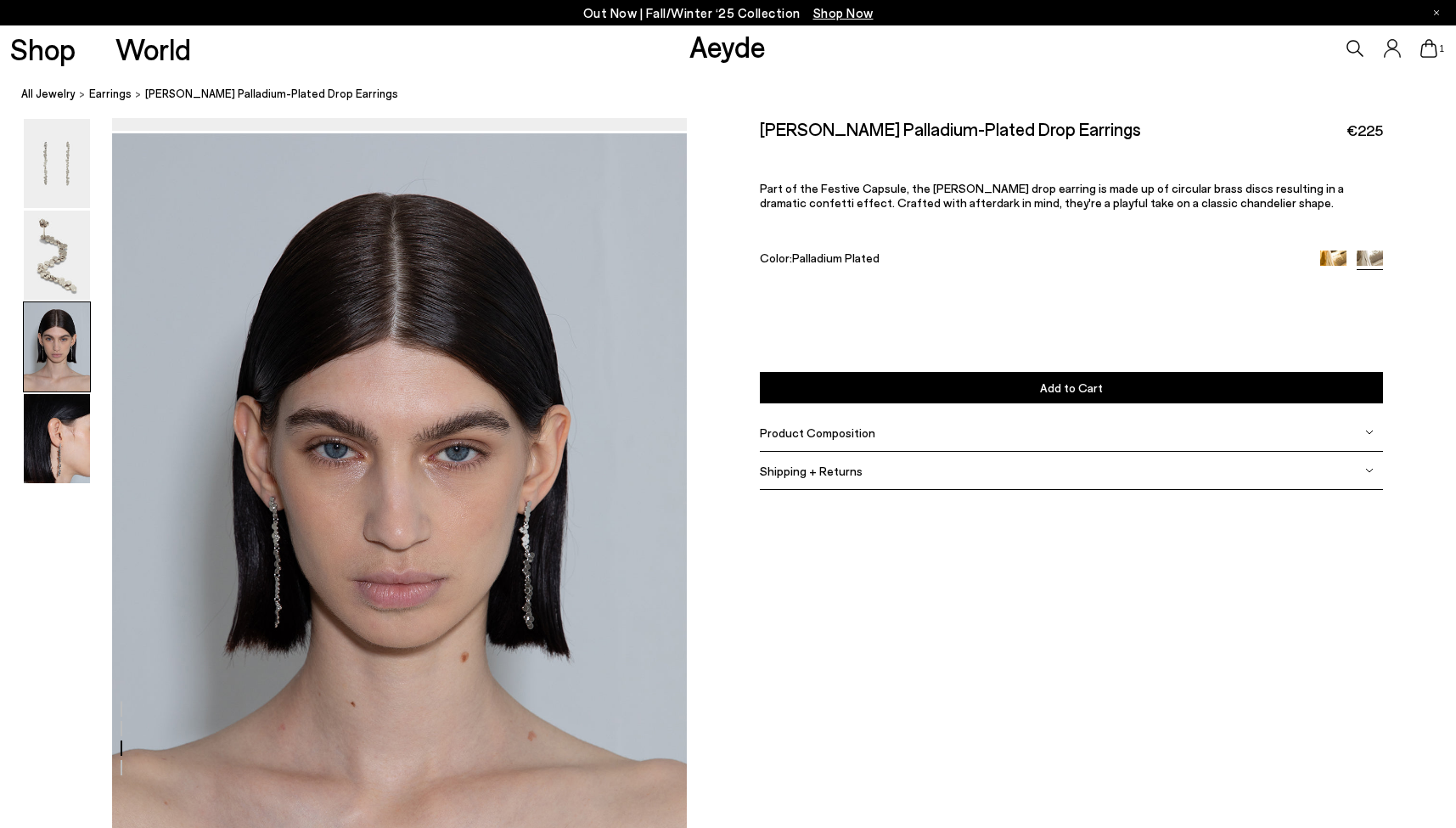
scroll to position [1483, 0]
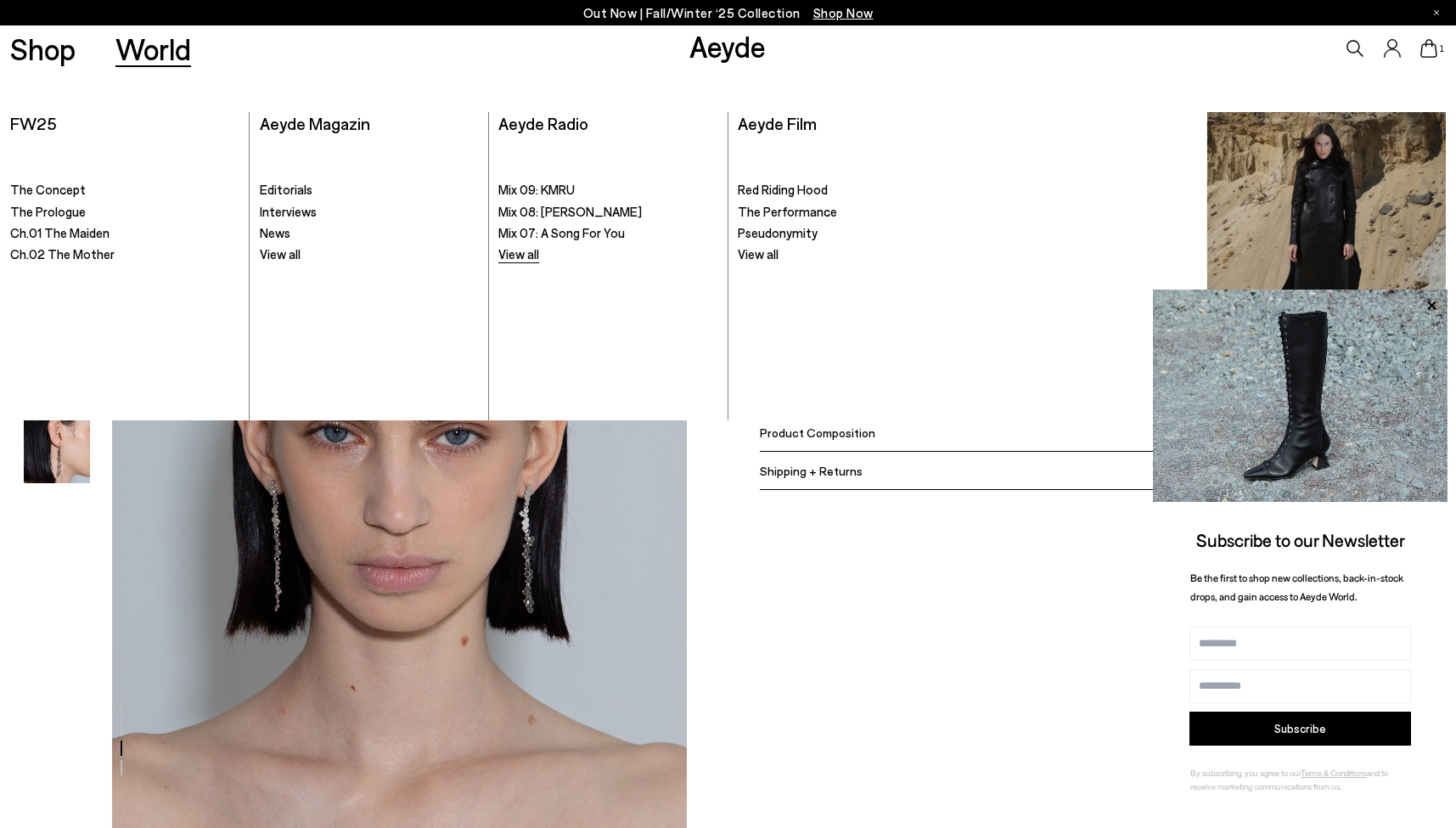
click at [516, 253] on span "View all" at bounding box center [519, 253] width 41 height 15
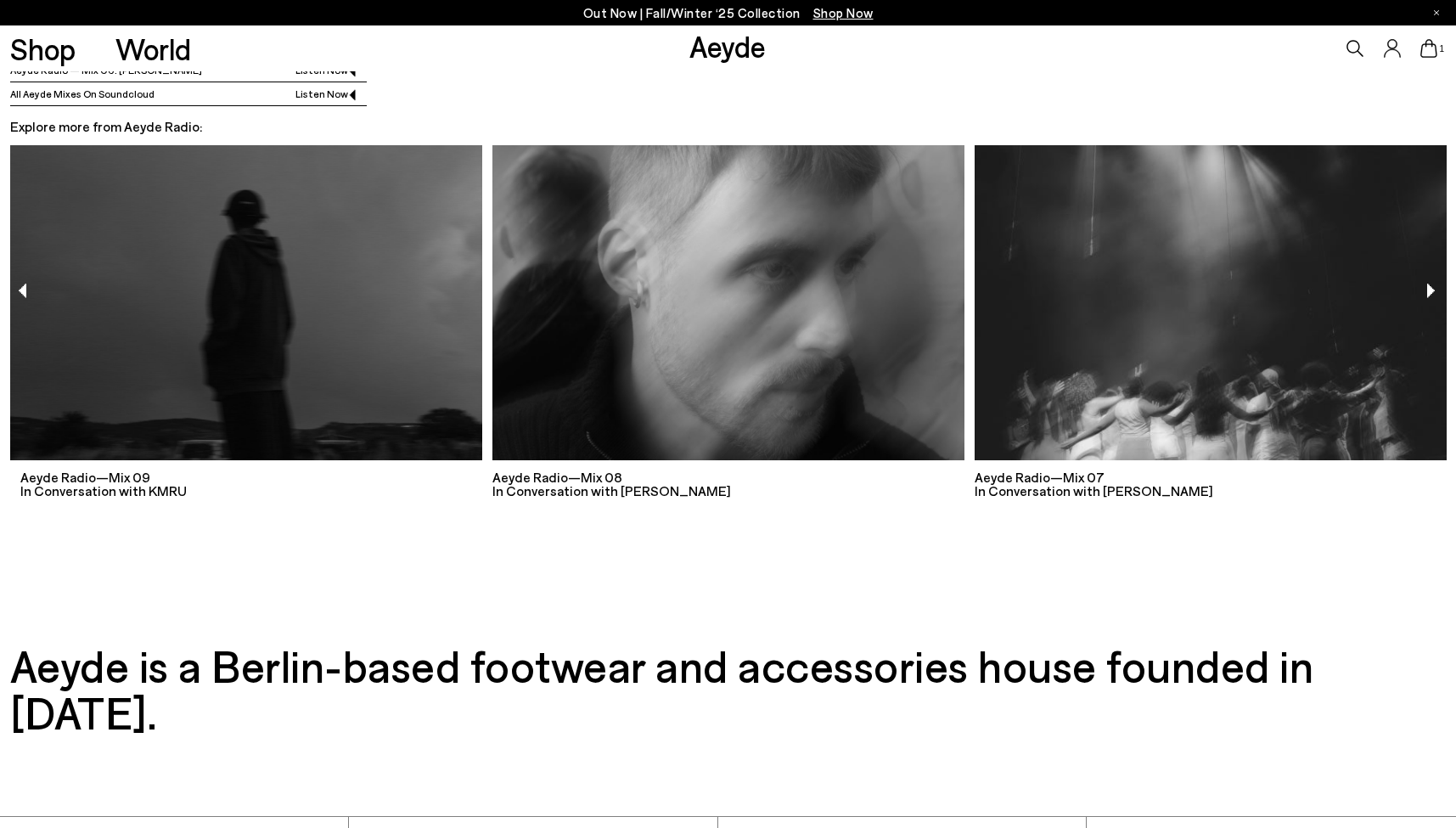
scroll to position [1096, 0]
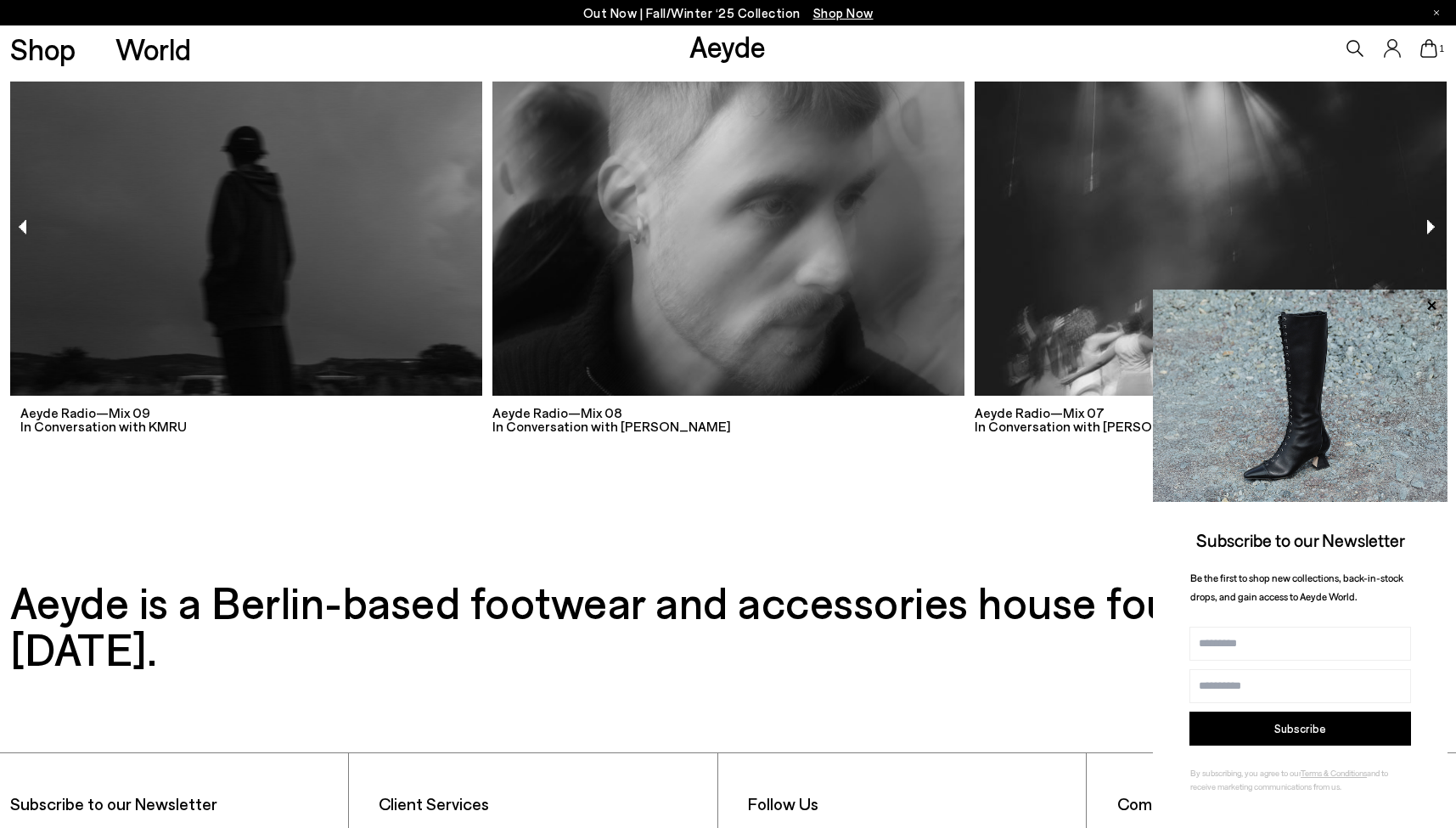
click at [723, 249] on img at bounding box center [728, 239] width 472 height 315
